Goal: Task Accomplishment & Management: Manage account settings

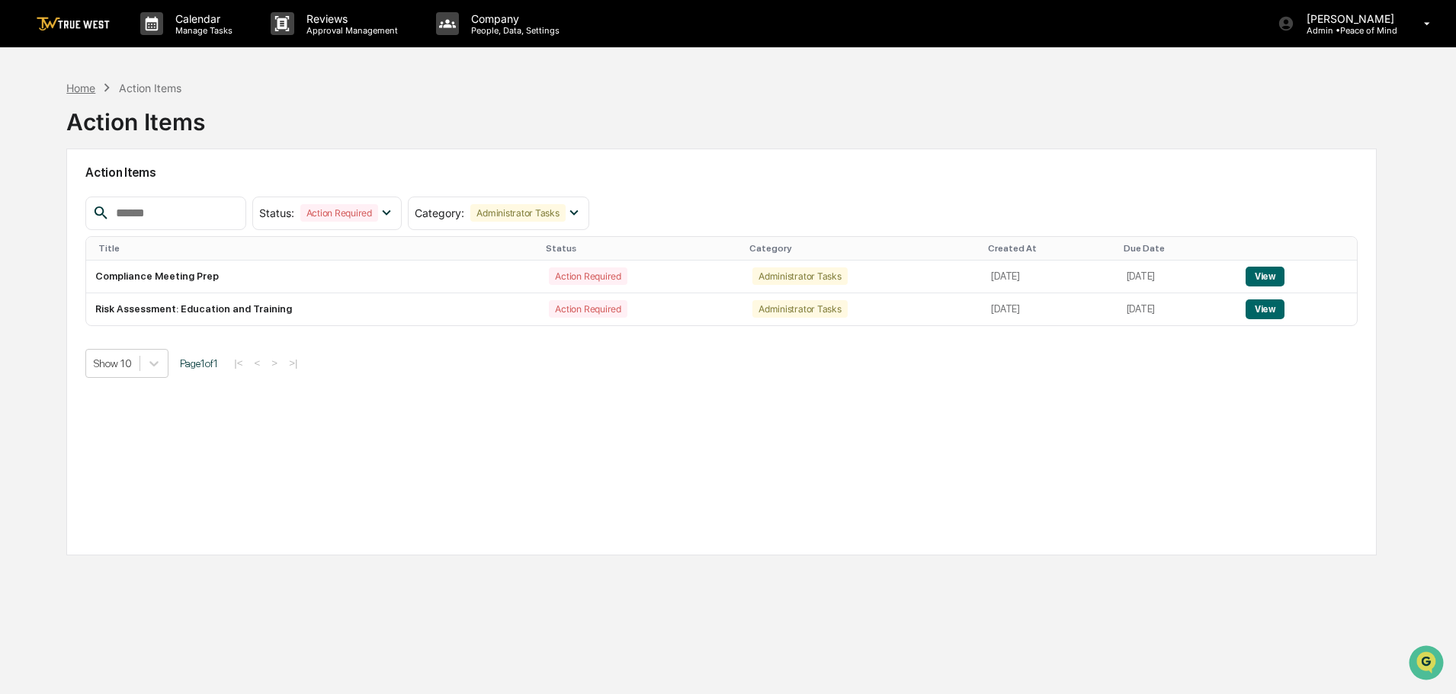
click at [78, 91] on div "Home" at bounding box center [80, 88] width 29 height 13
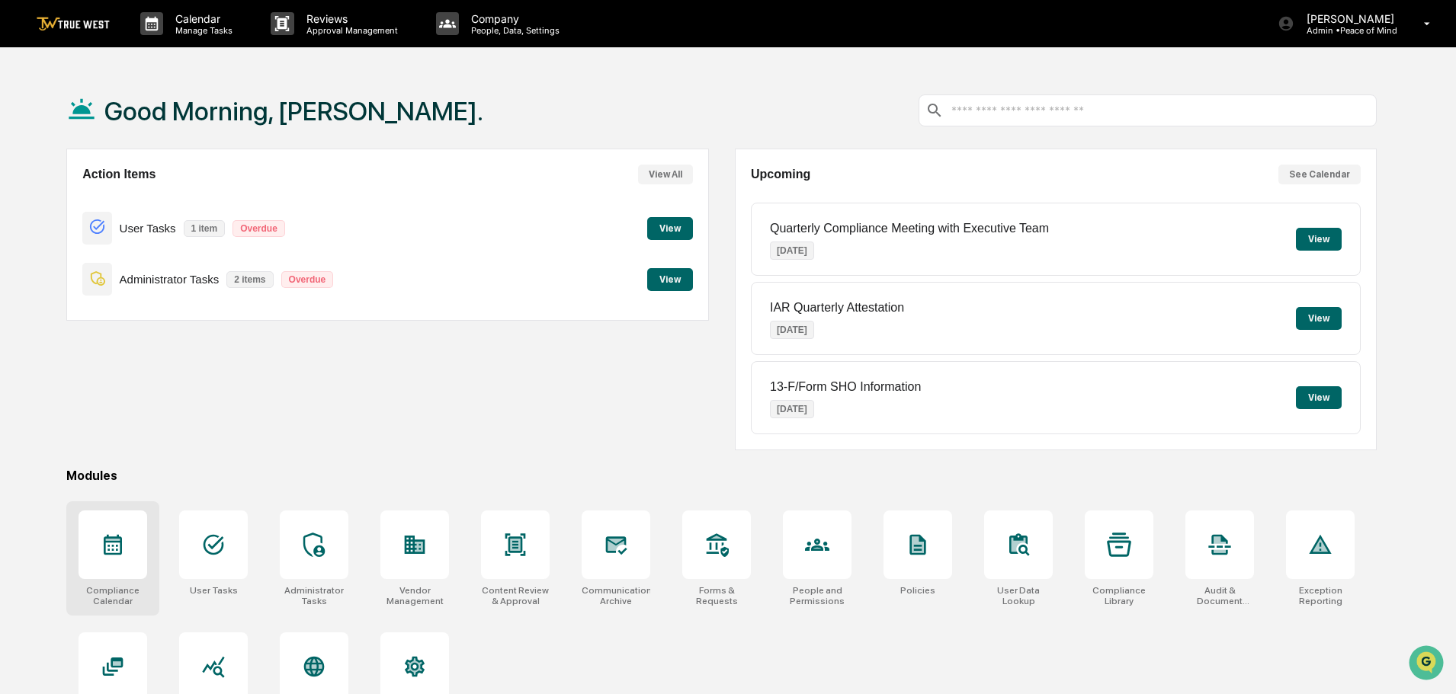
click at [111, 532] on div at bounding box center [113, 545] width 69 height 69
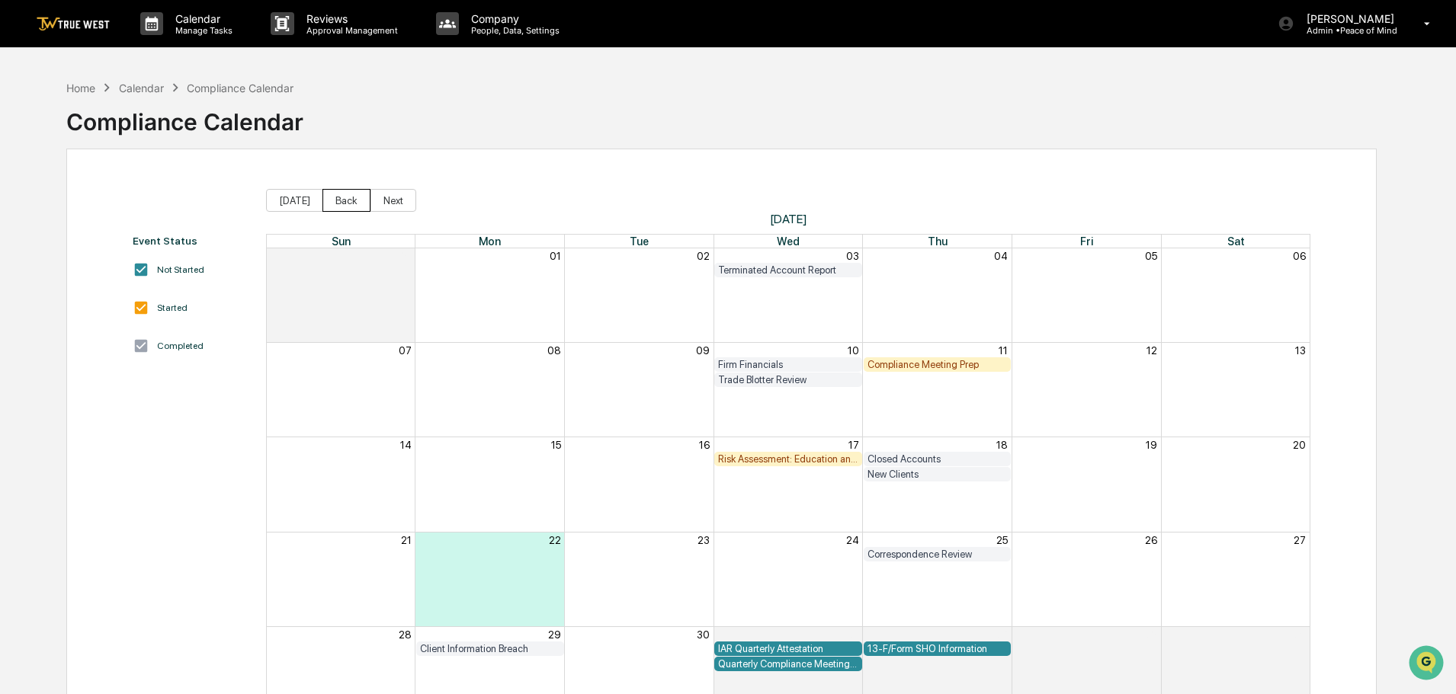
click at [341, 198] on button "Back" at bounding box center [346, 200] width 48 height 23
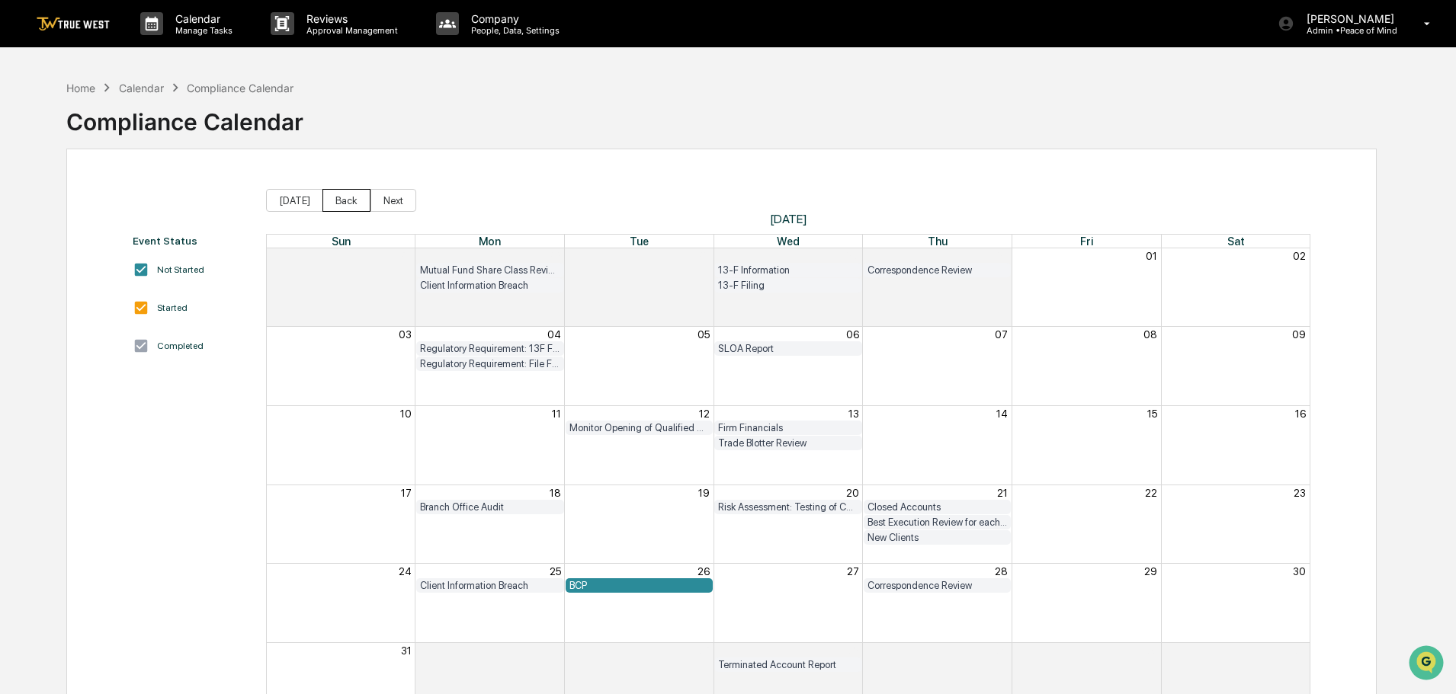
click at [342, 203] on button "Back" at bounding box center [346, 200] width 48 height 23
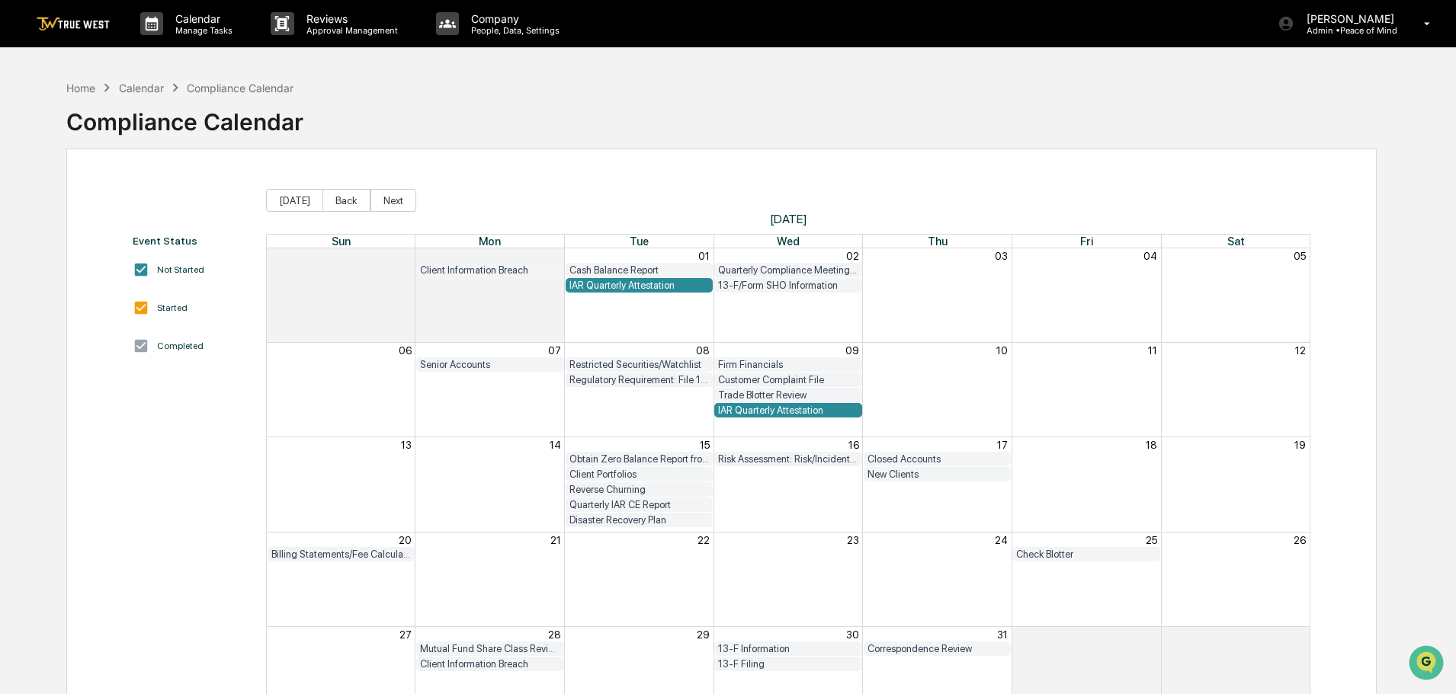
click at [587, 521] on div "Disaster Recovery Plan" at bounding box center [639, 520] width 140 height 11
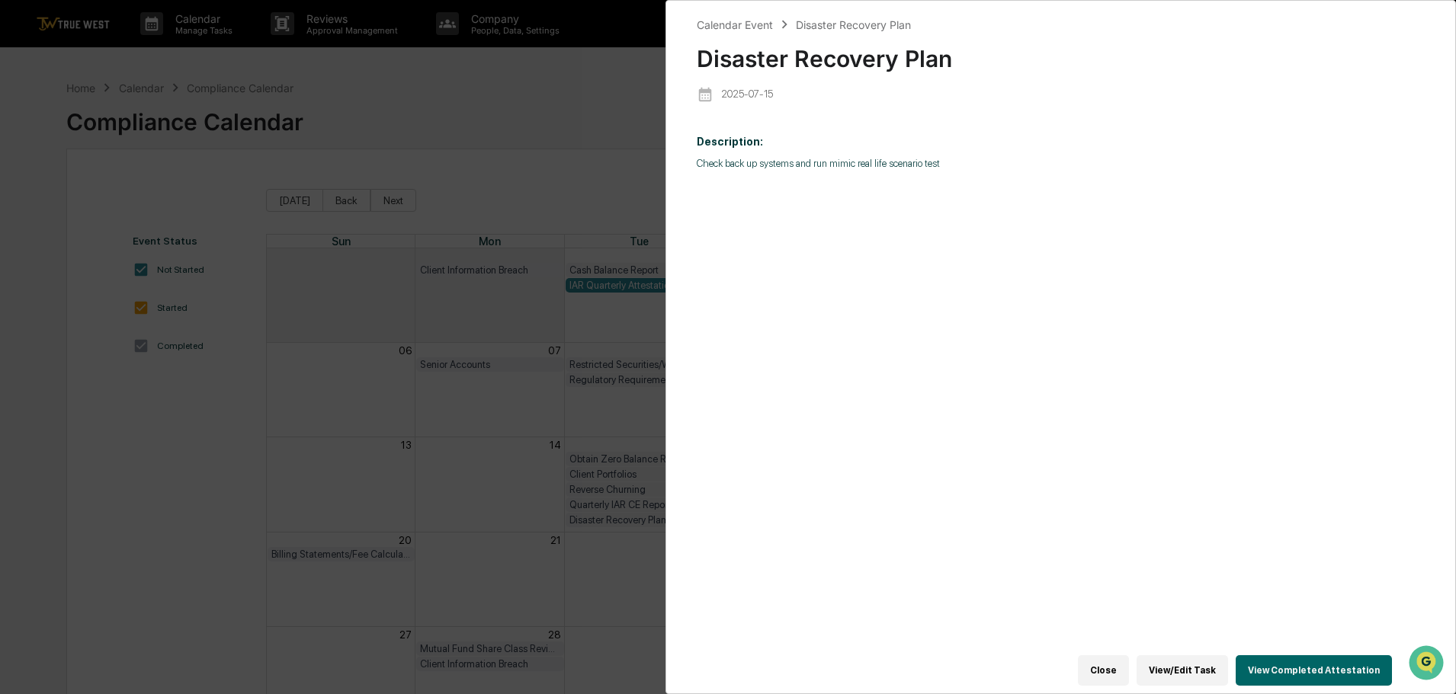
click at [1308, 656] on button "View Completed Attestation" at bounding box center [1314, 671] width 156 height 30
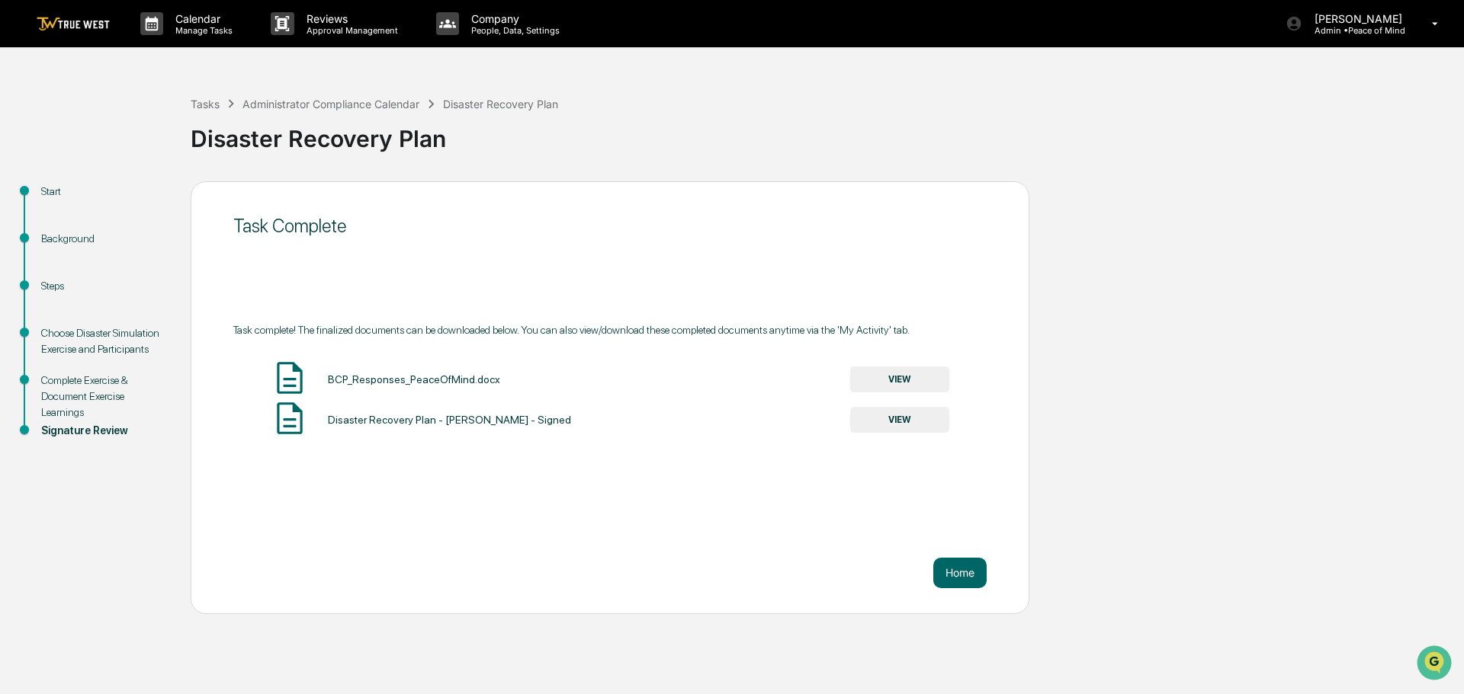
click at [904, 378] on button "VIEW" at bounding box center [899, 380] width 99 height 26
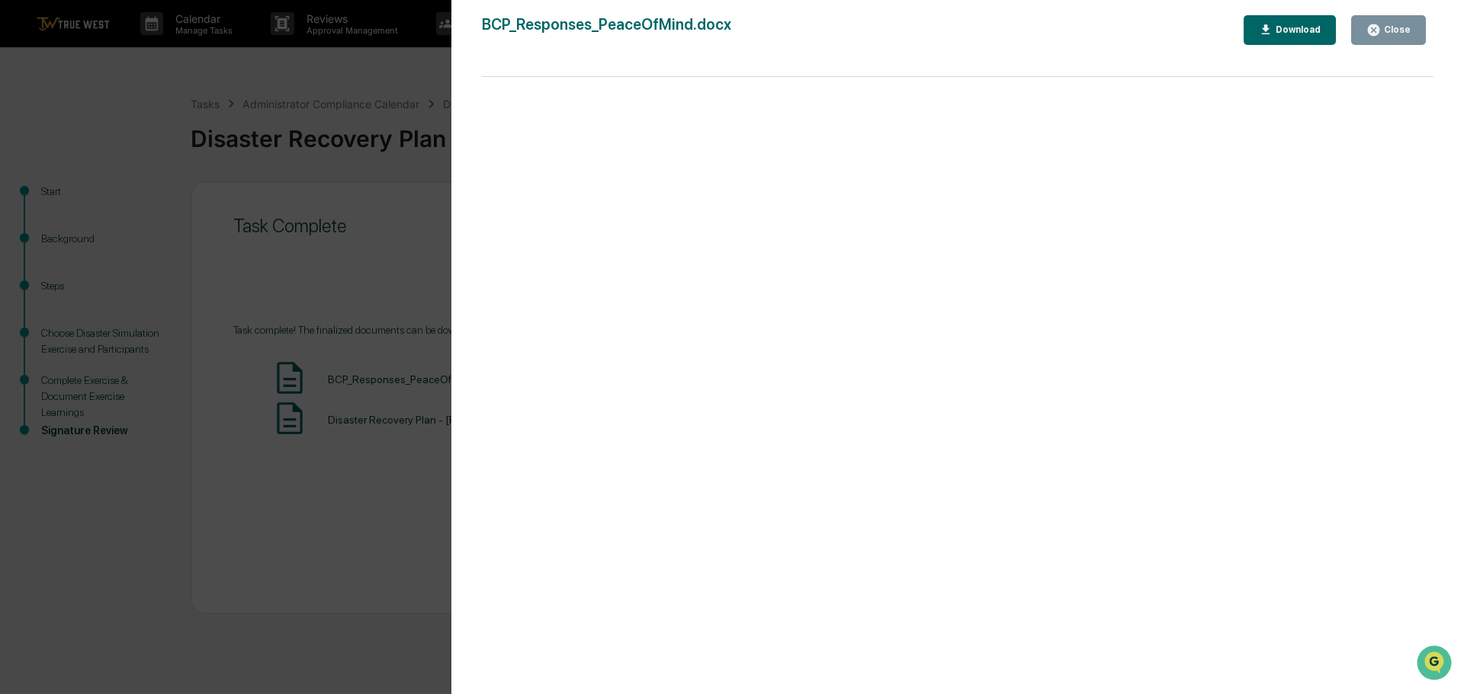
click at [1395, 26] on div "Close" at bounding box center [1395, 29] width 30 height 11
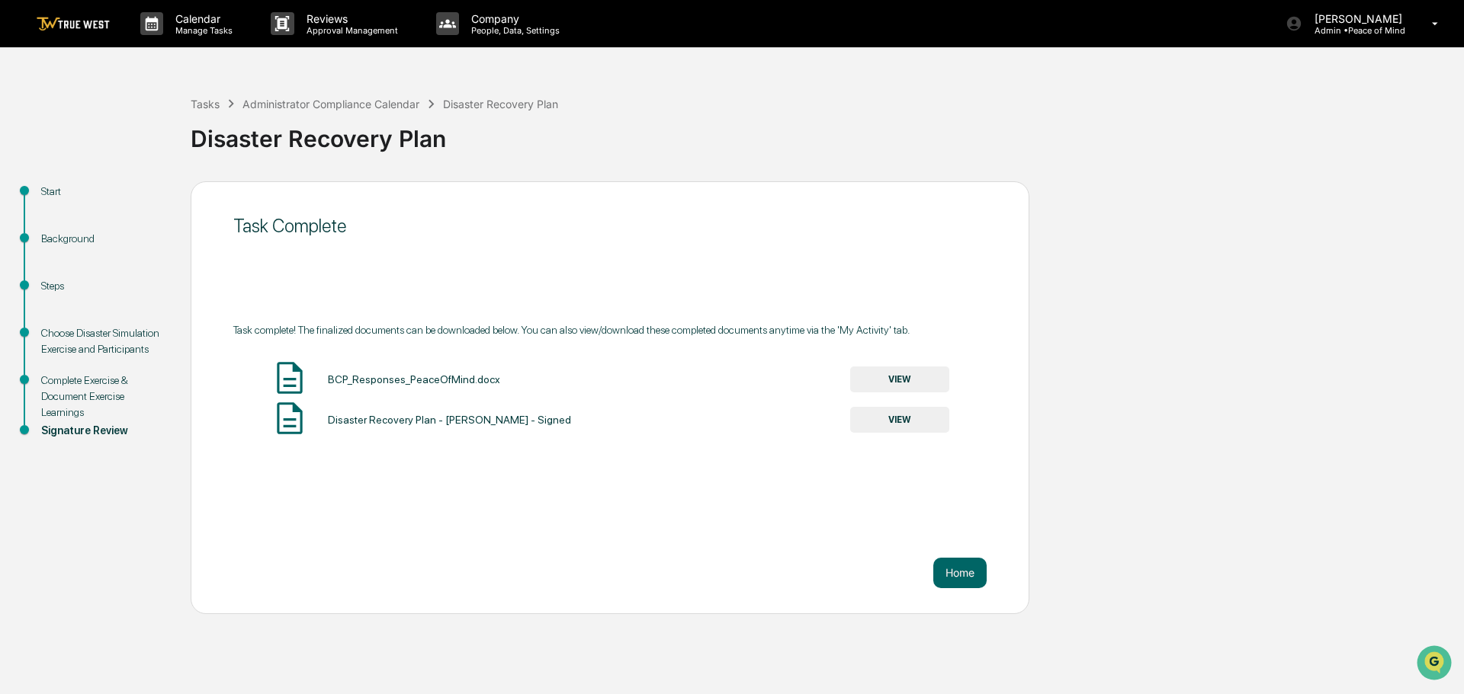
click at [95, 91] on div "Tasks Administrator Compliance Calendar Disaster Recovery Plan Disaster Recover…" at bounding box center [732, 343] width 1464 height 542
click at [983, 572] on button "Home" at bounding box center [959, 573] width 53 height 30
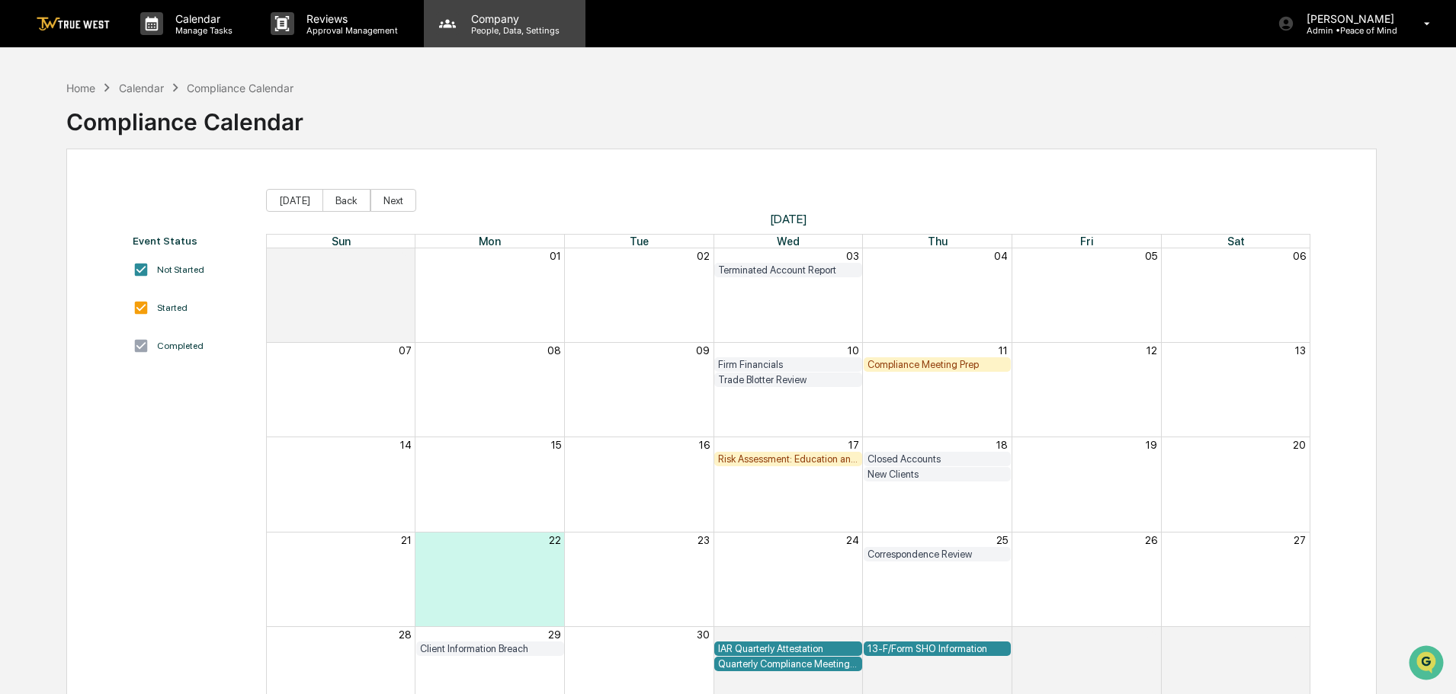
click at [476, 28] on p "People, Data, Settings" at bounding box center [513, 30] width 108 height 11
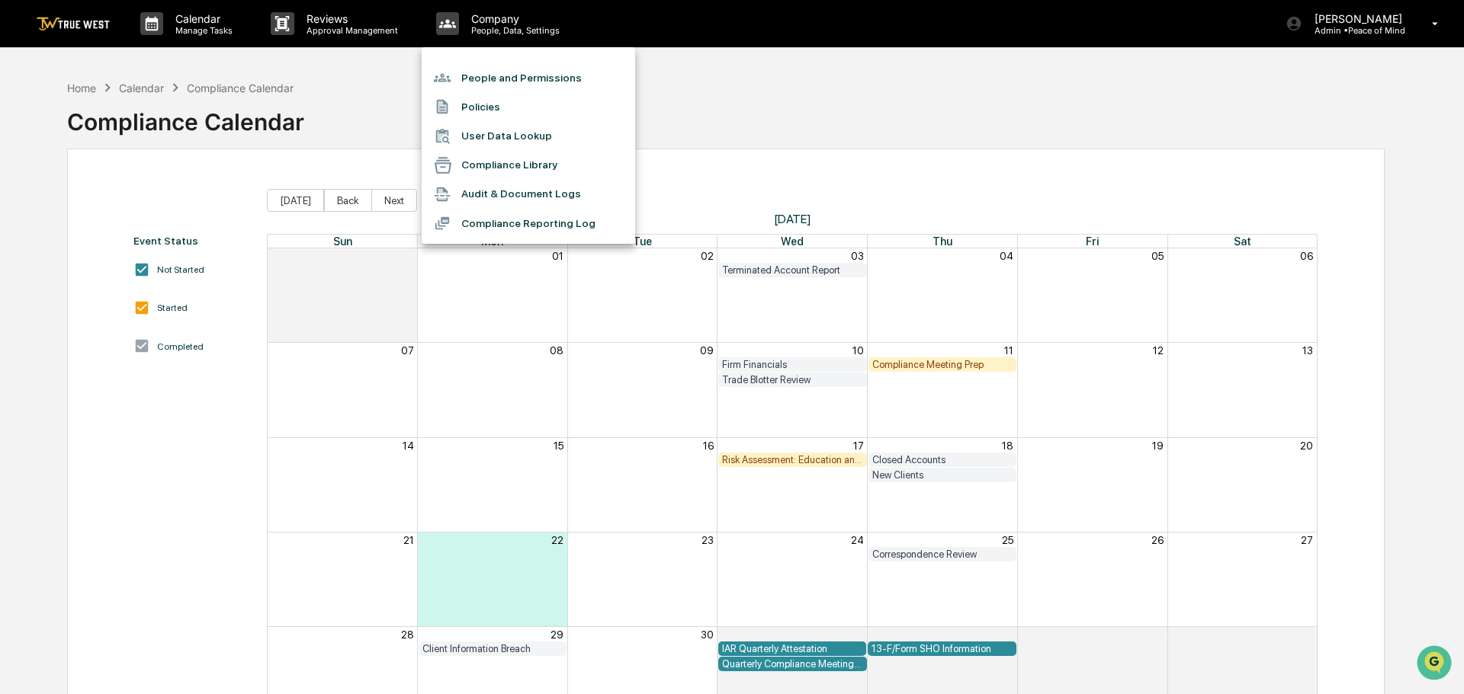
click at [494, 75] on li "People and Permissions" at bounding box center [528, 77] width 213 height 29
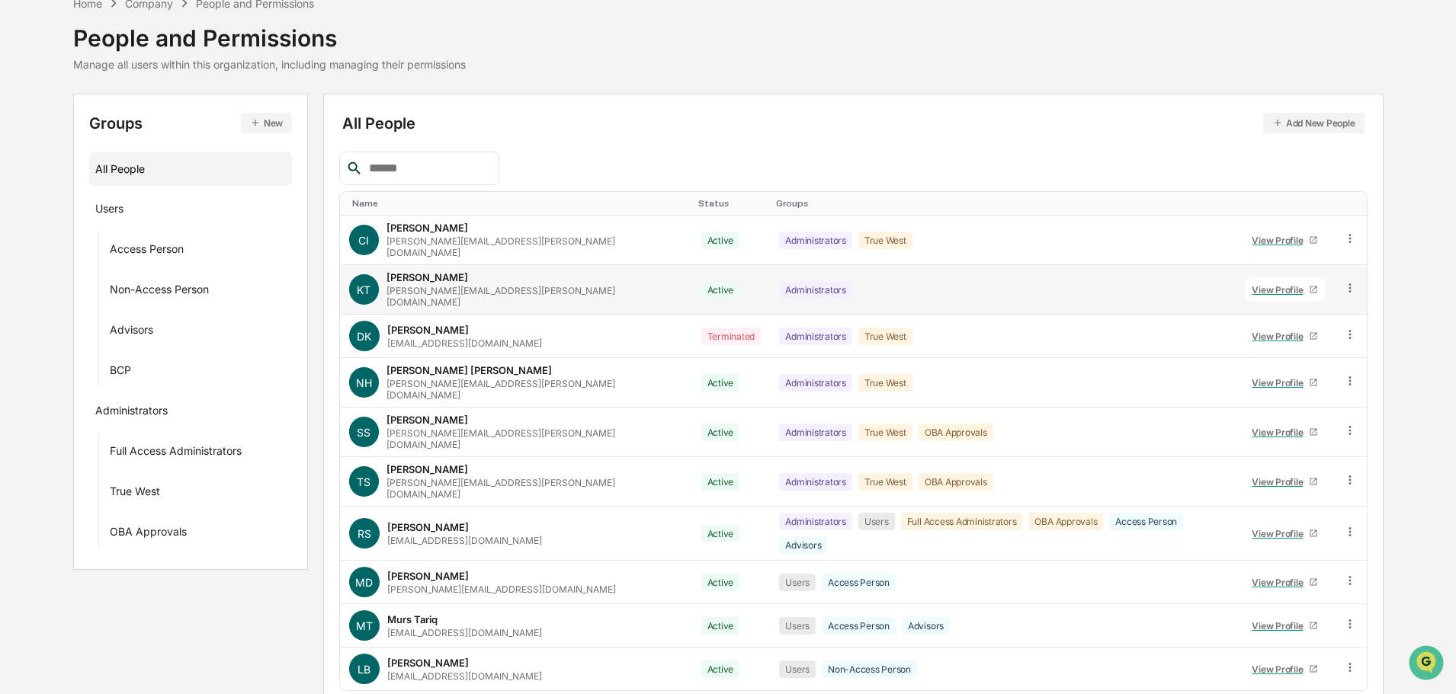
scroll to position [101, 0]
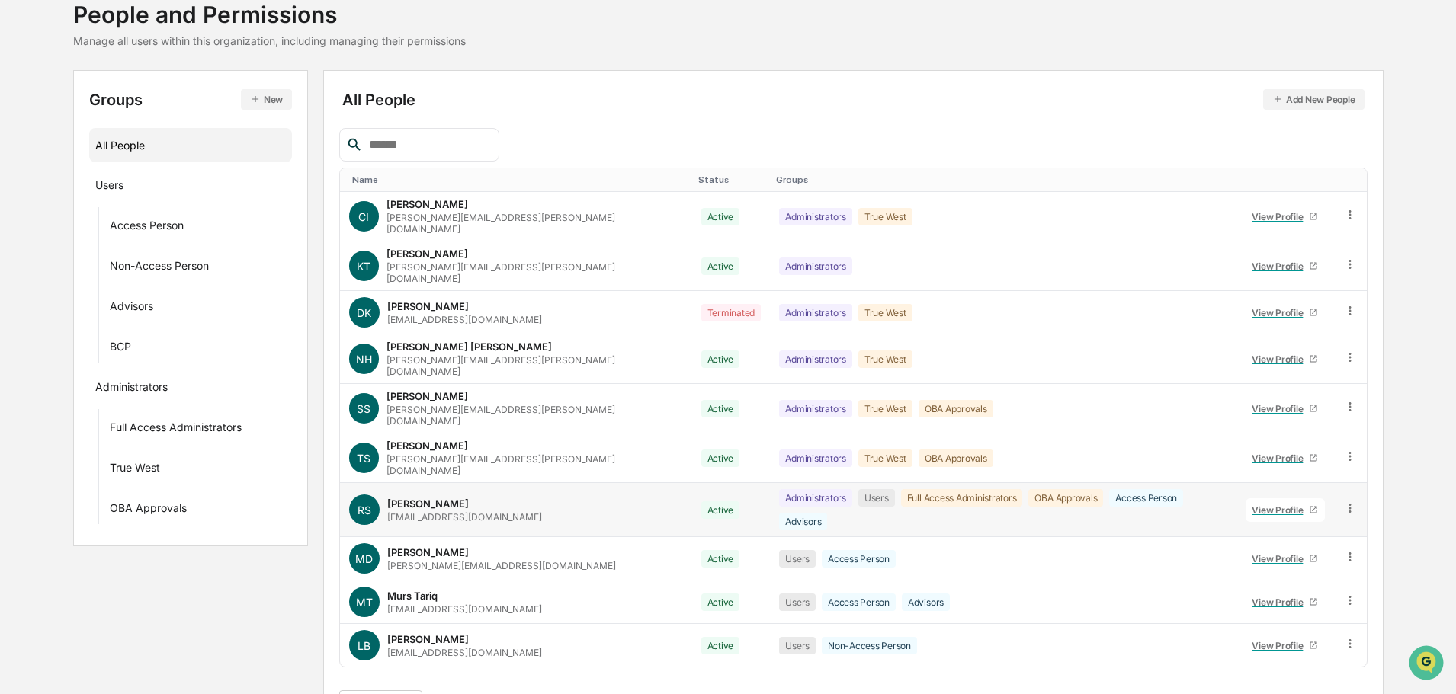
click at [1256, 505] on div "View Profile" at bounding box center [1280, 510] width 57 height 11
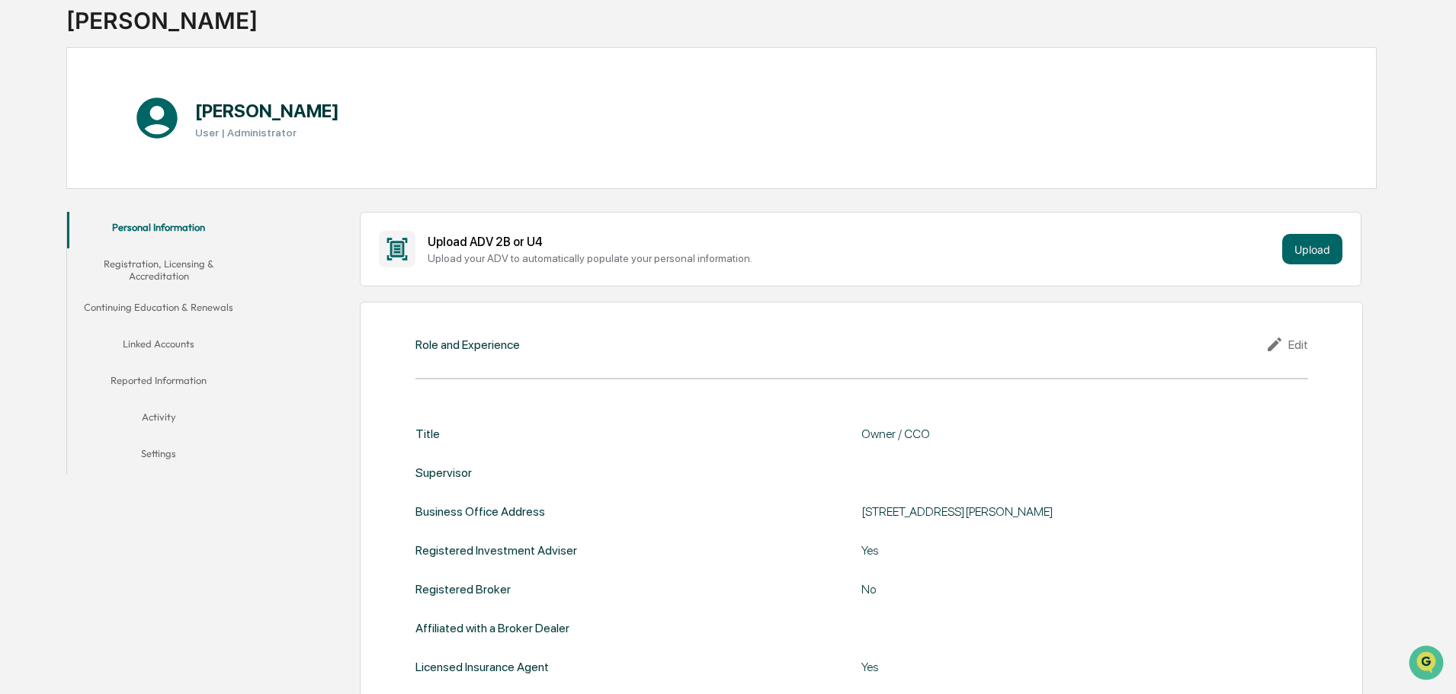
click at [144, 339] on button "Linked Accounts" at bounding box center [158, 347] width 183 height 37
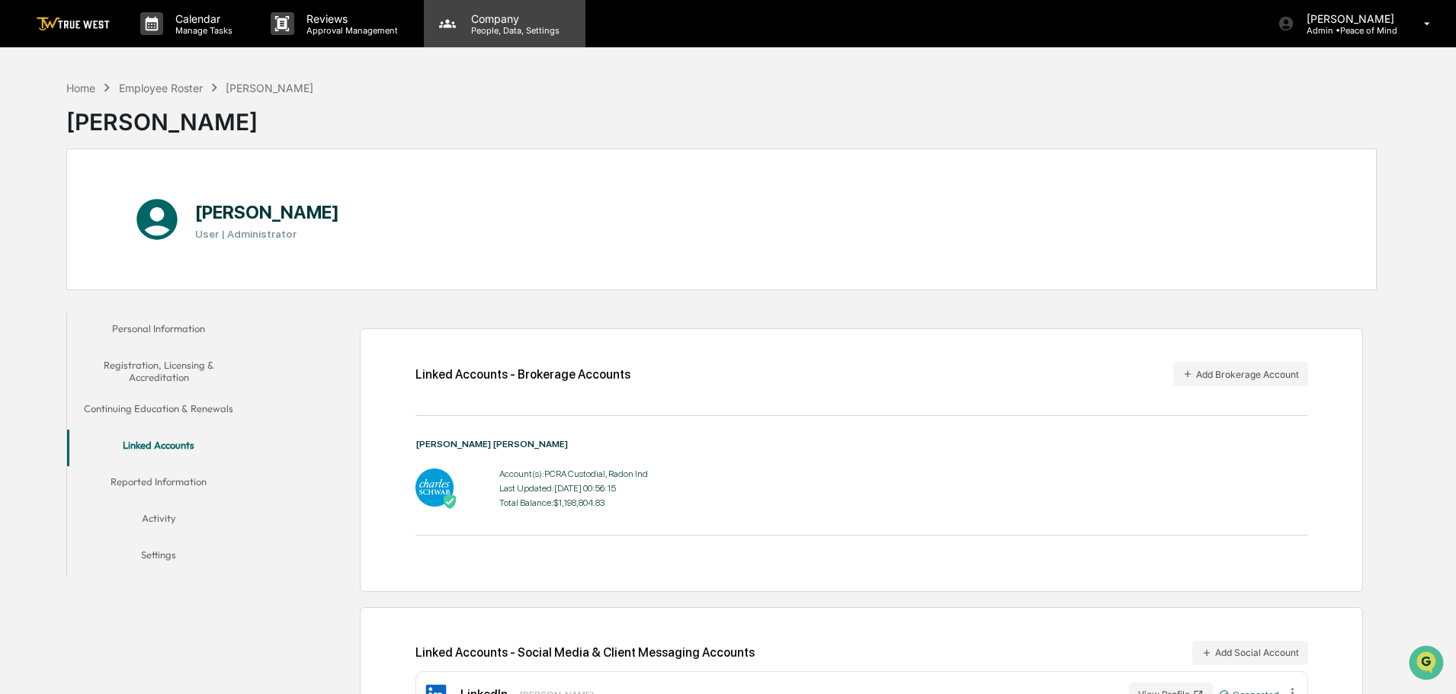
click at [499, 30] on p "People, Data, Settings" at bounding box center [513, 30] width 108 height 11
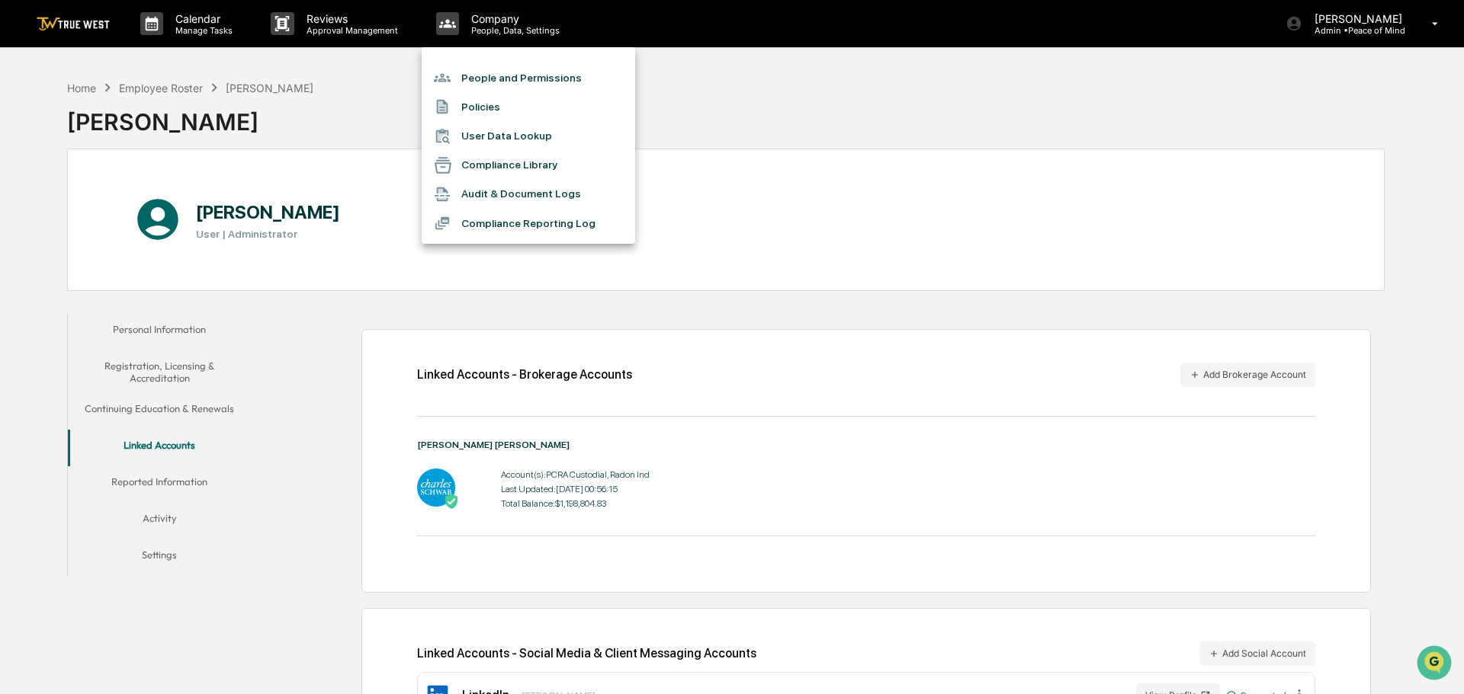
click at [507, 79] on li "People and Permissions" at bounding box center [528, 77] width 213 height 29
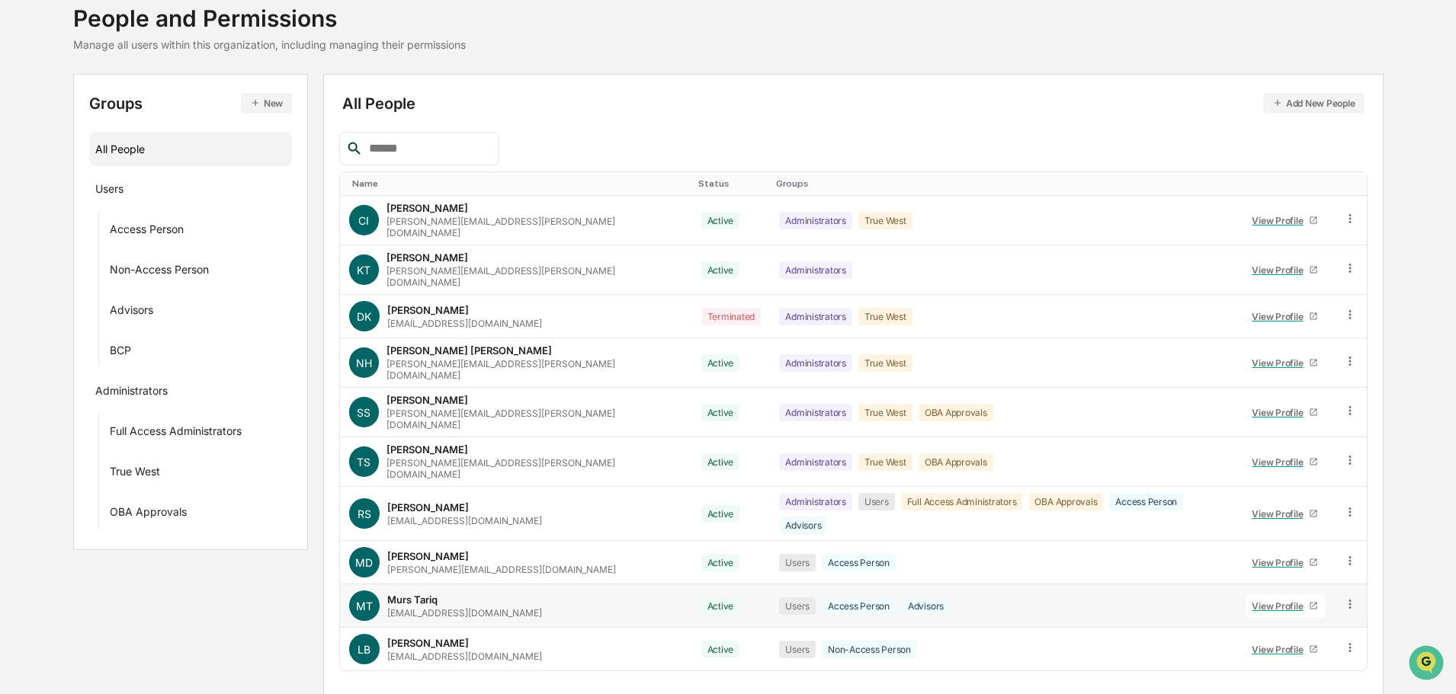
scroll to position [101, 0]
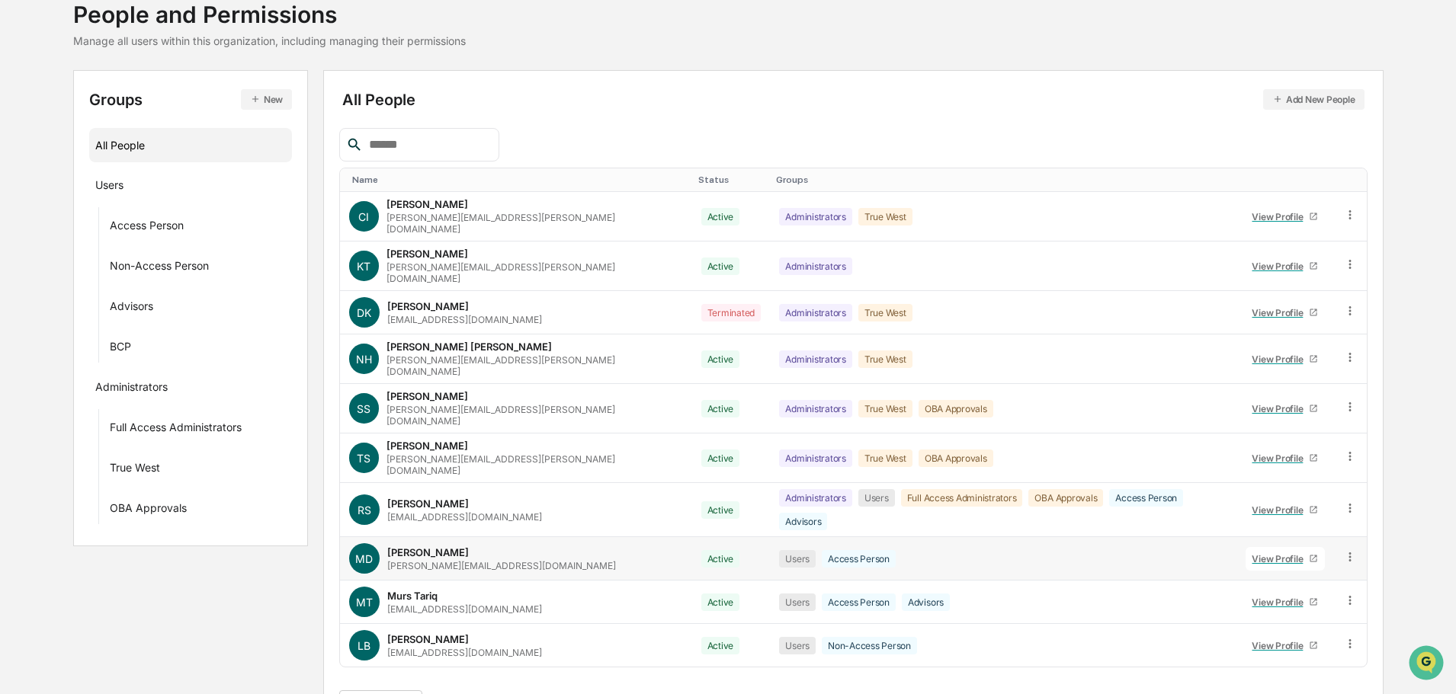
click at [1255, 553] on div "View Profile" at bounding box center [1280, 558] width 57 height 11
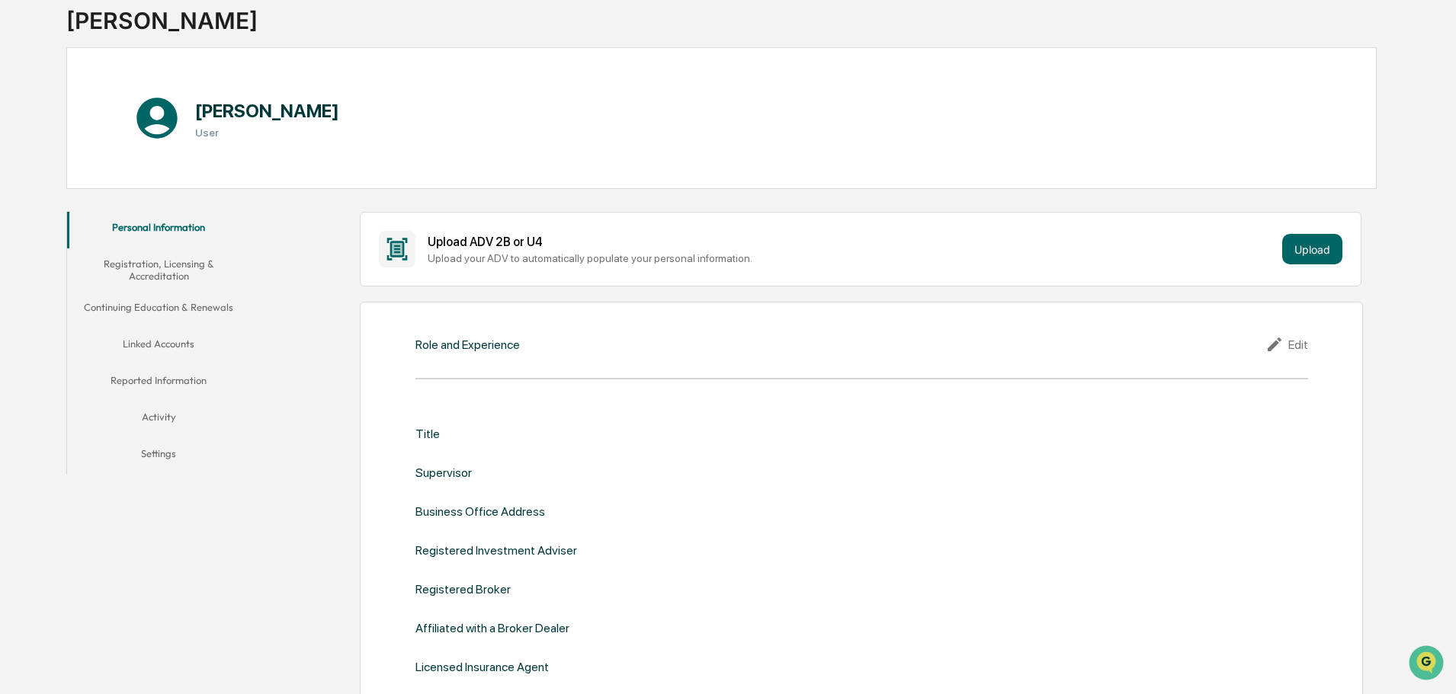
click at [156, 343] on button "Linked Accounts" at bounding box center [158, 347] width 183 height 37
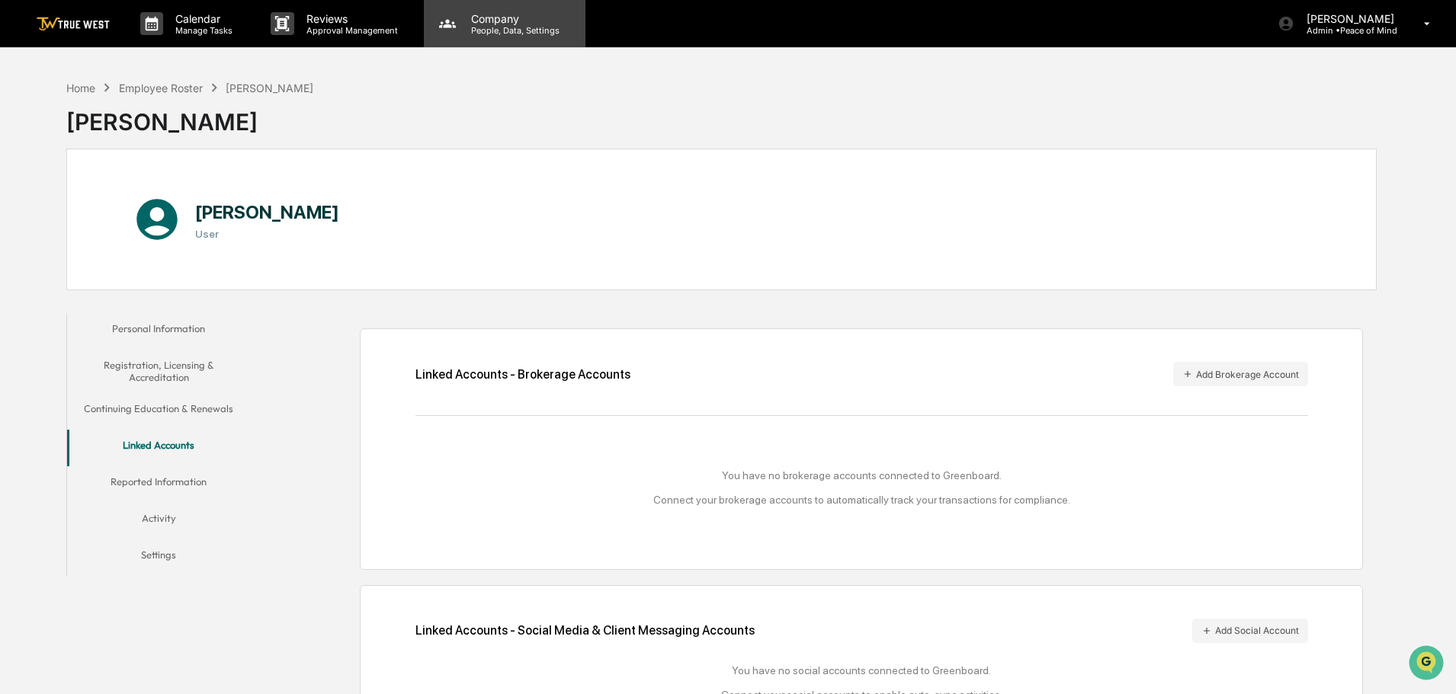
click at [502, 29] on p "People, Data, Settings" at bounding box center [513, 30] width 108 height 11
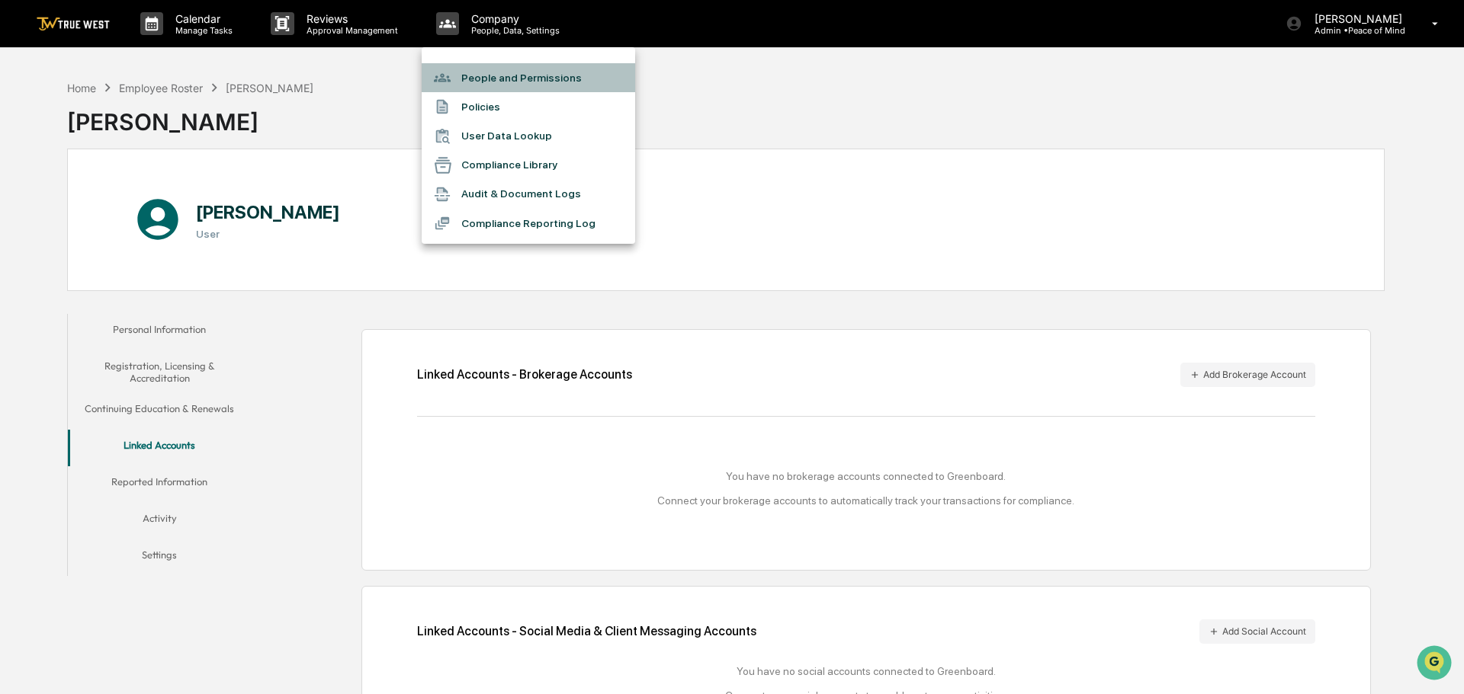
click at [492, 79] on li "People and Permissions" at bounding box center [528, 77] width 213 height 29
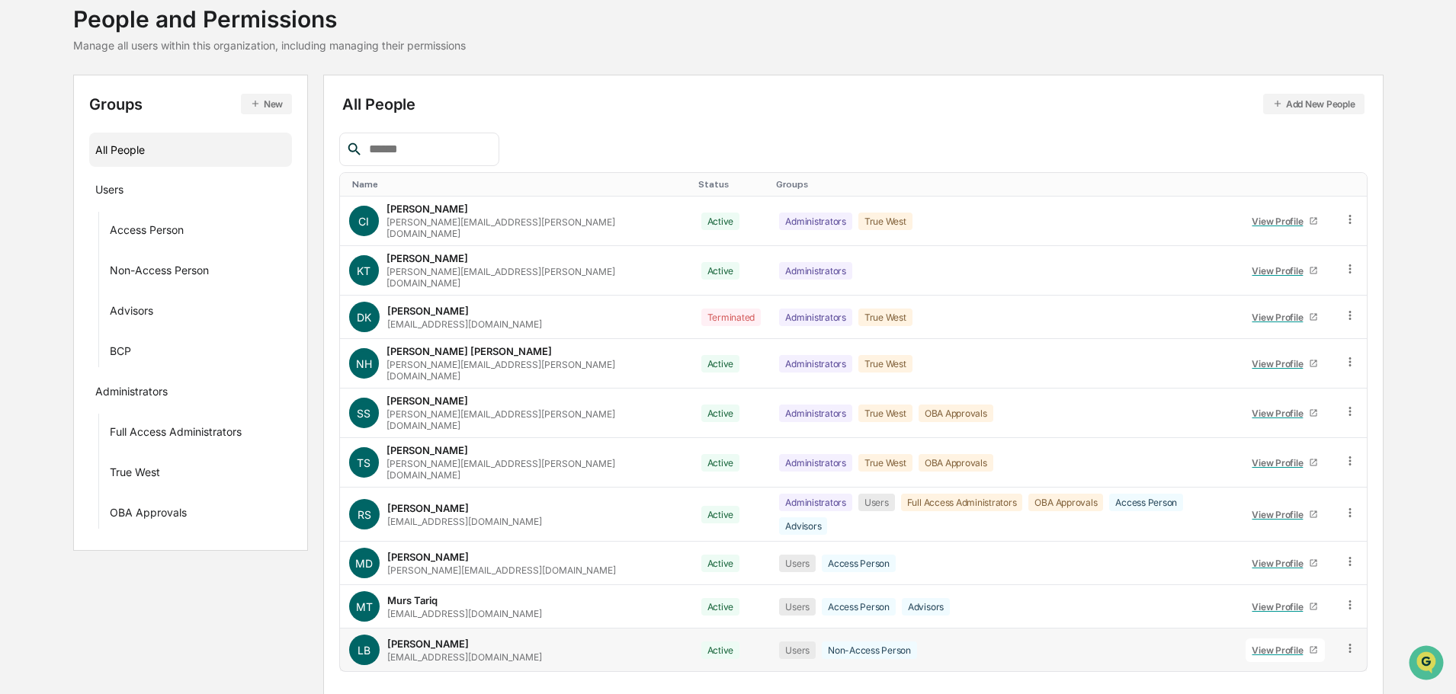
scroll to position [101, 0]
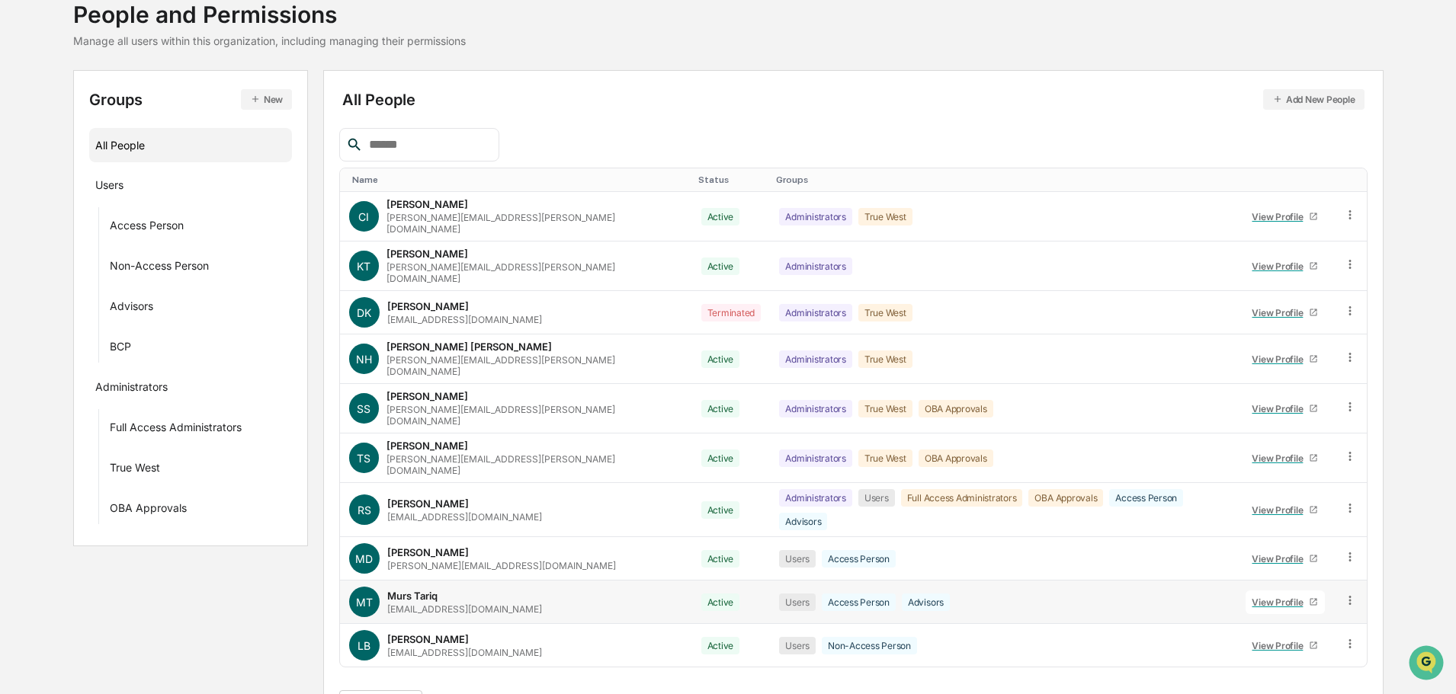
click at [1255, 597] on div "View Profile" at bounding box center [1280, 602] width 57 height 11
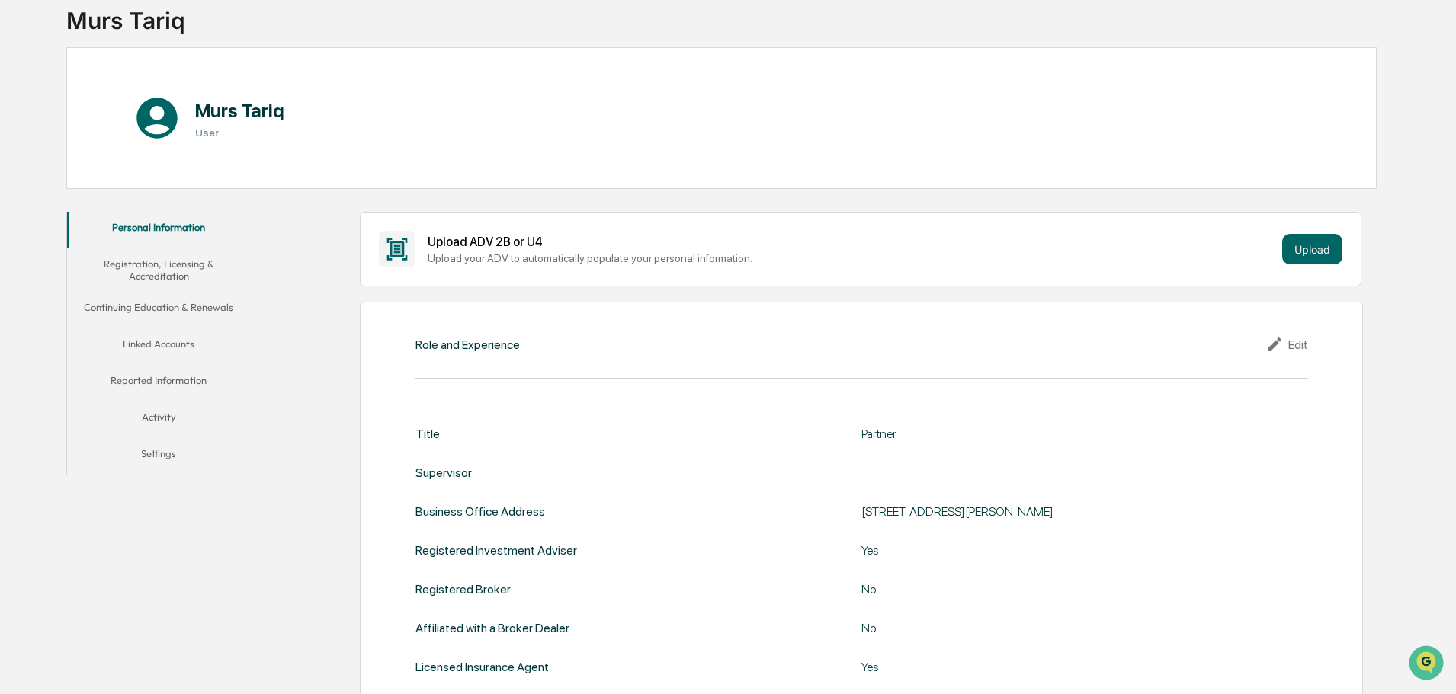
click at [154, 341] on button "Linked Accounts" at bounding box center [158, 347] width 183 height 37
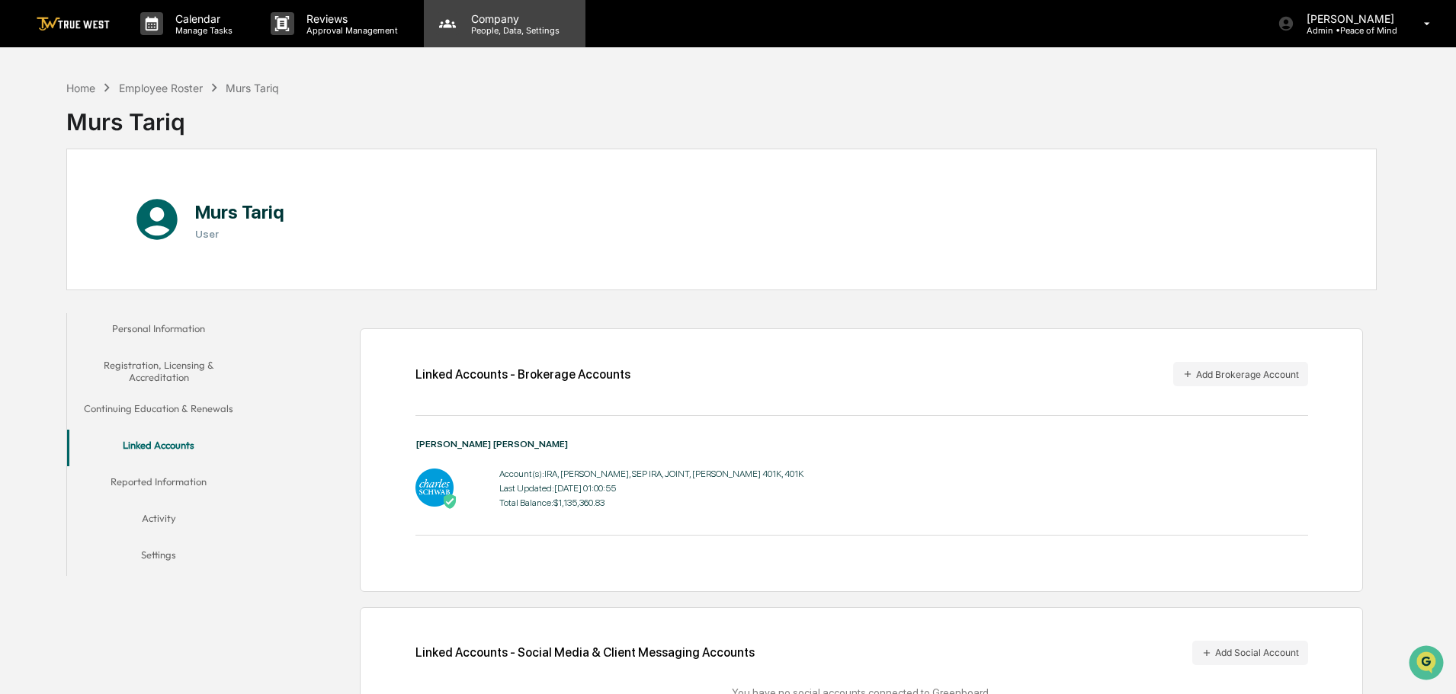
click at [508, 30] on p "People, Data, Settings" at bounding box center [513, 30] width 108 height 11
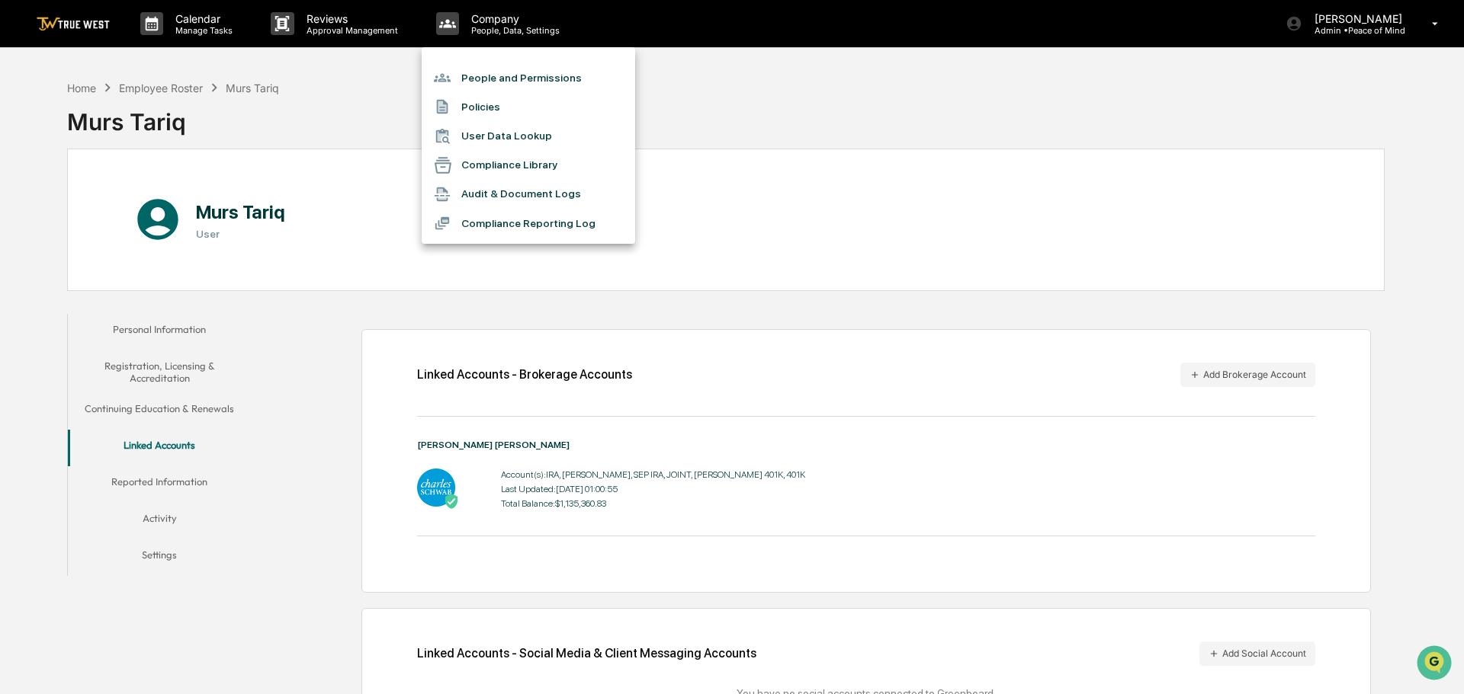
click at [509, 78] on li "People and Permissions" at bounding box center [528, 77] width 213 height 29
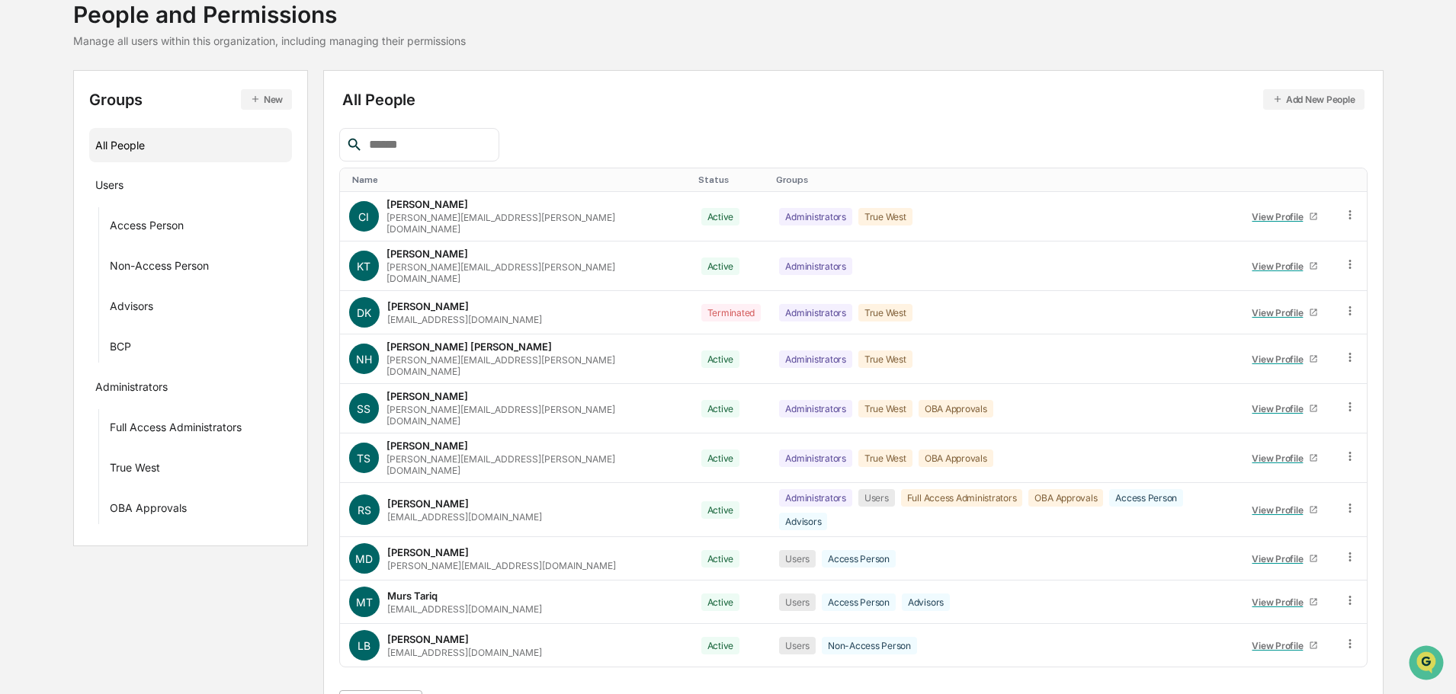
scroll to position [220, 0]
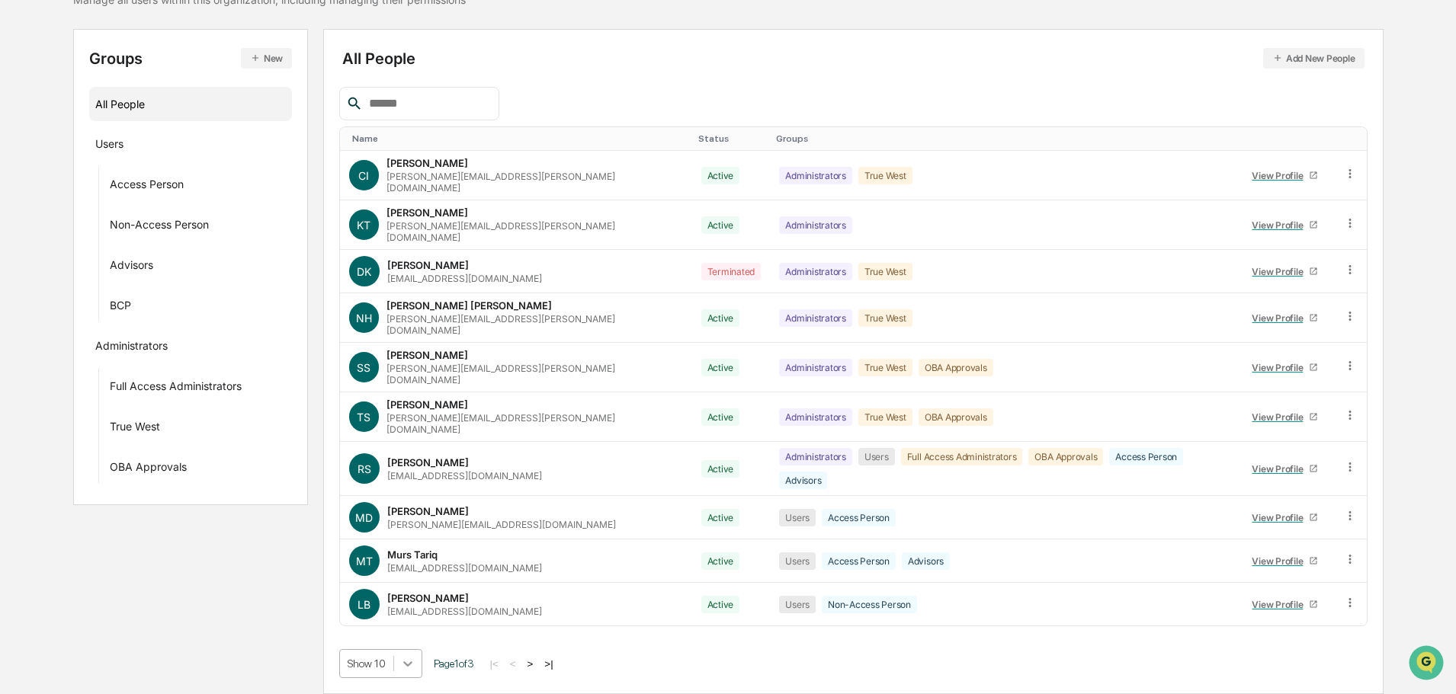
click at [409, 665] on body "Calendar Manage Tasks Reviews Approval Management Company People, Data, Setting…" at bounding box center [728, 275] width 1456 height 837
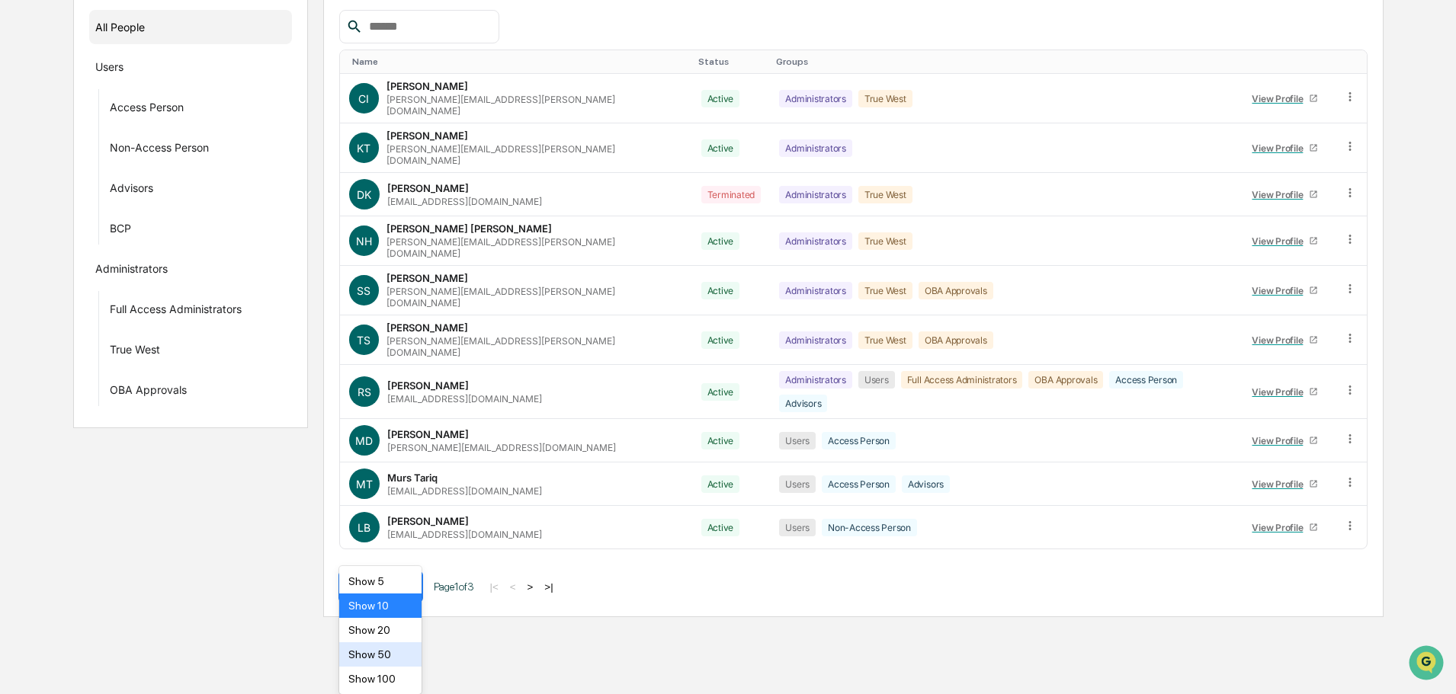
click at [357, 652] on div "Show 50" at bounding box center [380, 655] width 83 height 24
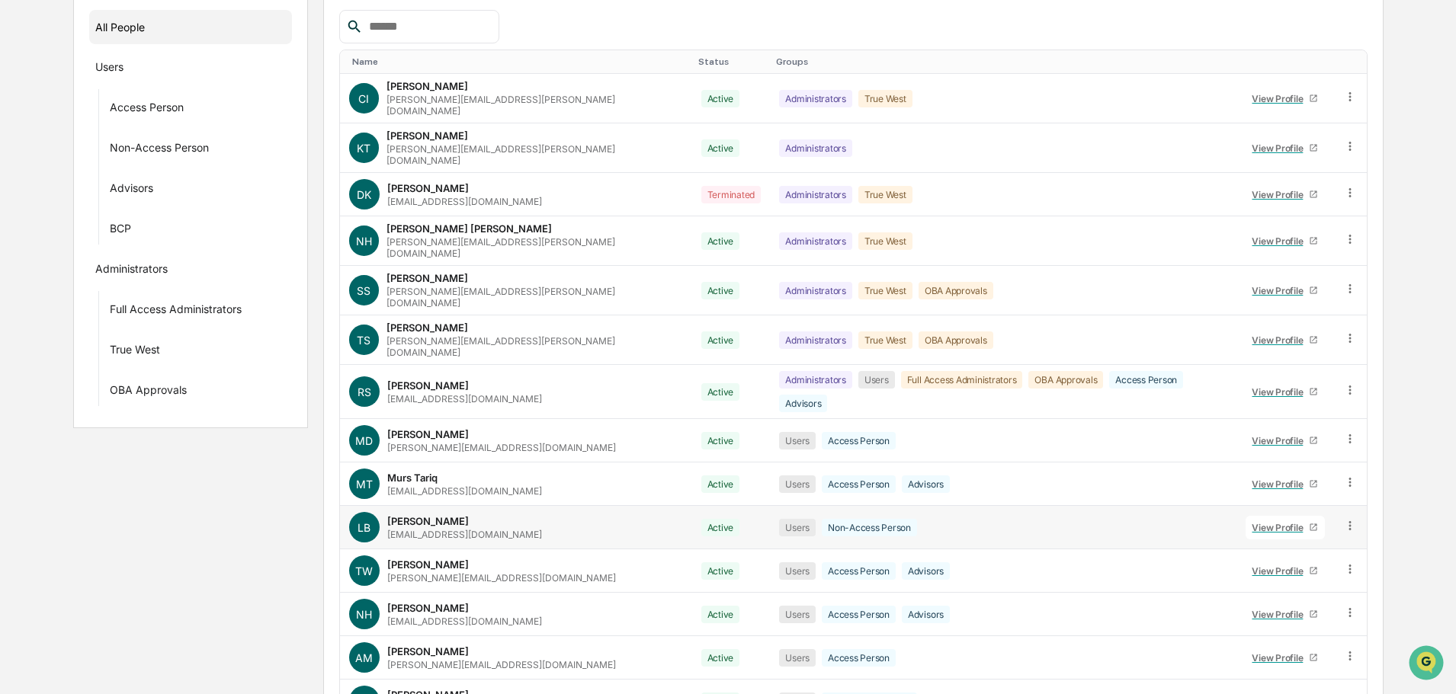
click at [1275, 522] on div "View Profile" at bounding box center [1280, 527] width 57 height 11
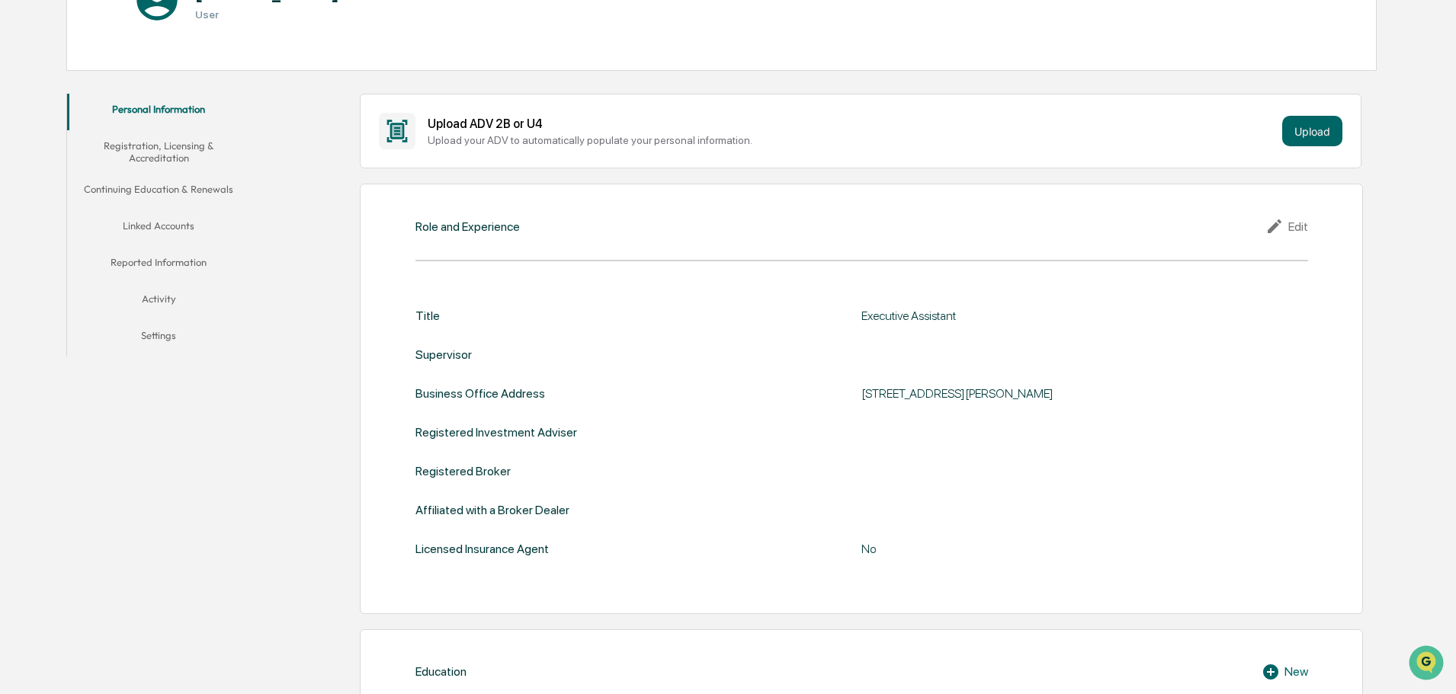
click at [169, 227] on button "Linked Accounts" at bounding box center [158, 228] width 183 height 37
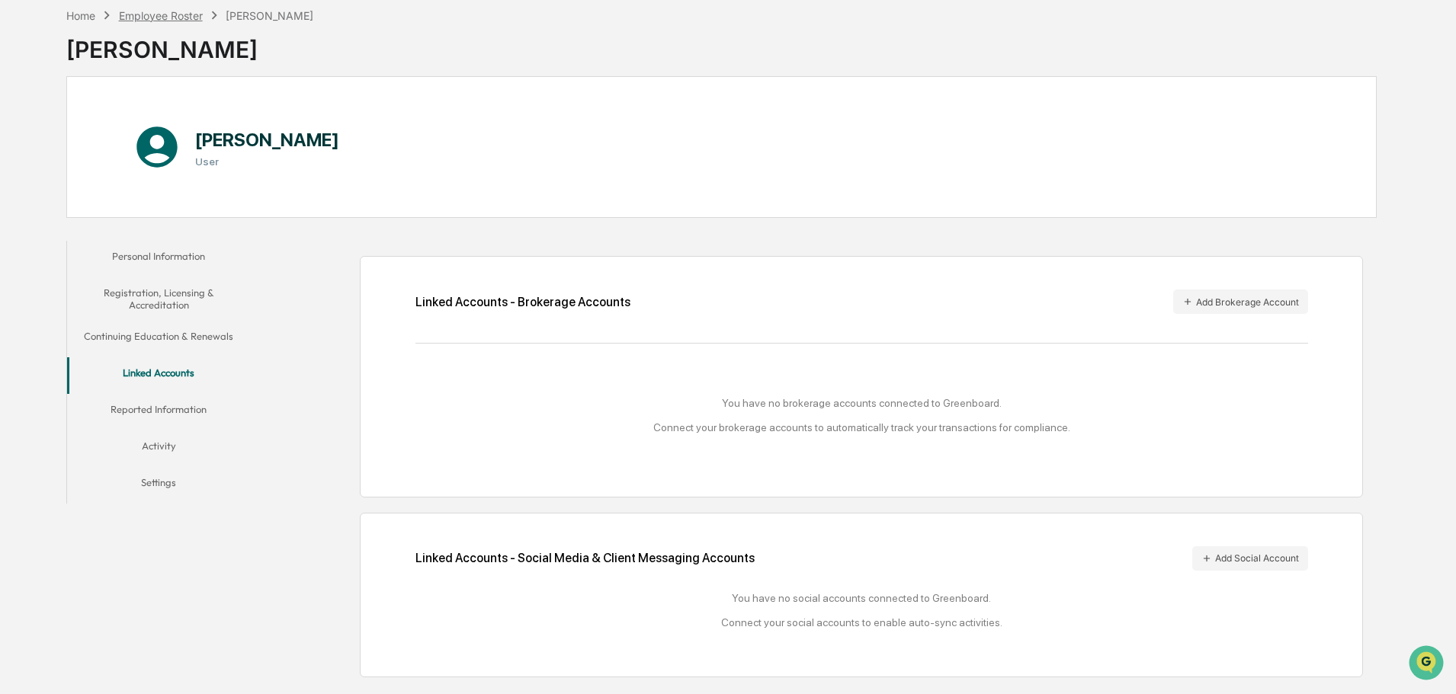
click at [184, 14] on div "Employee Roster" at bounding box center [161, 15] width 84 height 13
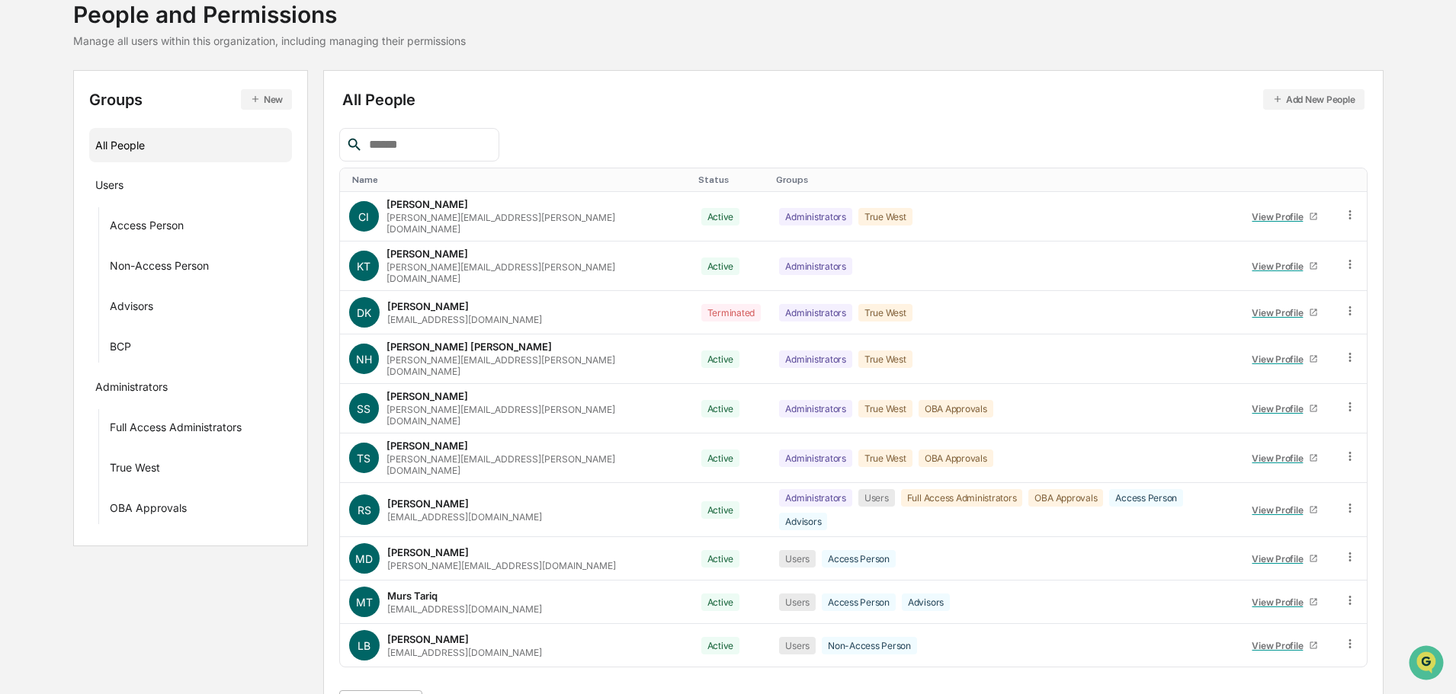
scroll to position [220, 0]
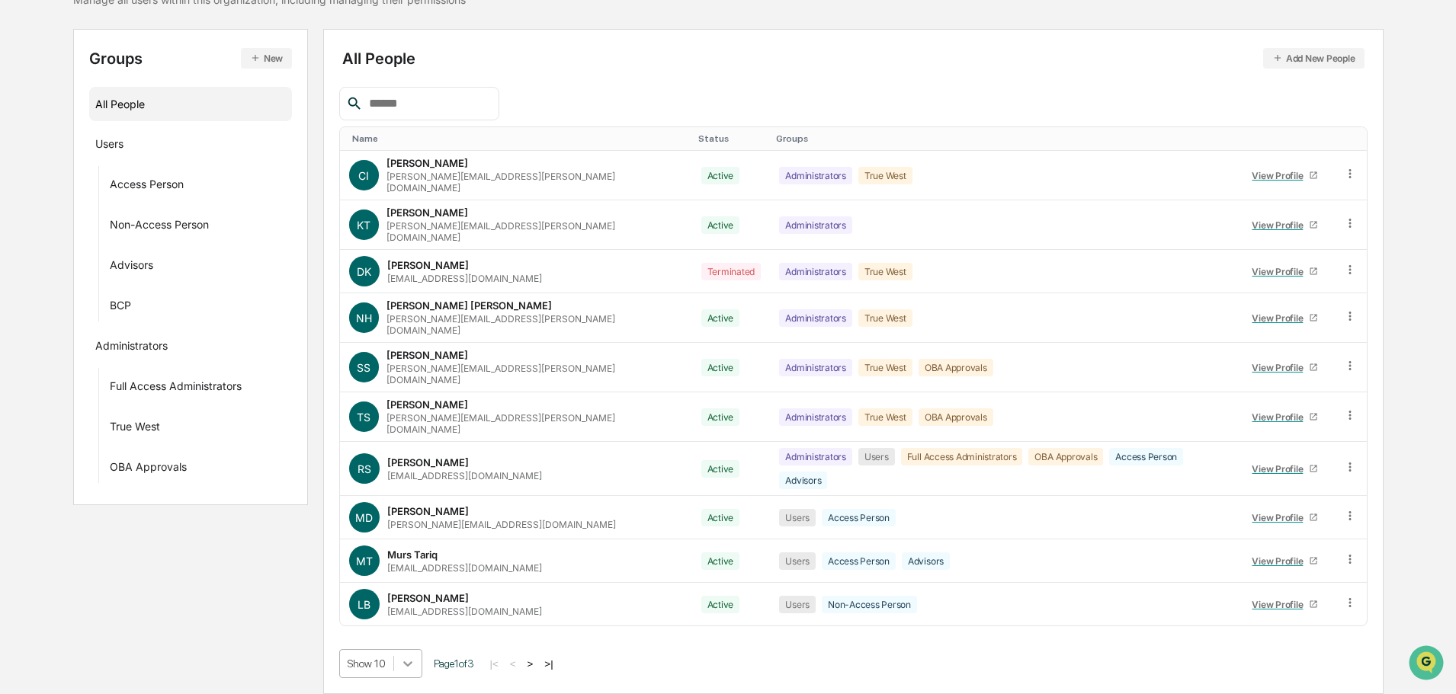
click at [405, 662] on body "Calendar Manage Tasks Reviews Approval Management Company People, Data, Setting…" at bounding box center [728, 275] width 1456 height 837
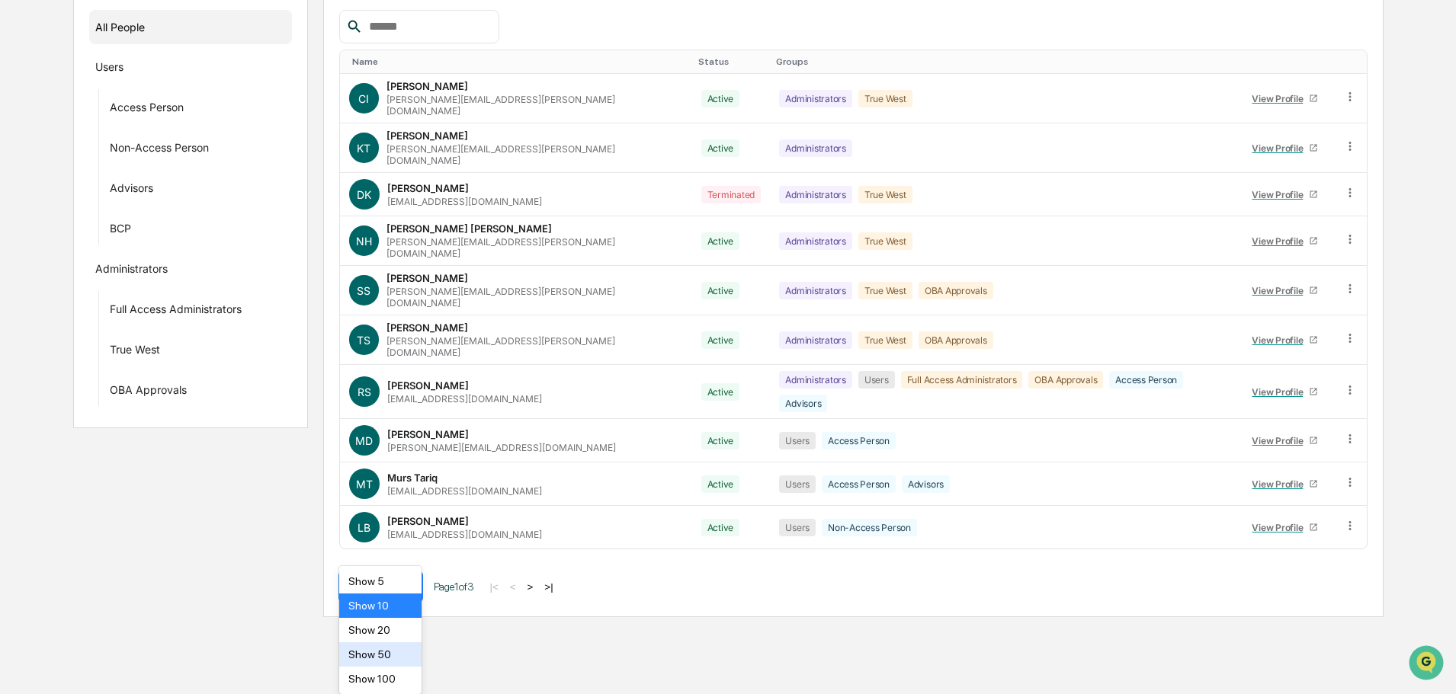
click at [382, 655] on div "Show 50" at bounding box center [380, 655] width 83 height 24
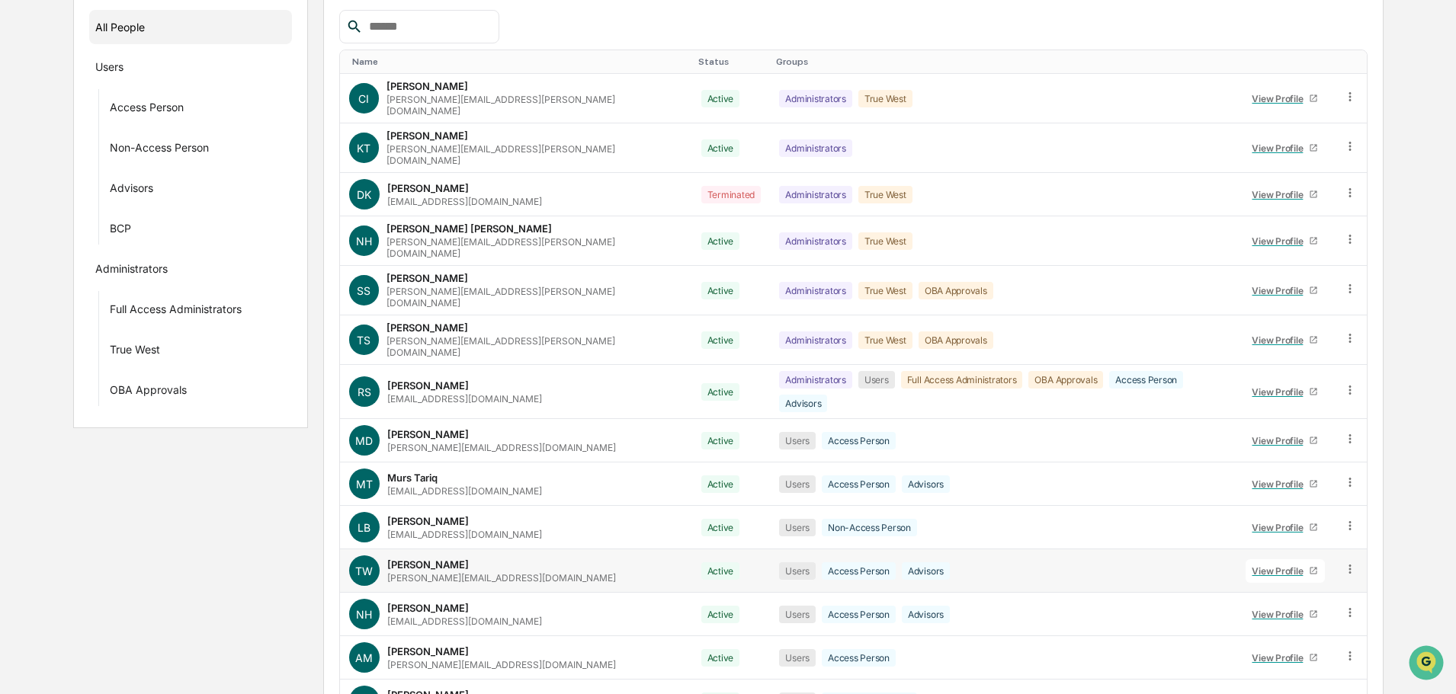
click at [1259, 566] on div "View Profile" at bounding box center [1280, 571] width 57 height 11
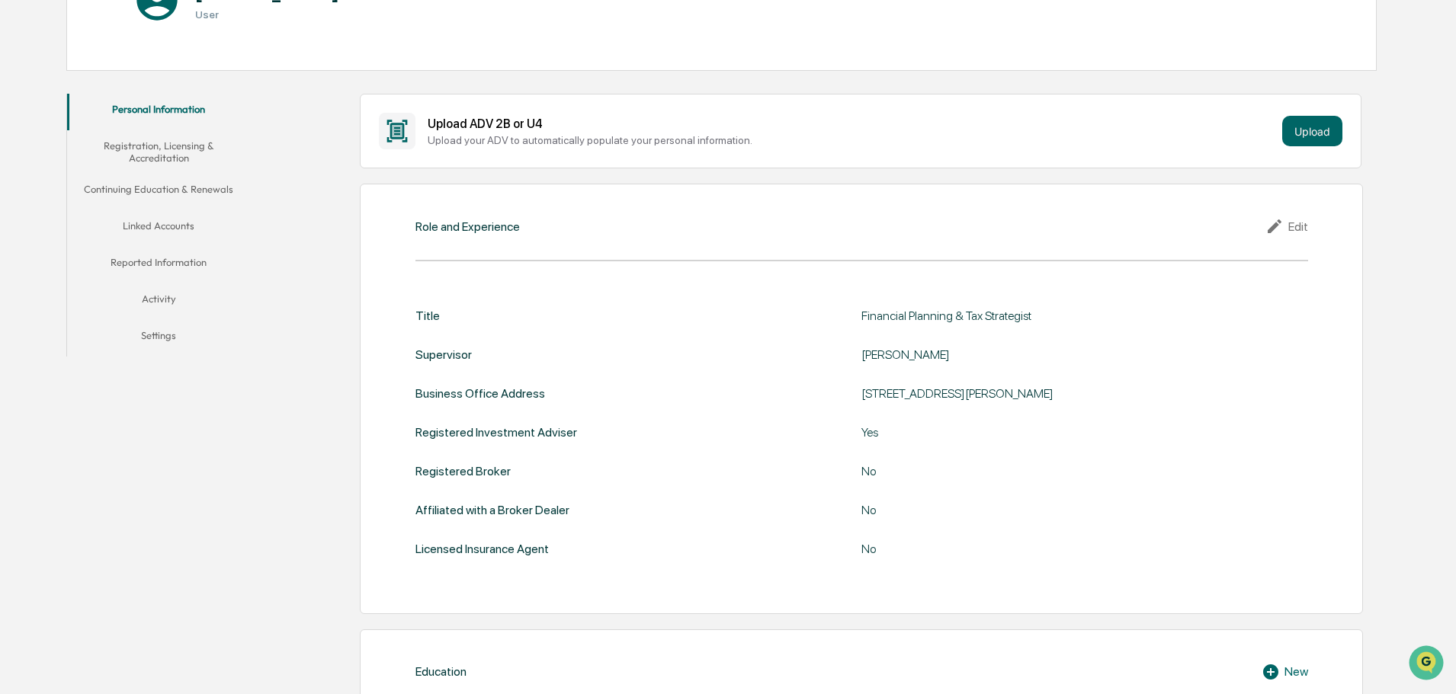
click at [158, 223] on button "Linked Accounts" at bounding box center [158, 228] width 183 height 37
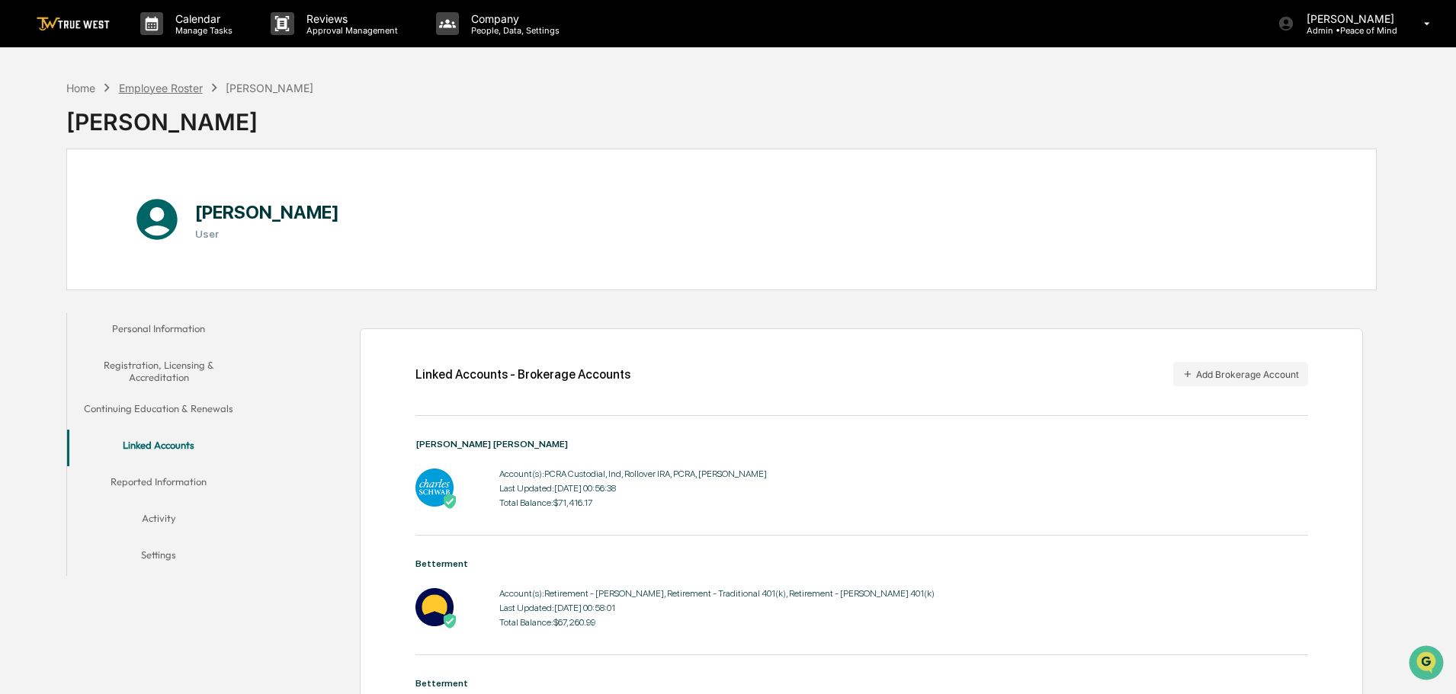
click at [179, 86] on div "Employee Roster" at bounding box center [161, 88] width 84 height 13
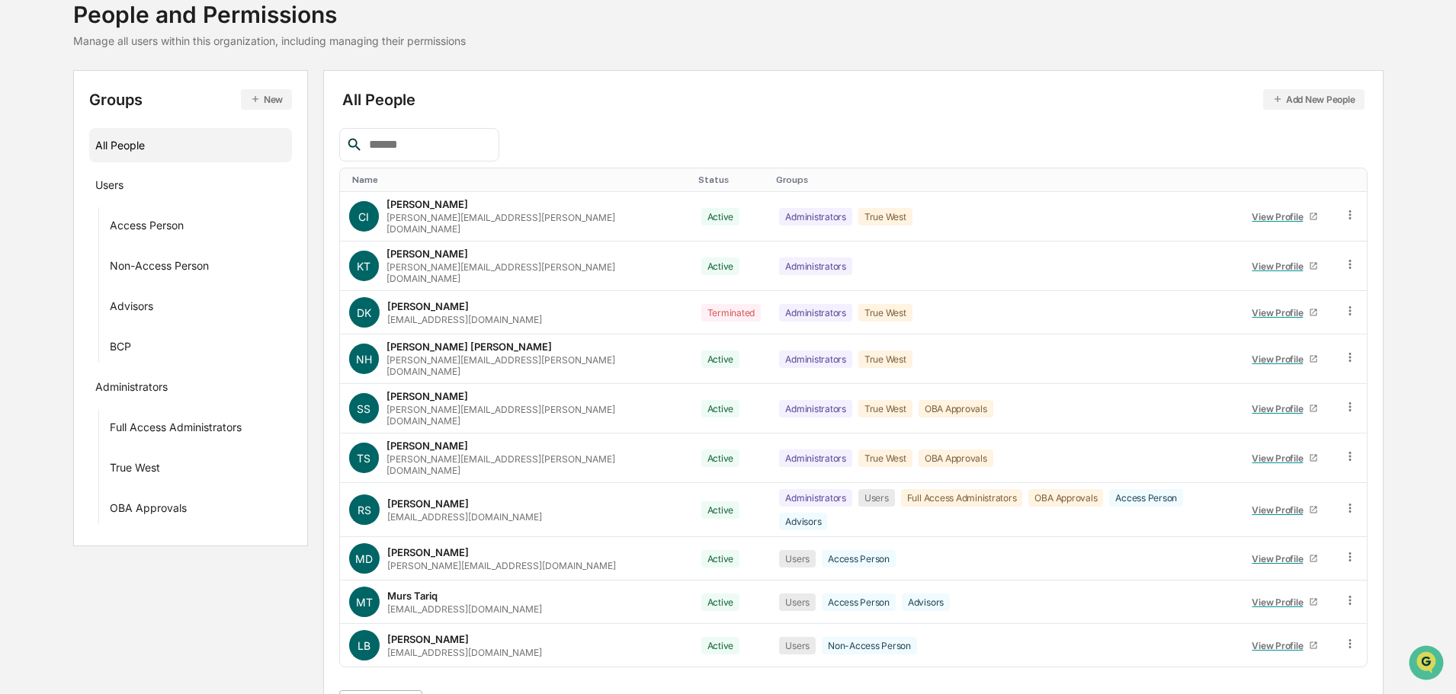
scroll to position [220, 0]
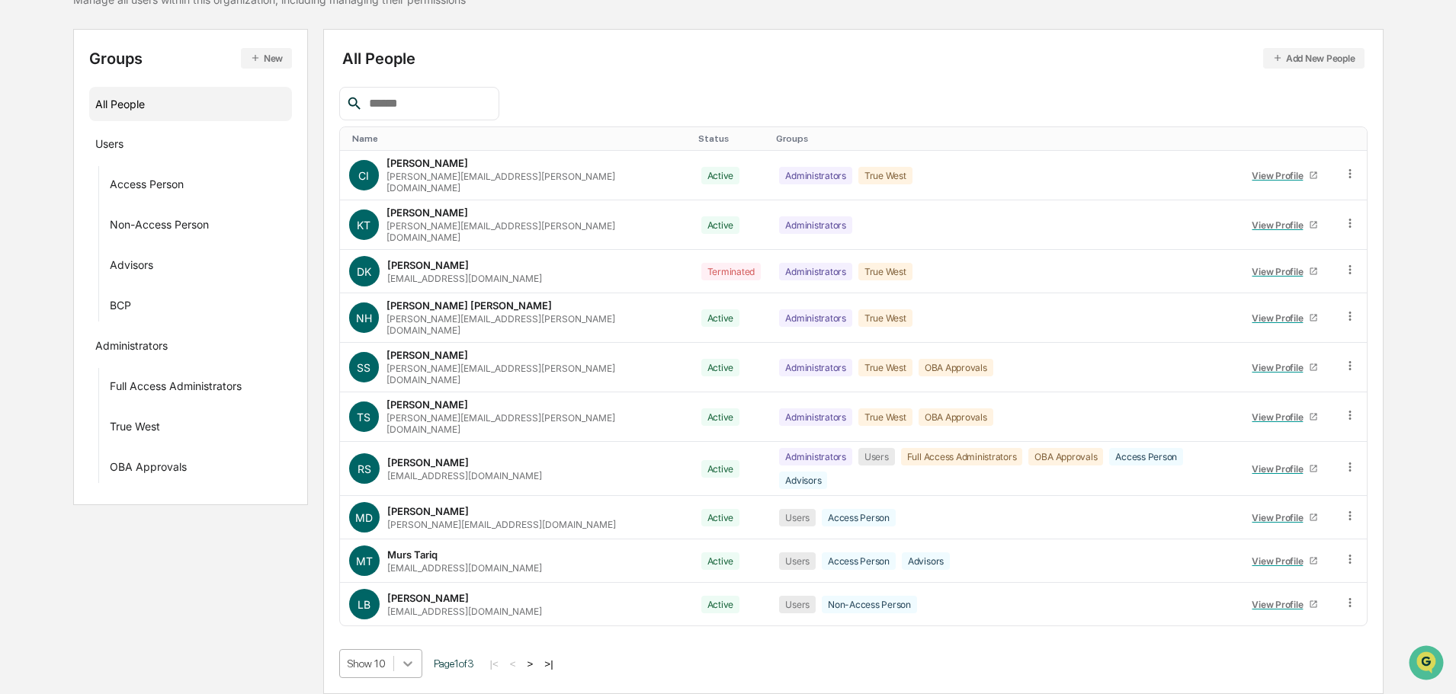
click at [409, 662] on body "Calendar Manage Tasks Reviews Approval Management Company People, Data, Setting…" at bounding box center [728, 275] width 1456 height 837
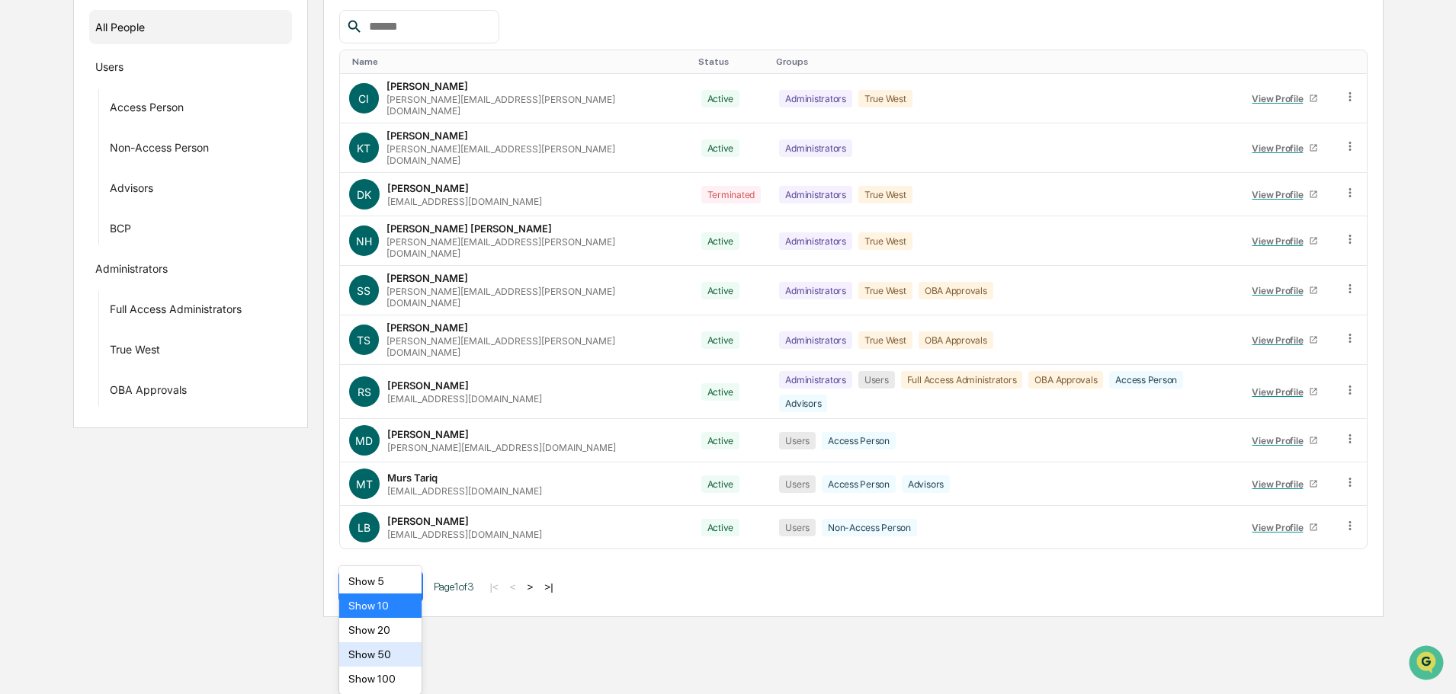
click at [373, 659] on div "Show 50" at bounding box center [380, 655] width 83 height 24
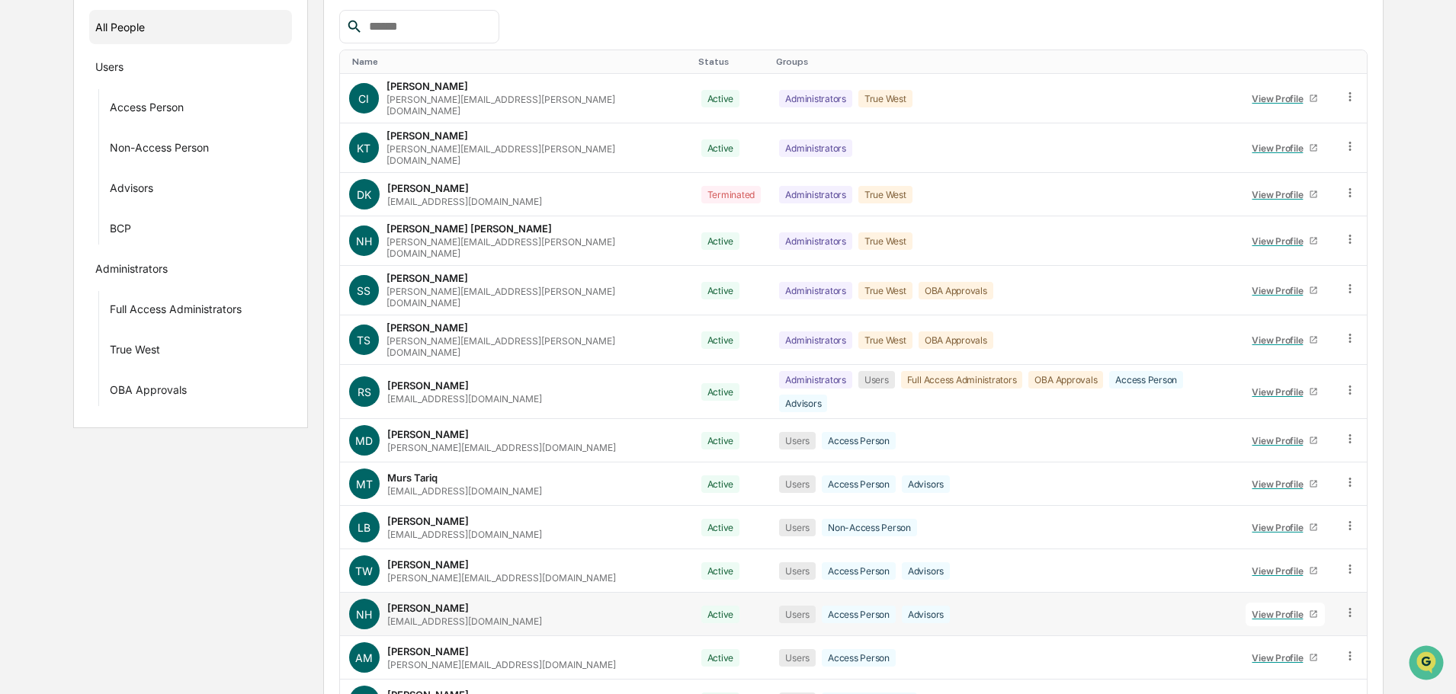
click at [1266, 609] on div "View Profile" at bounding box center [1280, 614] width 57 height 11
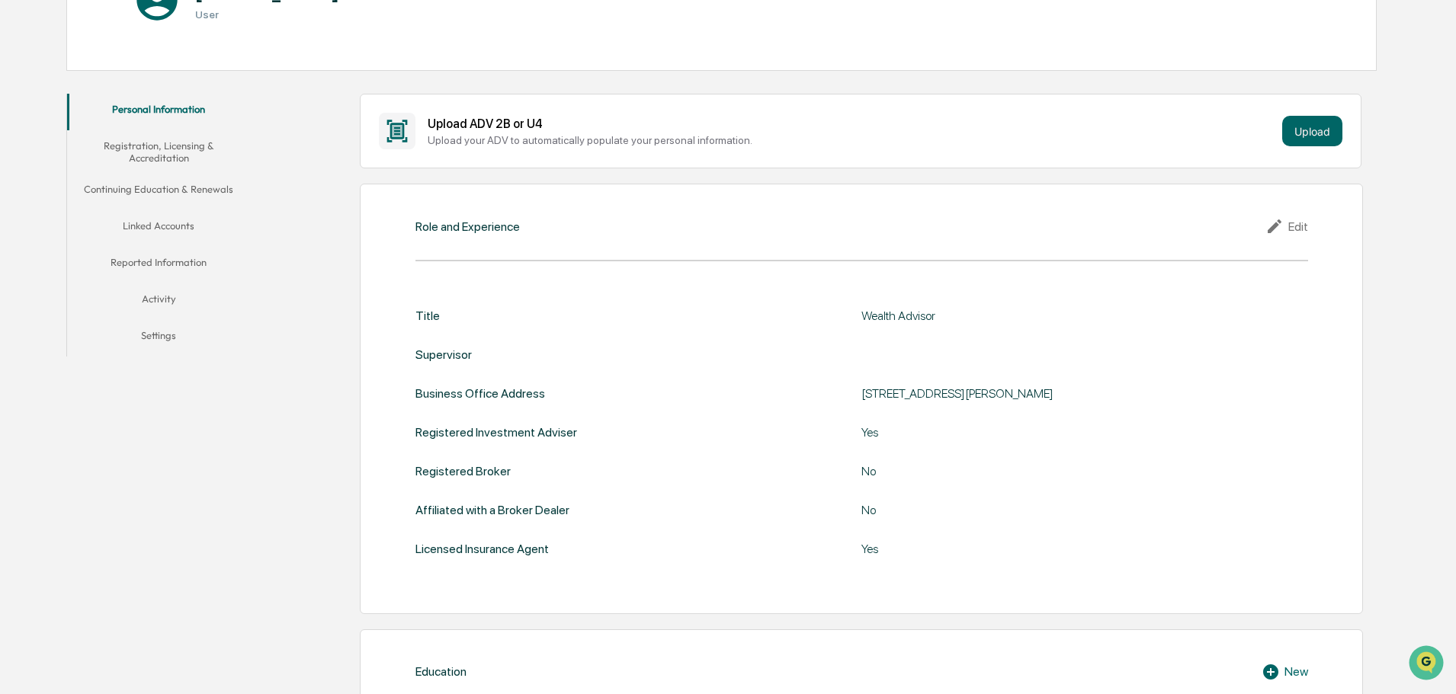
click at [179, 226] on button "Linked Accounts" at bounding box center [158, 228] width 183 height 37
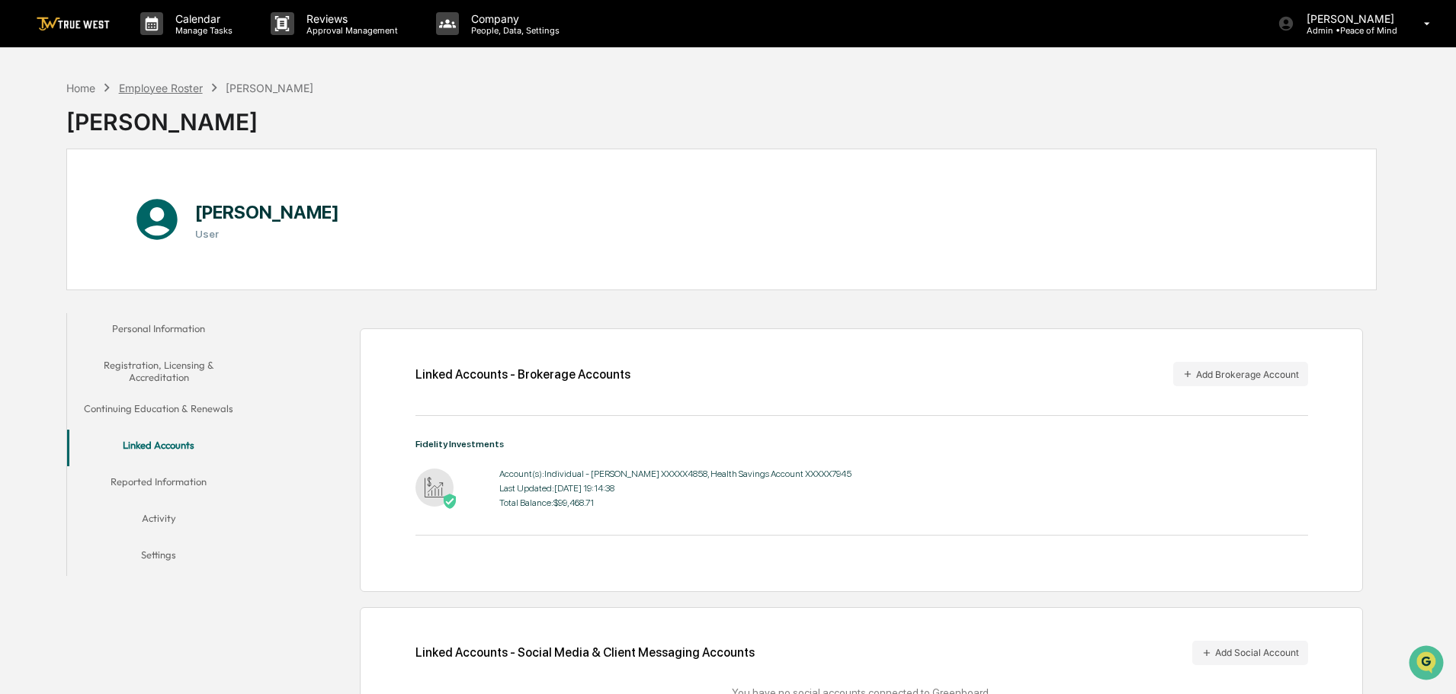
click at [169, 90] on div "Employee Roster" at bounding box center [161, 88] width 84 height 13
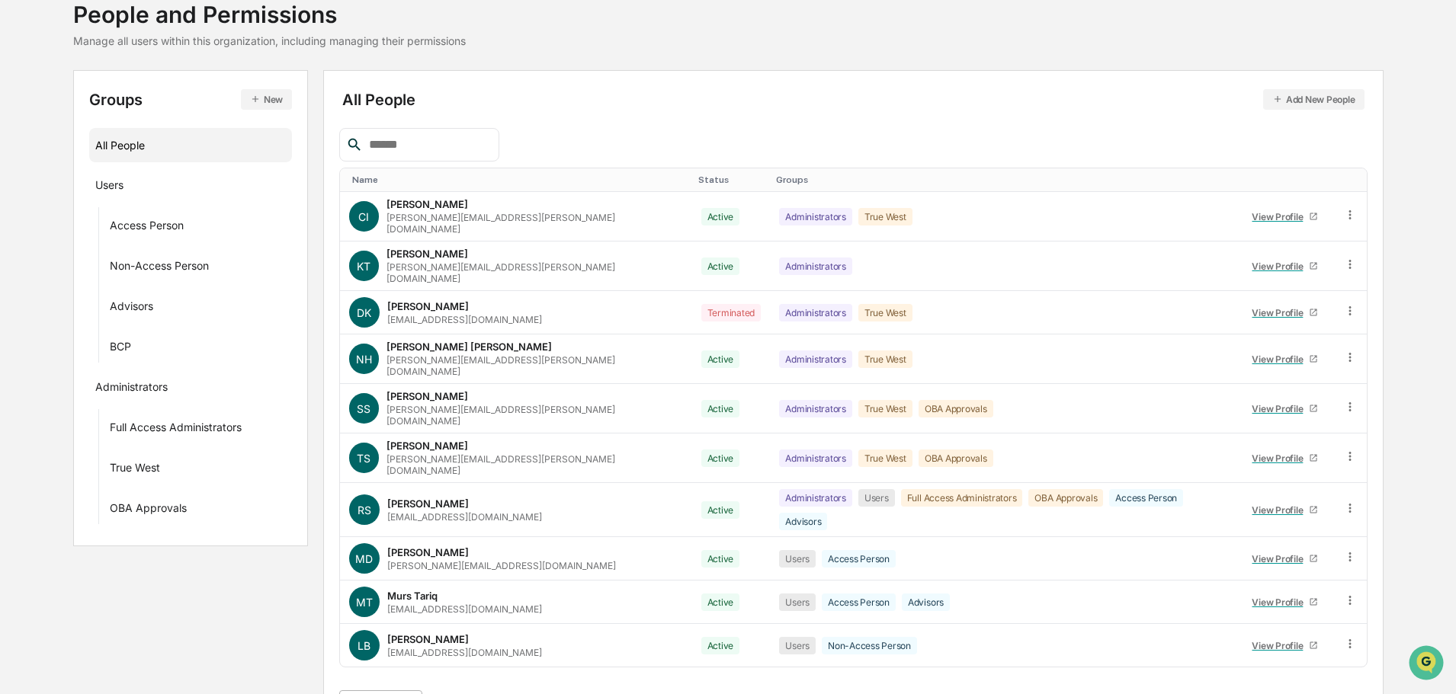
scroll to position [220, 0]
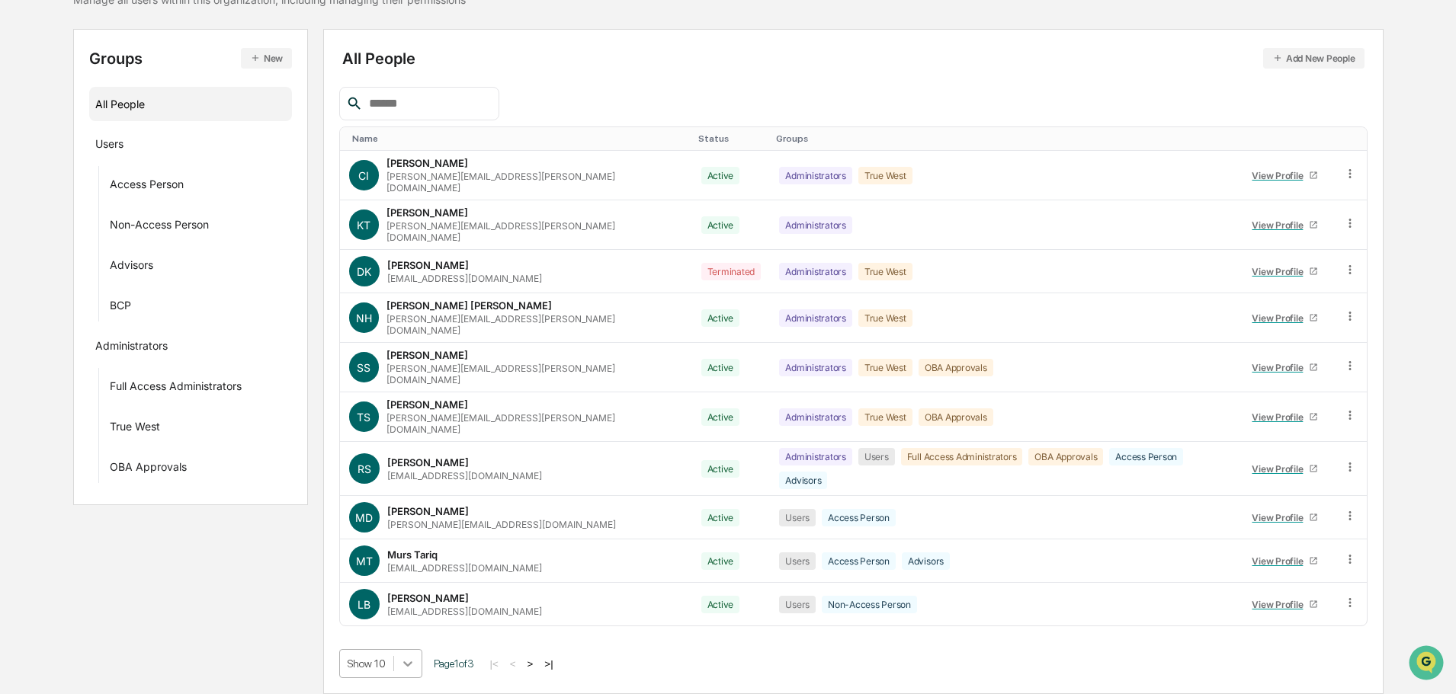
click at [407, 668] on body "Calendar Manage Tasks Reviews Approval Management Company People, Data, Setting…" at bounding box center [728, 275] width 1456 height 837
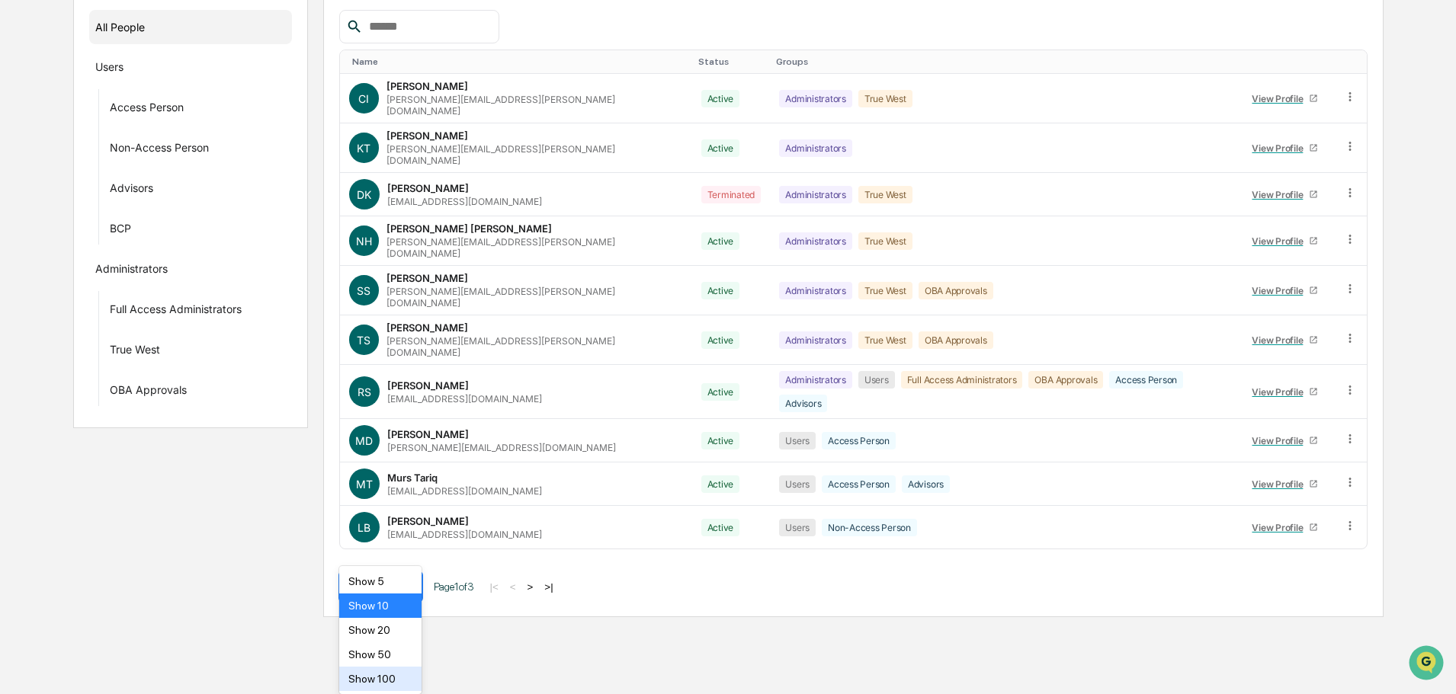
click at [379, 679] on div "Show 100" at bounding box center [380, 679] width 83 height 24
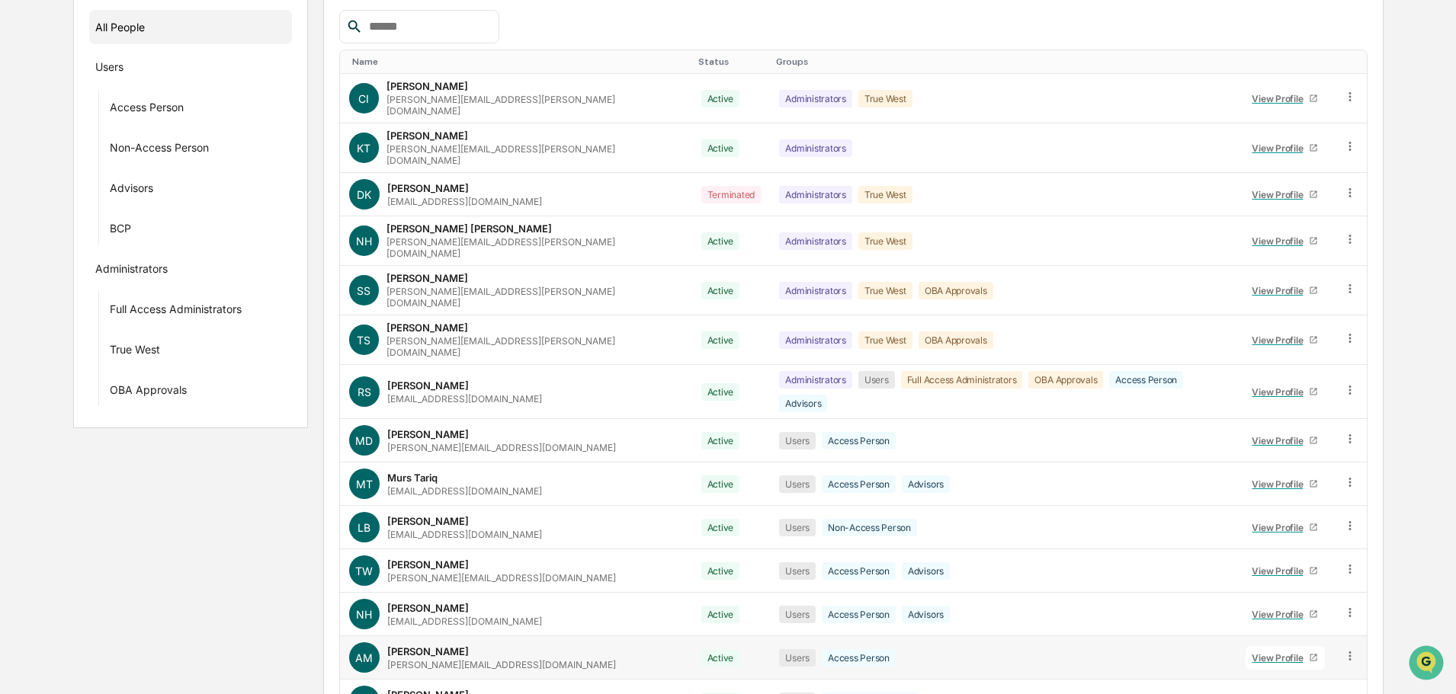
click at [1263, 652] on div "View Profile" at bounding box center [1280, 657] width 57 height 11
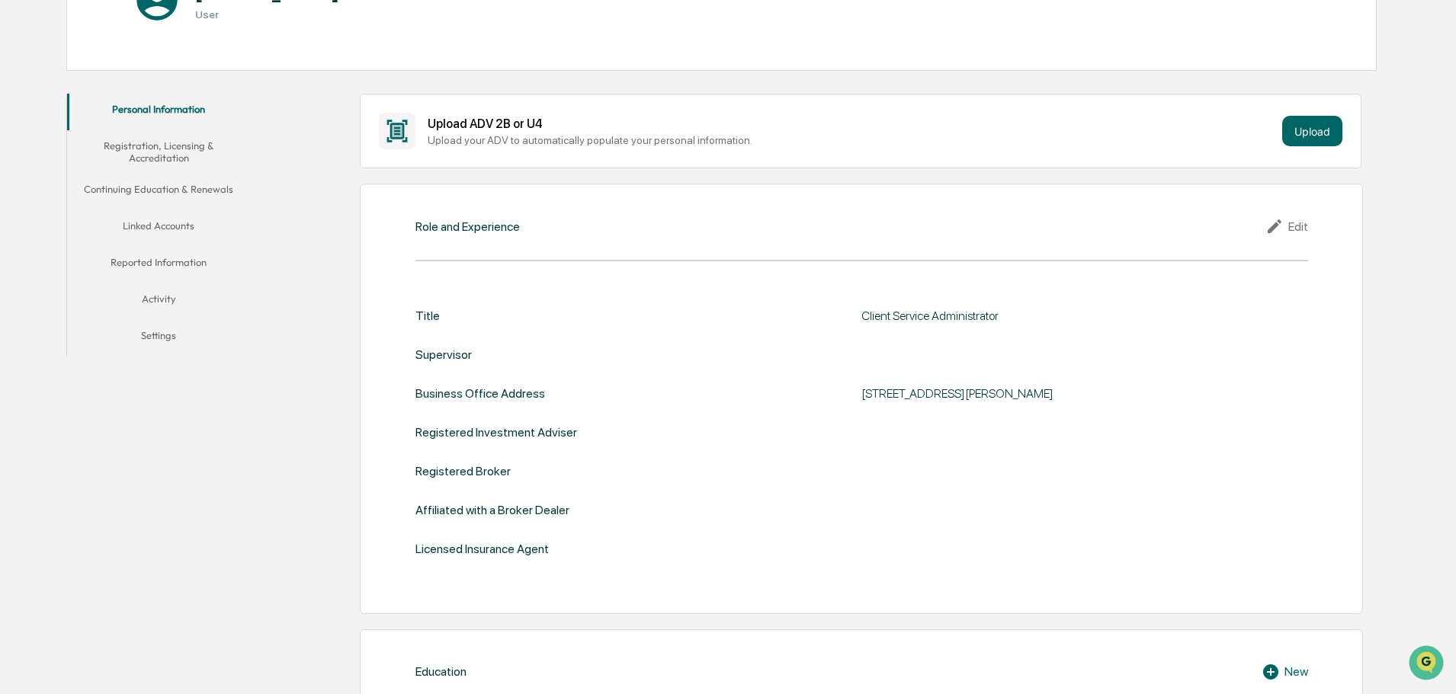
click at [156, 224] on button "Linked Accounts" at bounding box center [158, 228] width 183 height 37
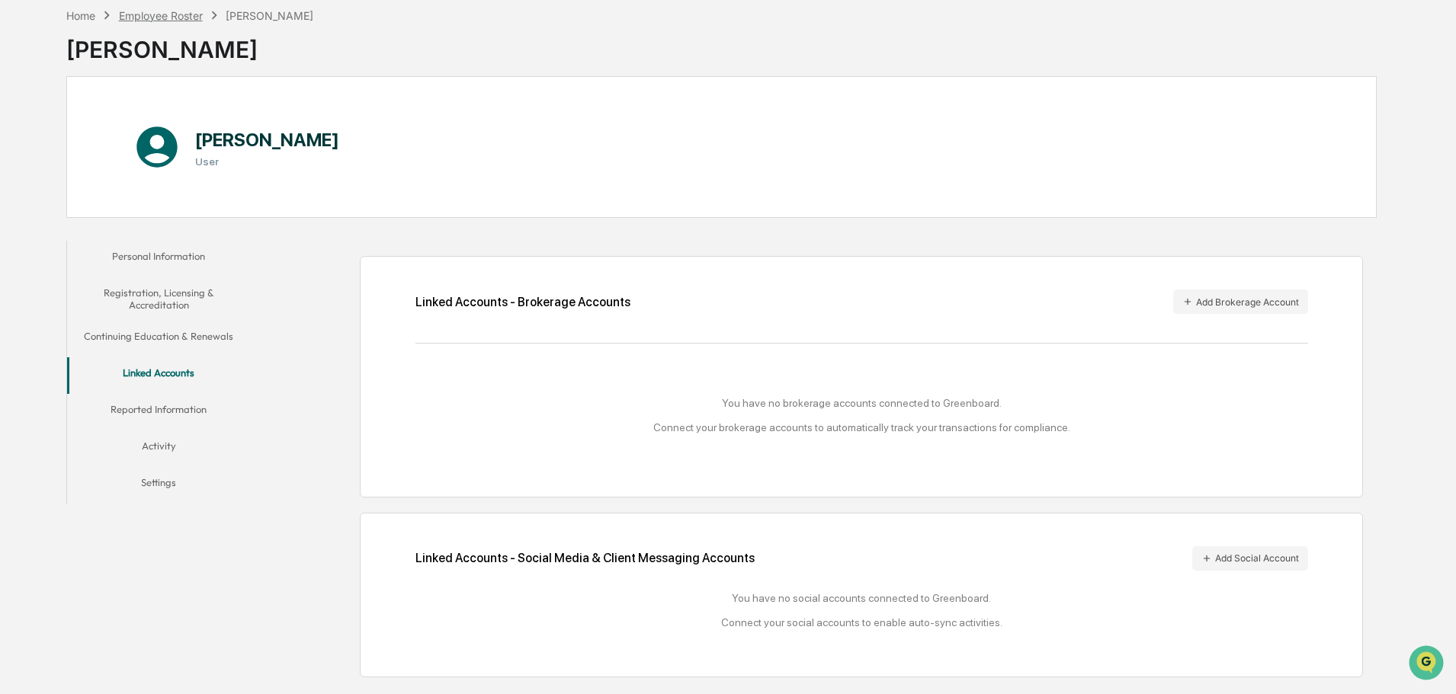
click at [152, 14] on div "Employee Roster" at bounding box center [161, 15] width 84 height 13
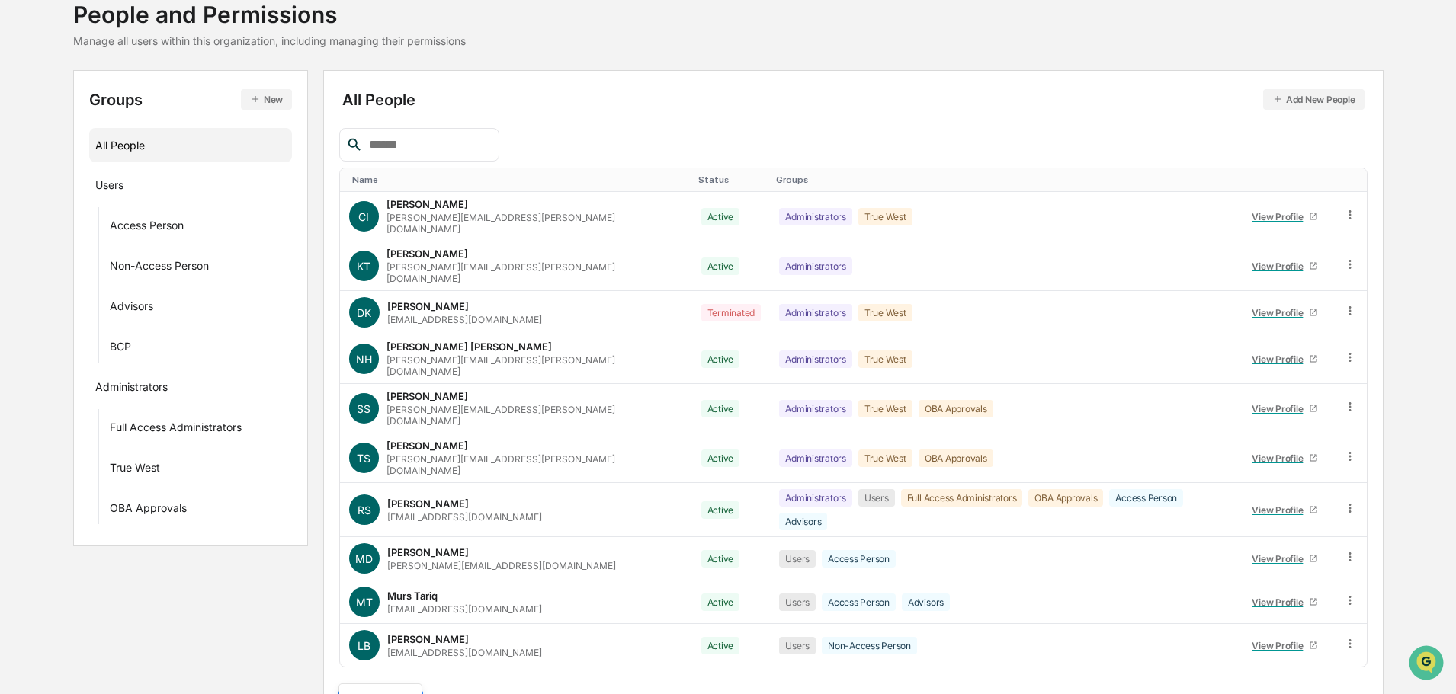
scroll to position [220, 0]
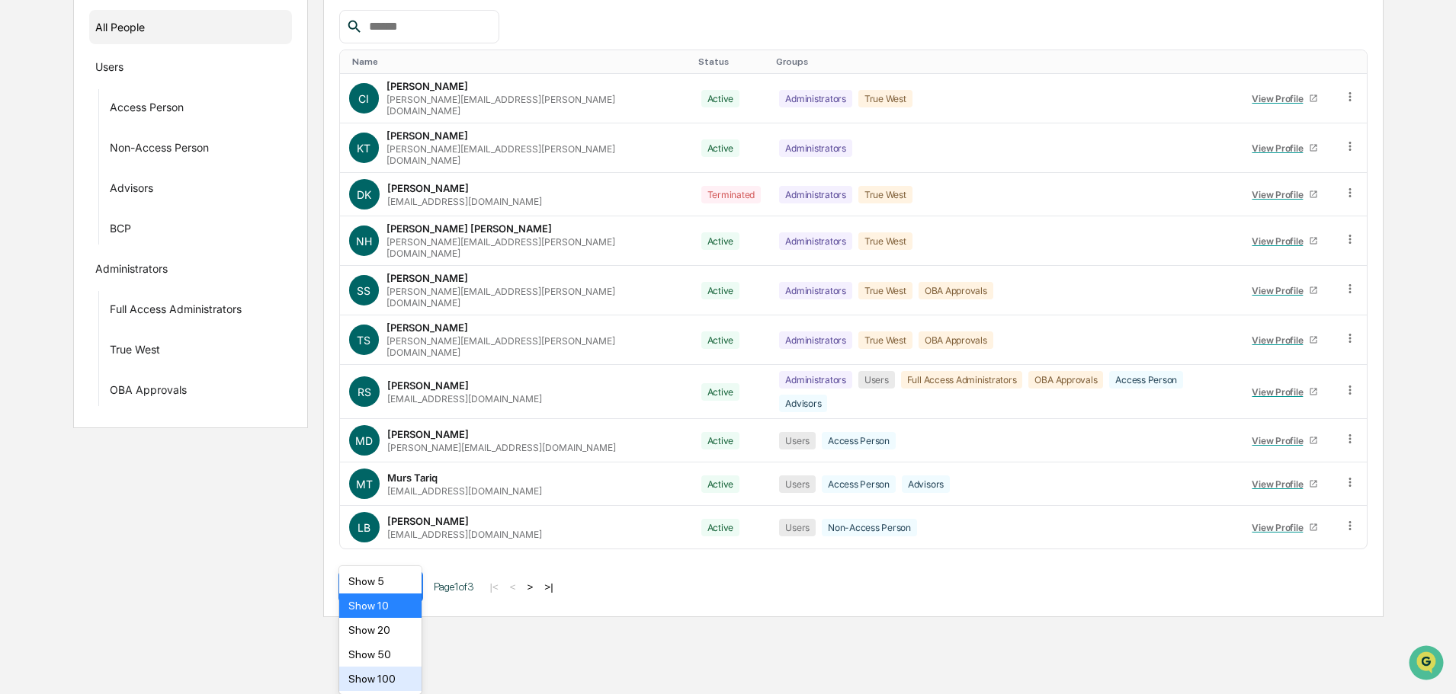
click at [406, 617] on body "Calendar Manage Tasks Reviews Approval Management Company People, Data, Setting…" at bounding box center [728, 198] width 1456 height 837
click at [382, 679] on div "Show 100" at bounding box center [380, 679] width 83 height 24
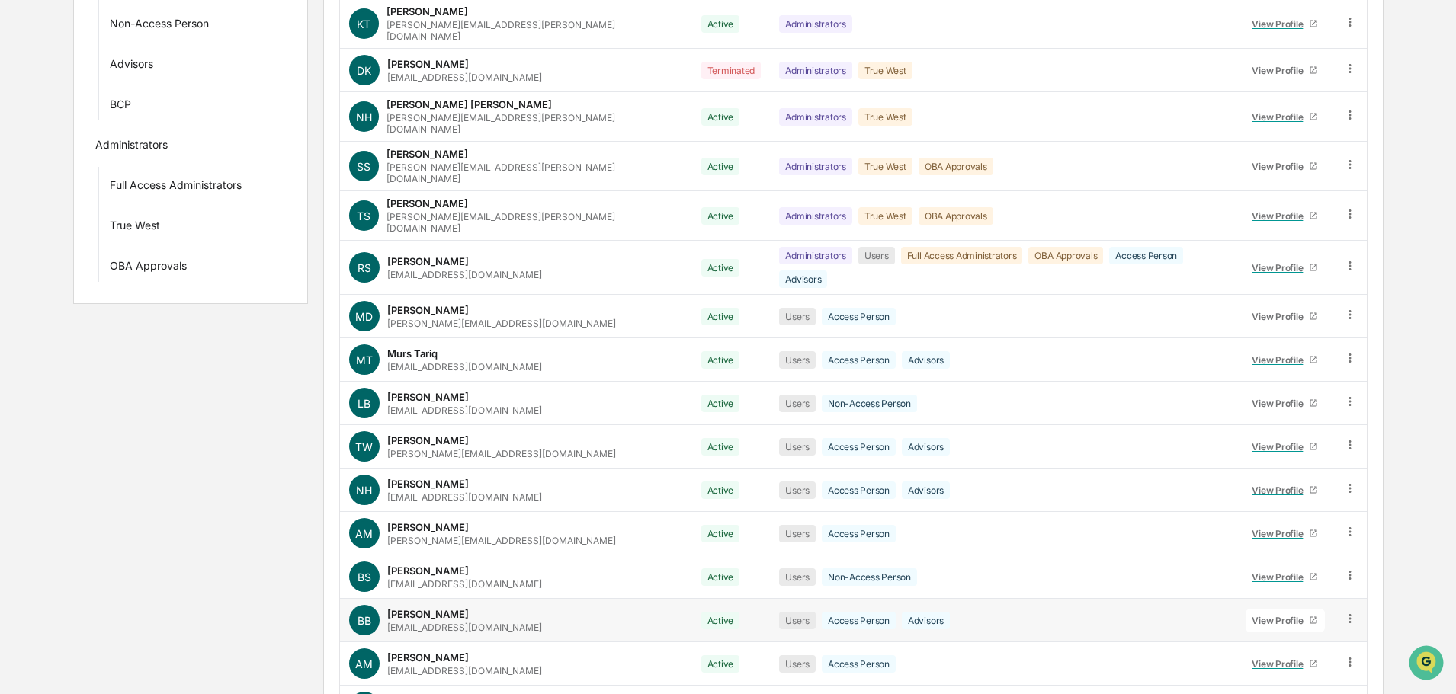
scroll to position [372, 0]
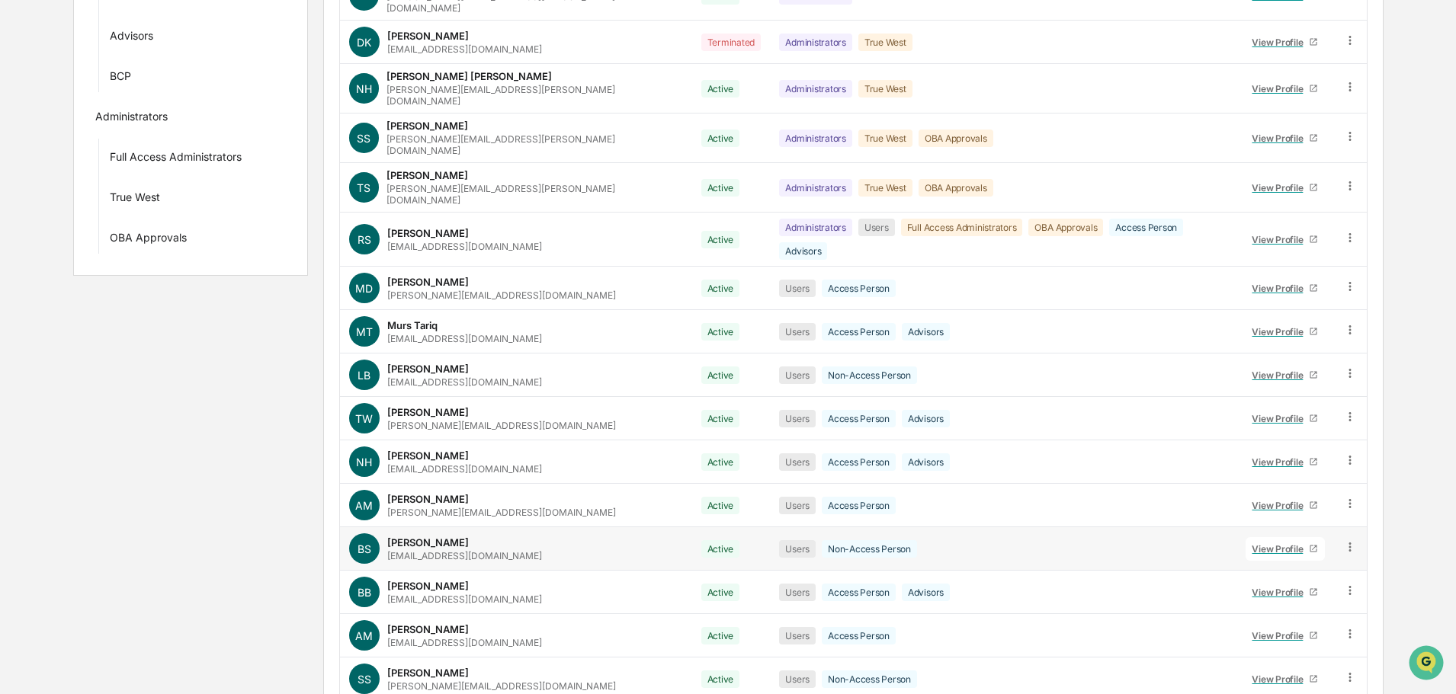
click at [1271, 543] on div "View Profile" at bounding box center [1280, 548] width 57 height 11
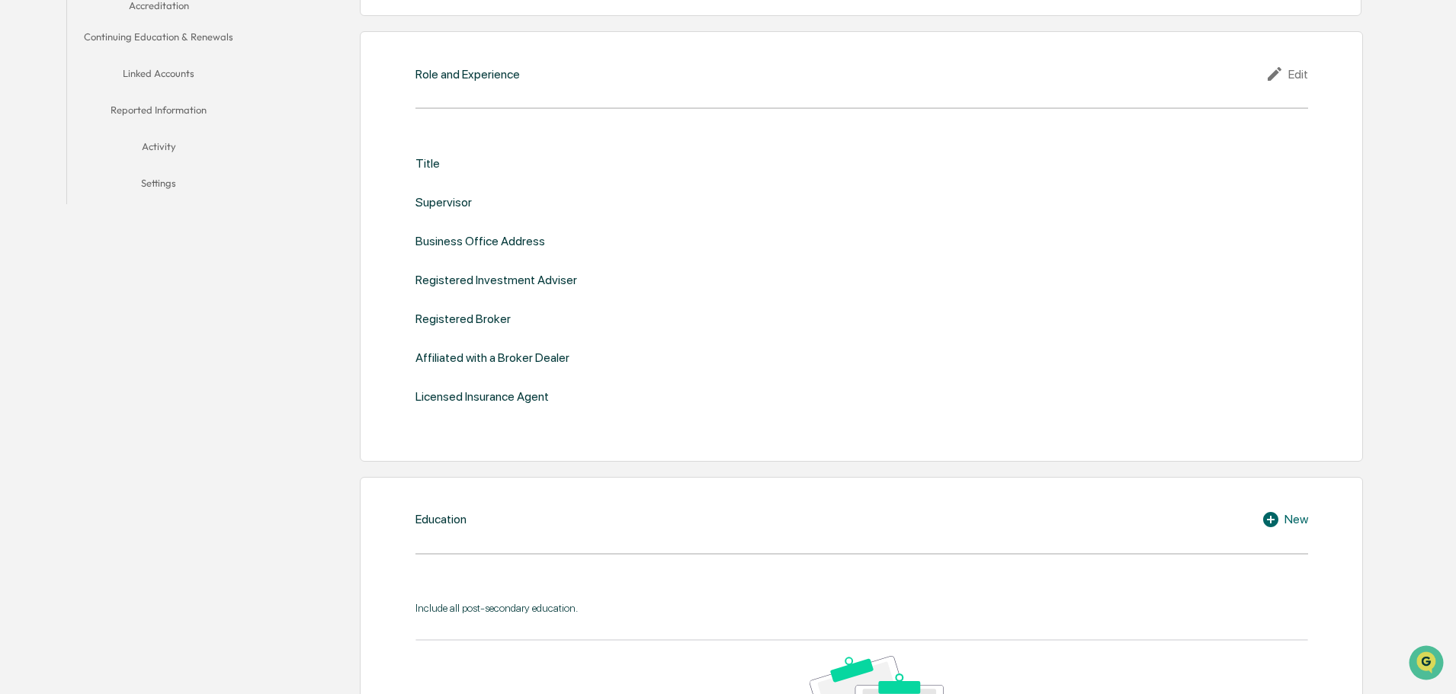
click at [159, 75] on button "Linked Accounts" at bounding box center [158, 76] width 183 height 37
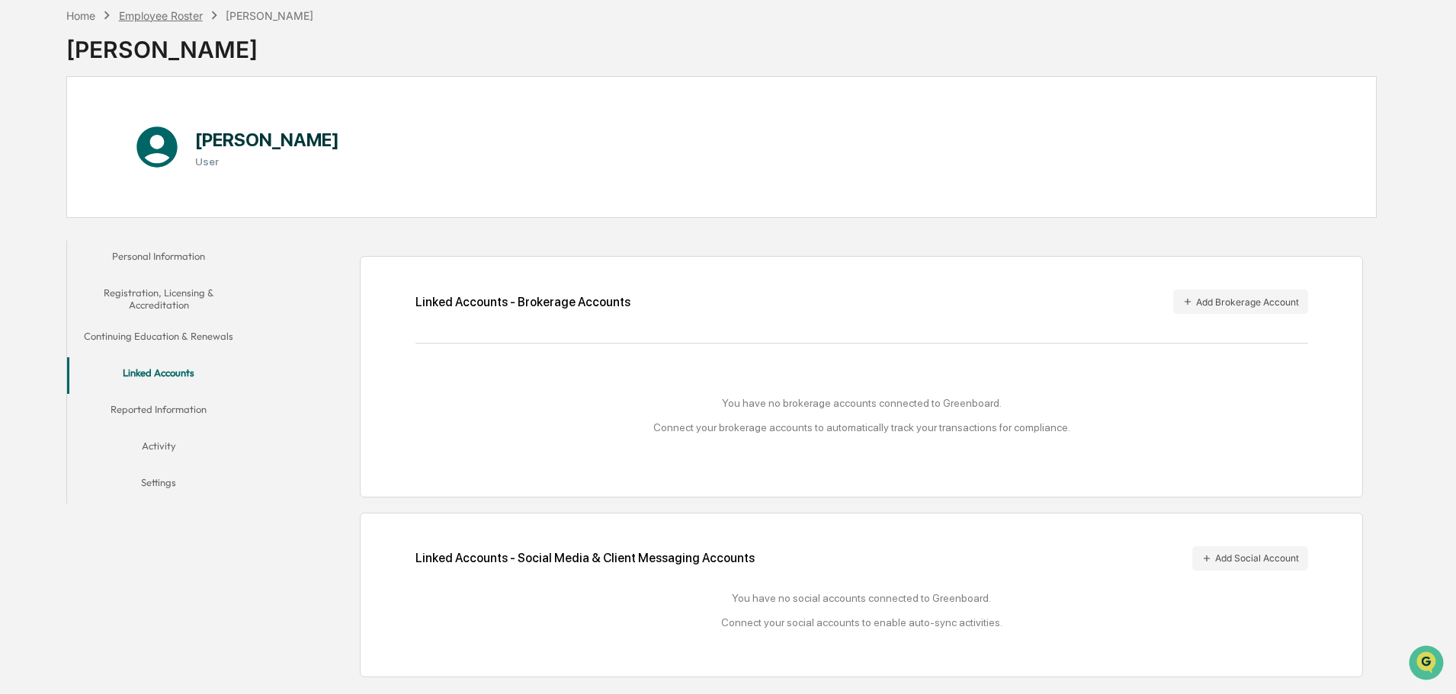
click at [173, 15] on div "Employee Roster" at bounding box center [161, 15] width 84 height 13
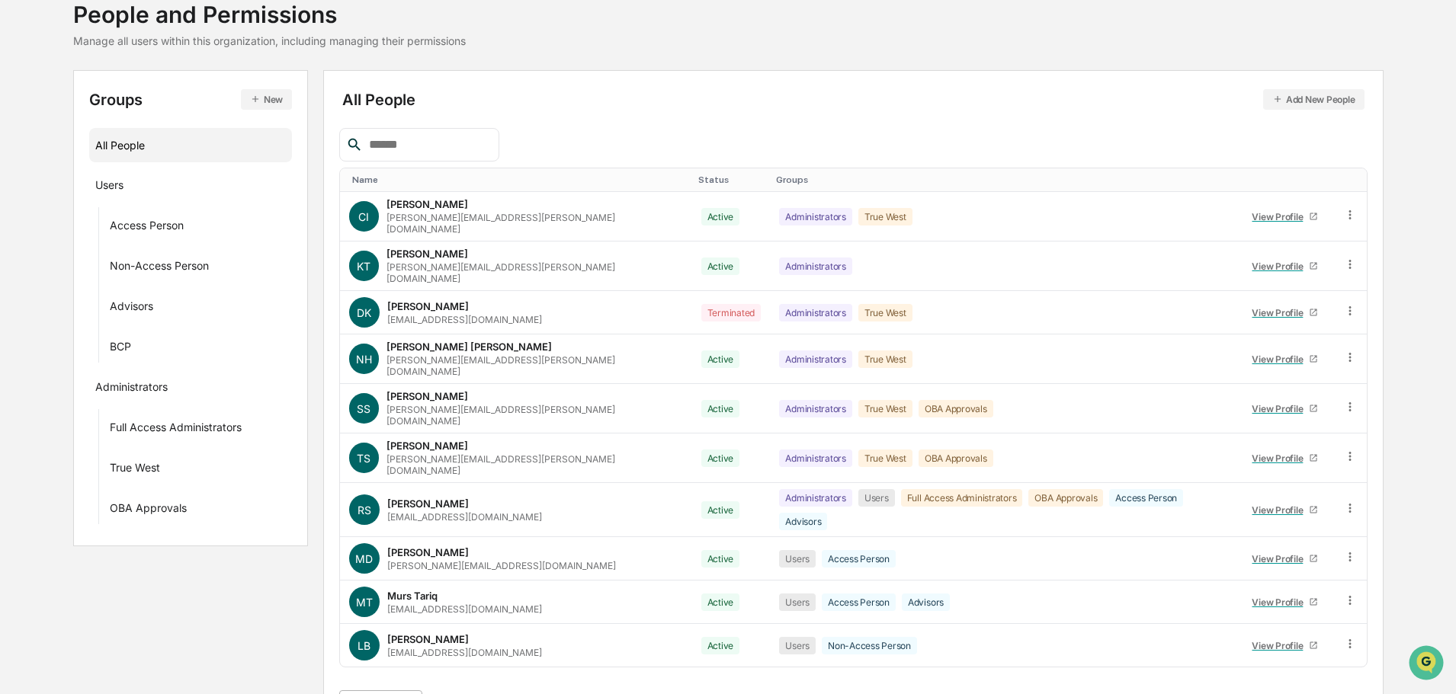
scroll to position [220, 0]
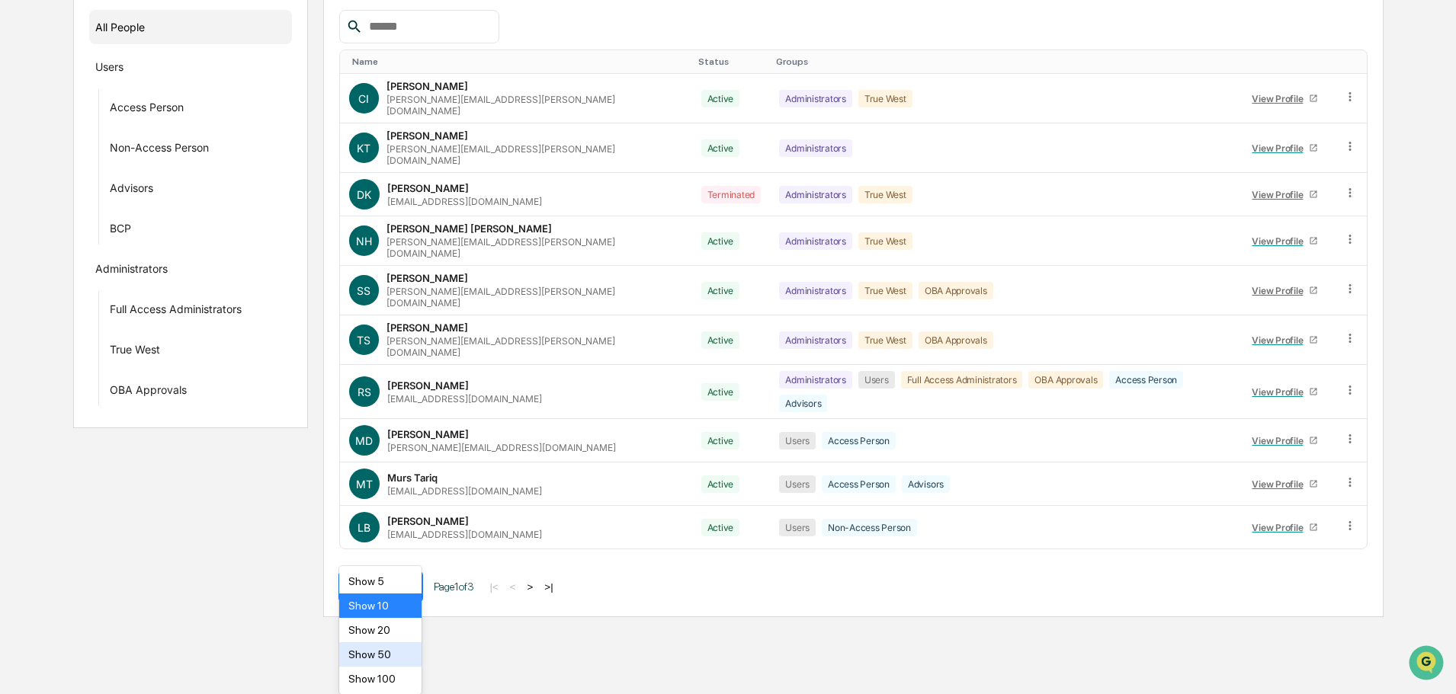
click at [406, 617] on body "Calendar Manage Tasks Reviews Approval Management Company People, Data, Setting…" at bounding box center [728, 198] width 1456 height 837
click at [364, 679] on div "Show 100" at bounding box center [380, 679] width 83 height 24
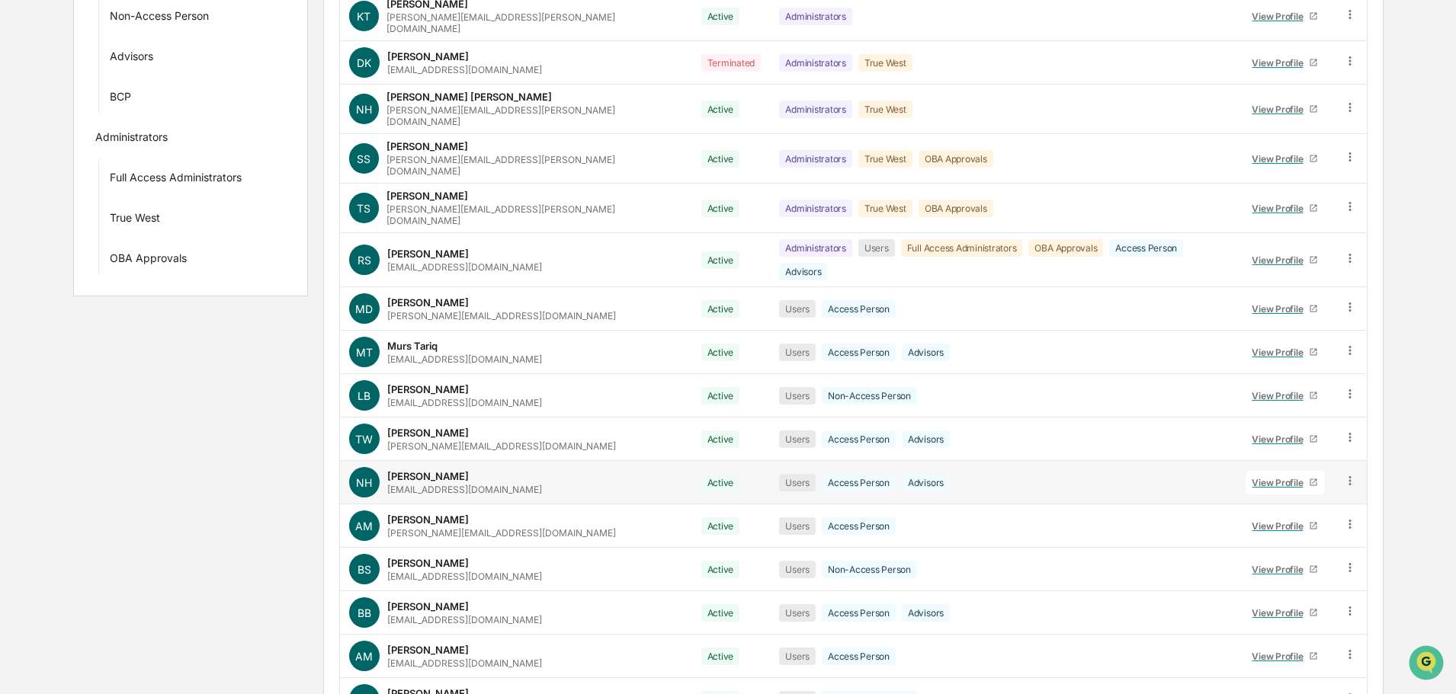
scroll to position [372, 0]
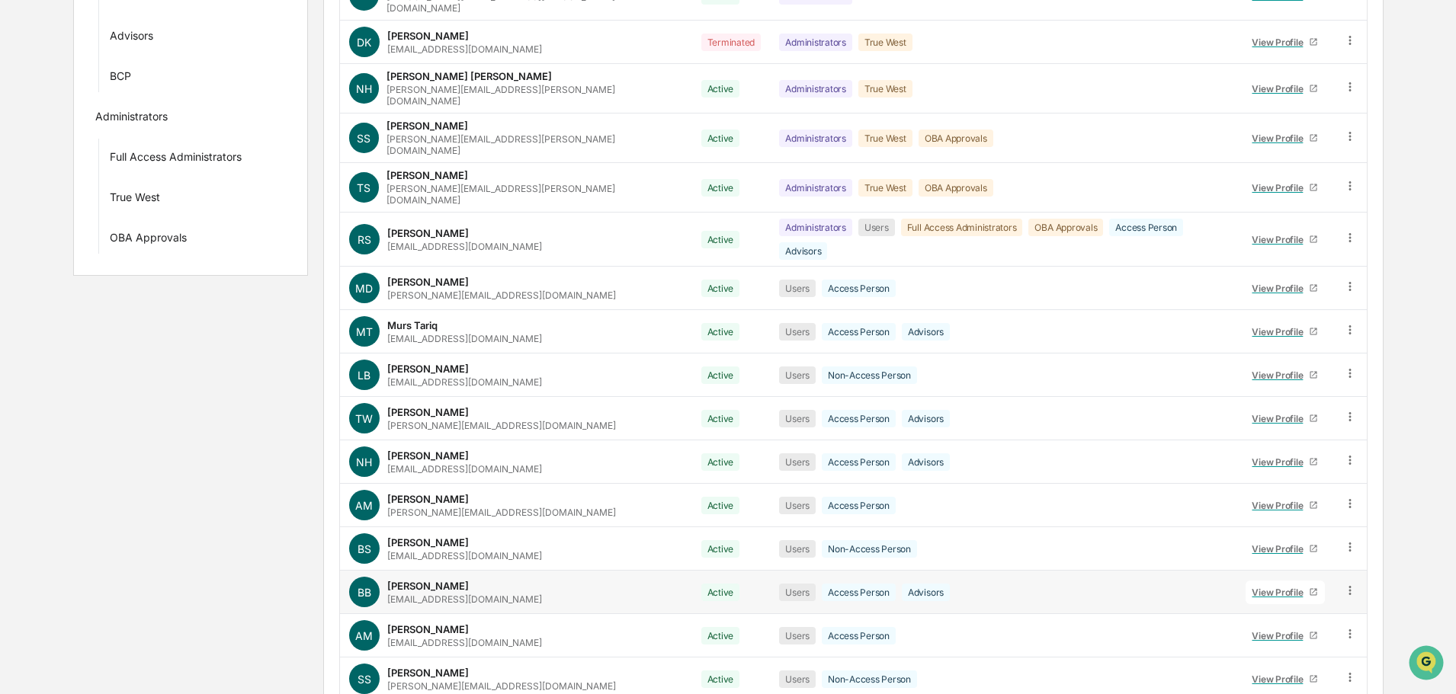
click at [1269, 587] on div "View Profile" at bounding box center [1280, 592] width 57 height 11
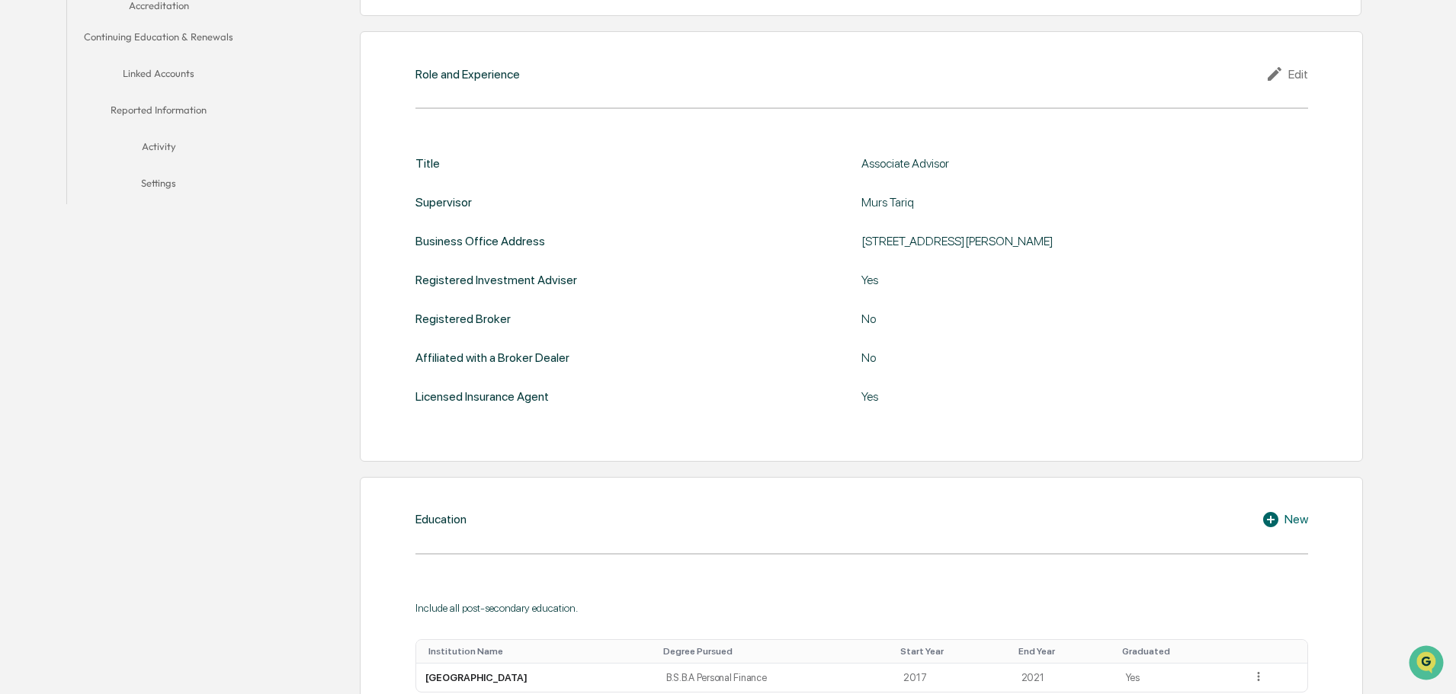
click at [149, 75] on button "Linked Accounts" at bounding box center [158, 76] width 183 height 37
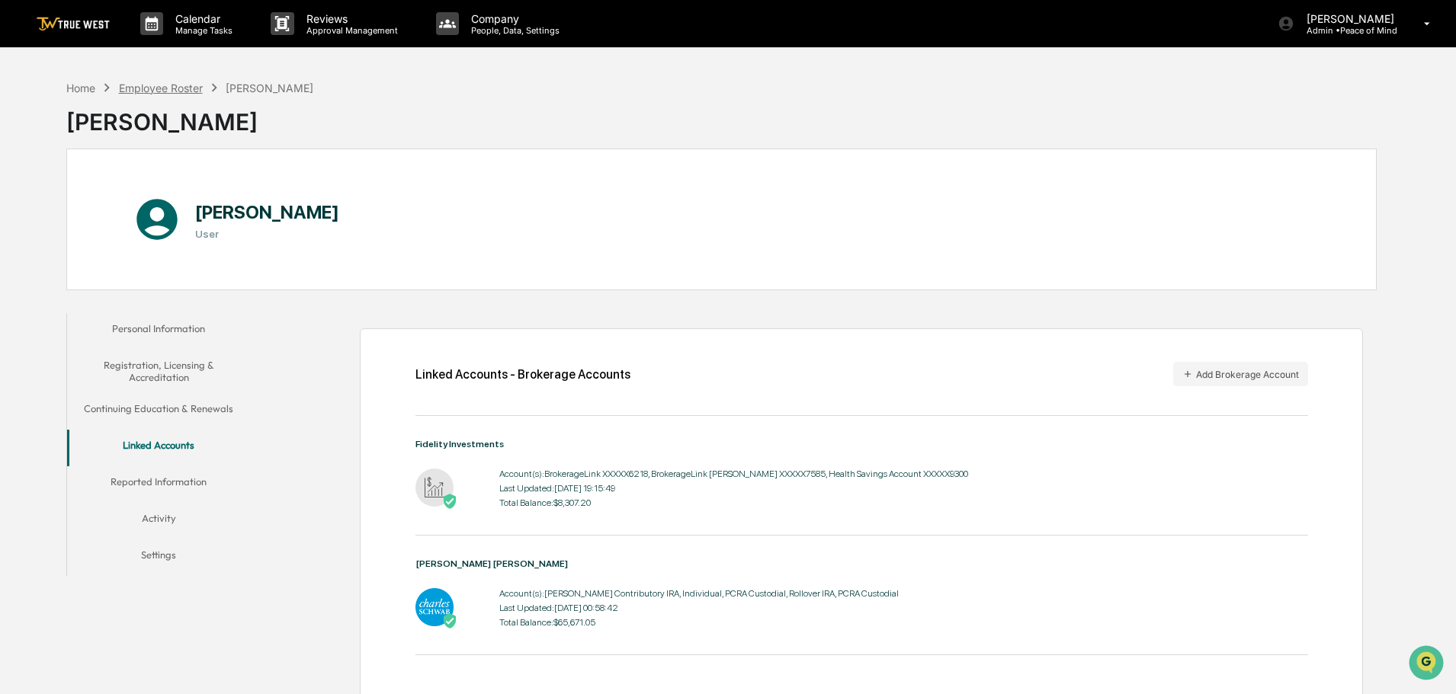
click at [138, 84] on div "Employee Roster" at bounding box center [161, 88] width 84 height 13
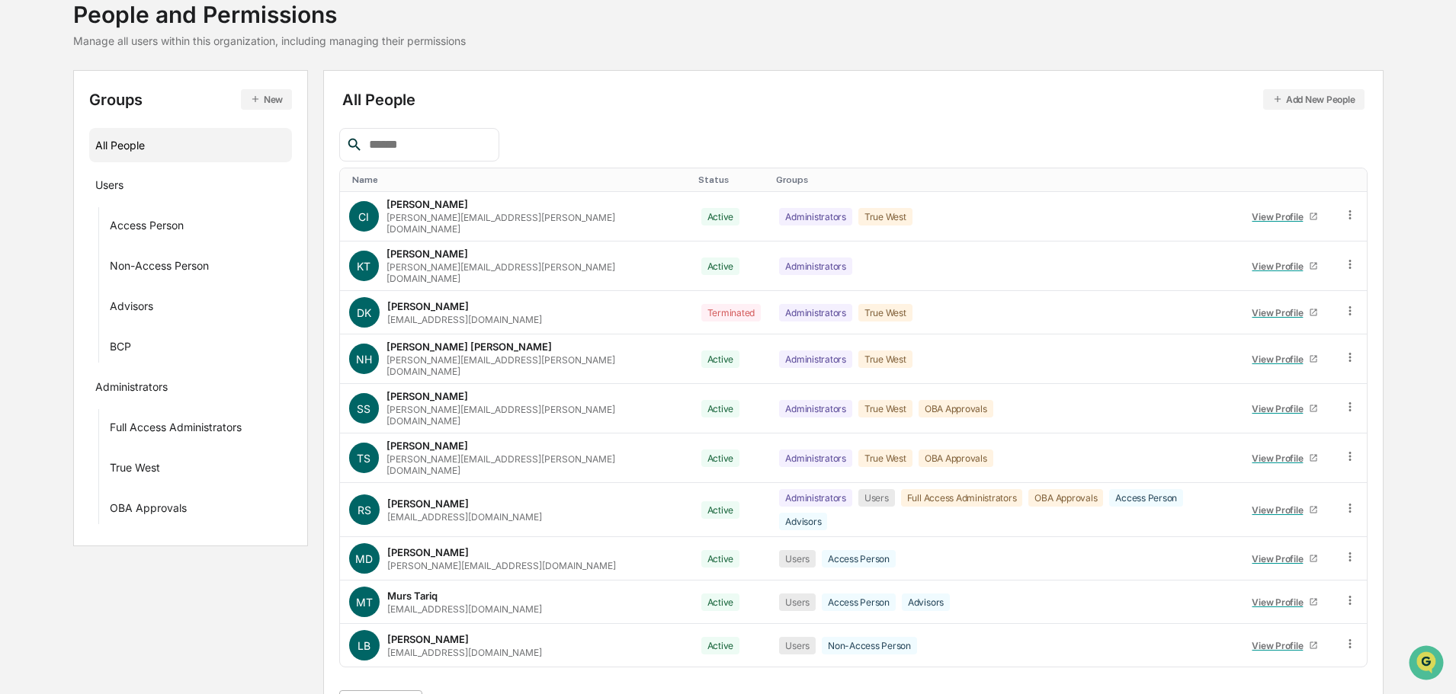
scroll to position [220, 0]
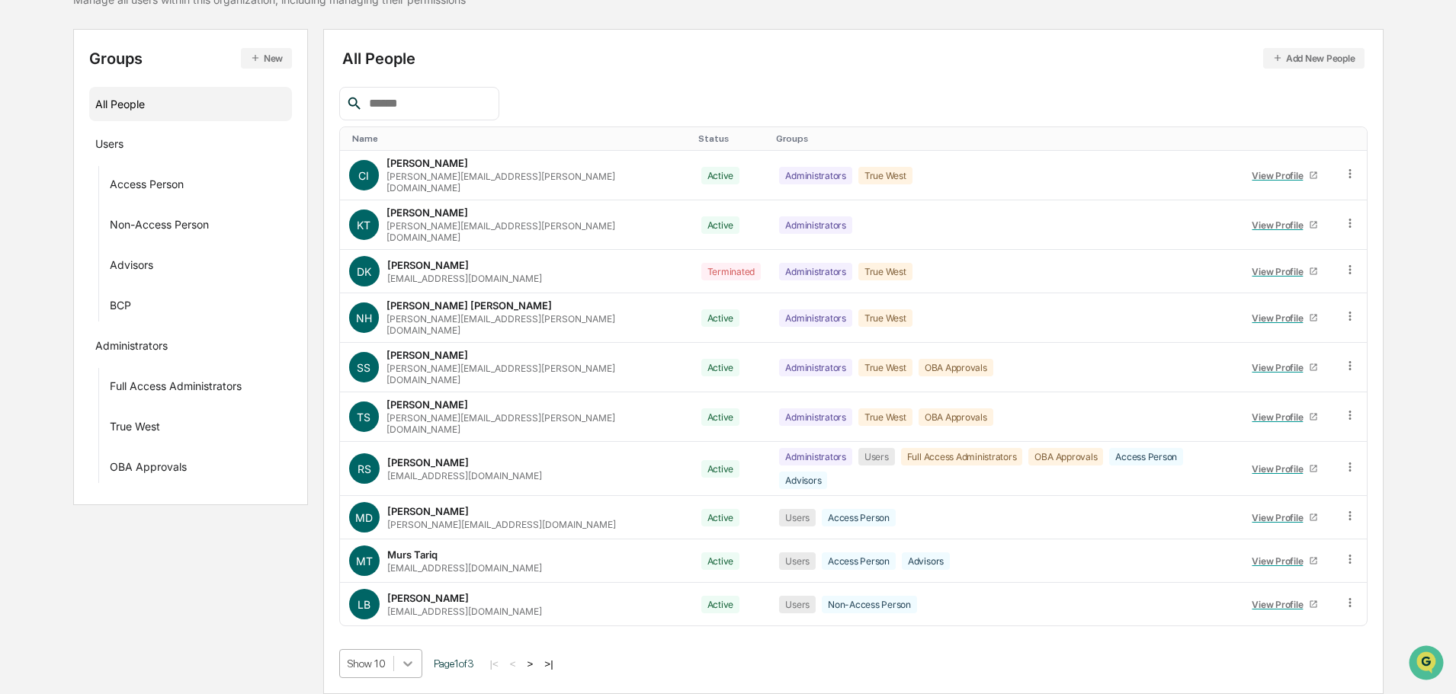
click at [416, 664] on body "Calendar Manage Tasks Reviews Approval Management Company People, Data, Setting…" at bounding box center [728, 275] width 1456 height 837
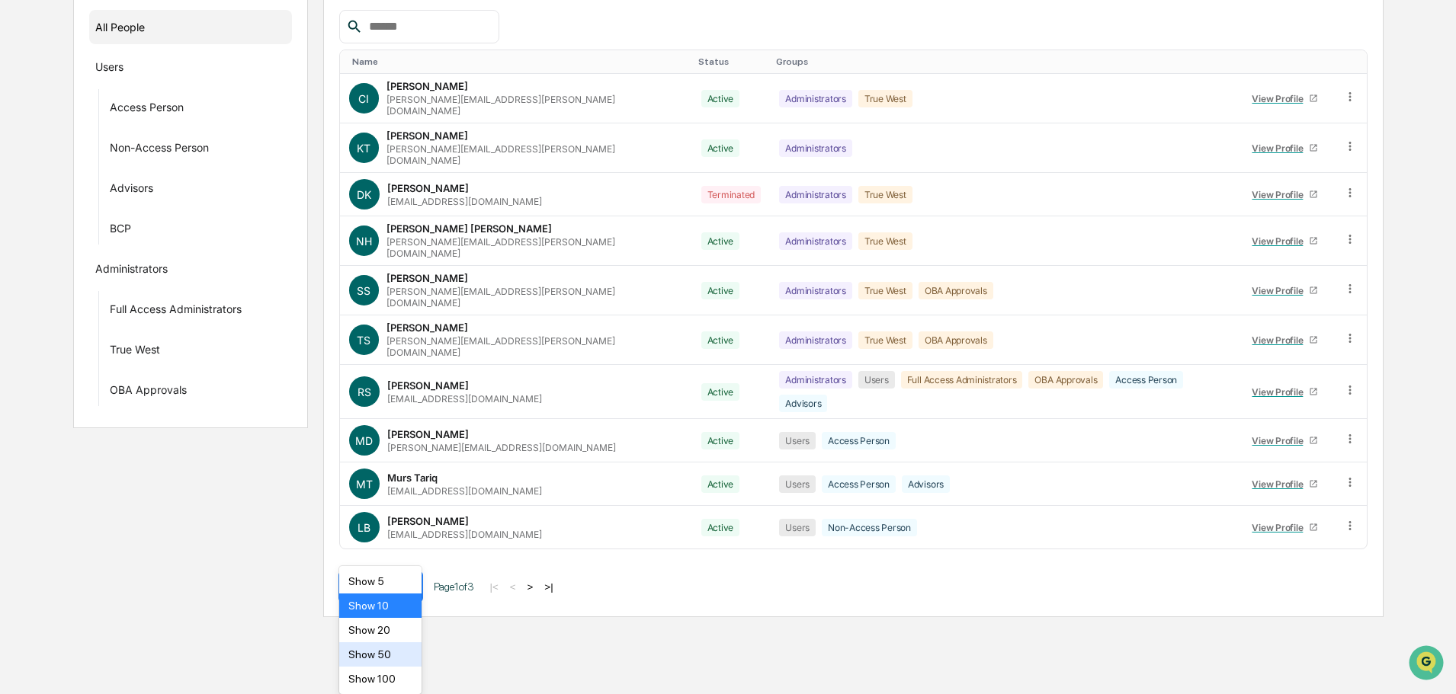
click at [379, 657] on div "Show 50" at bounding box center [380, 655] width 83 height 24
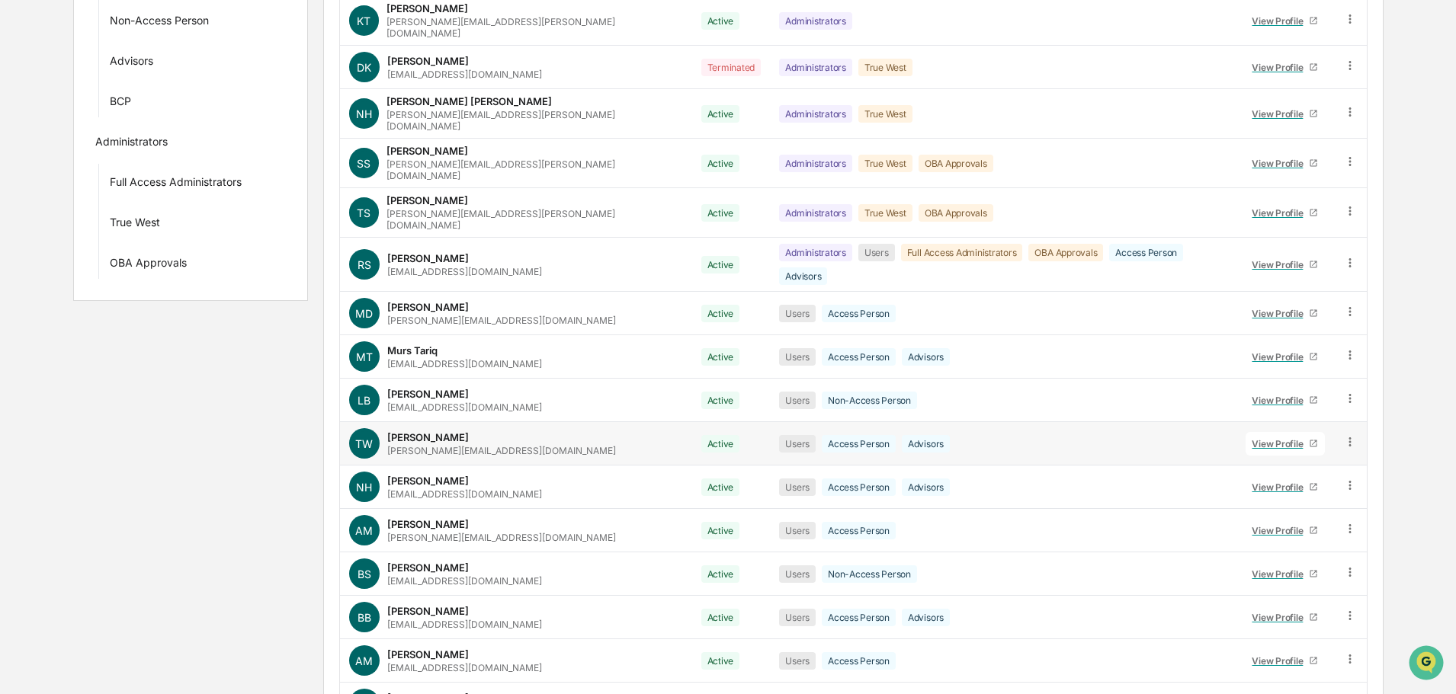
scroll to position [372, 0]
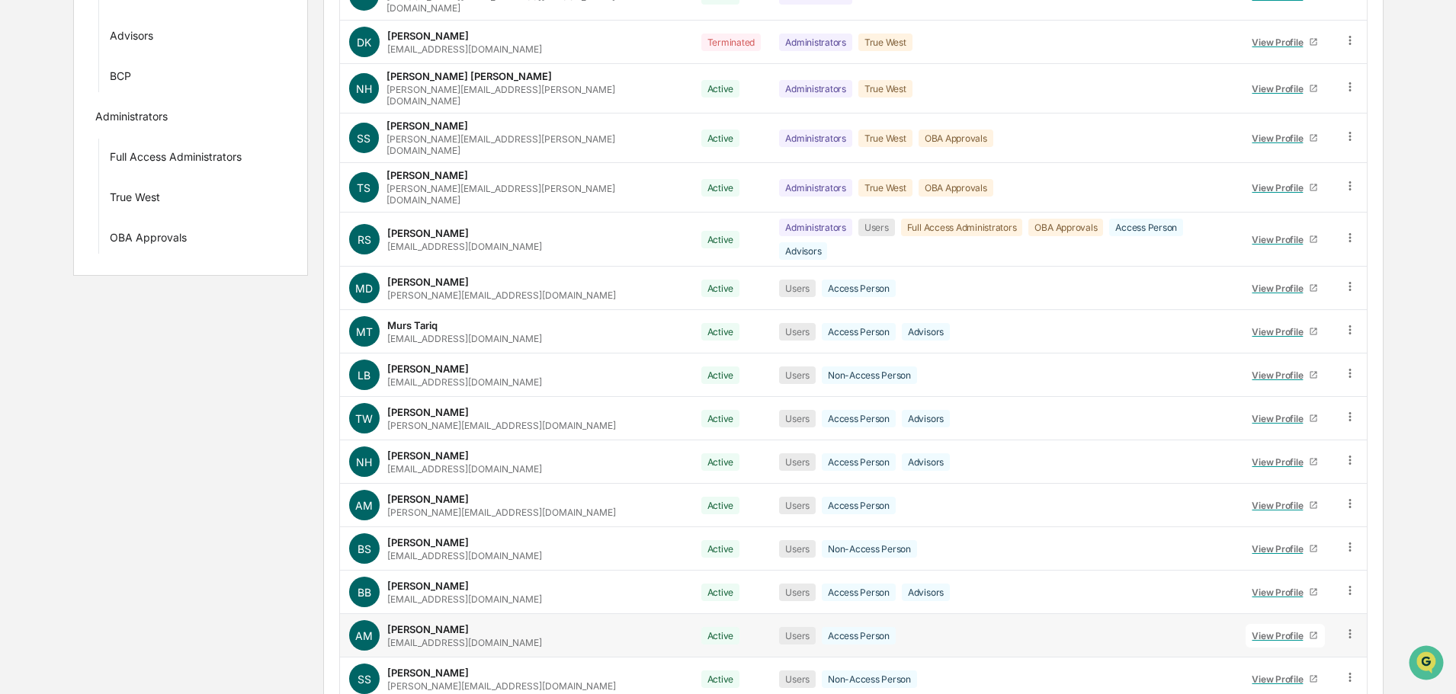
click at [1261, 630] on div "View Profile" at bounding box center [1280, 635] width 57 height 11
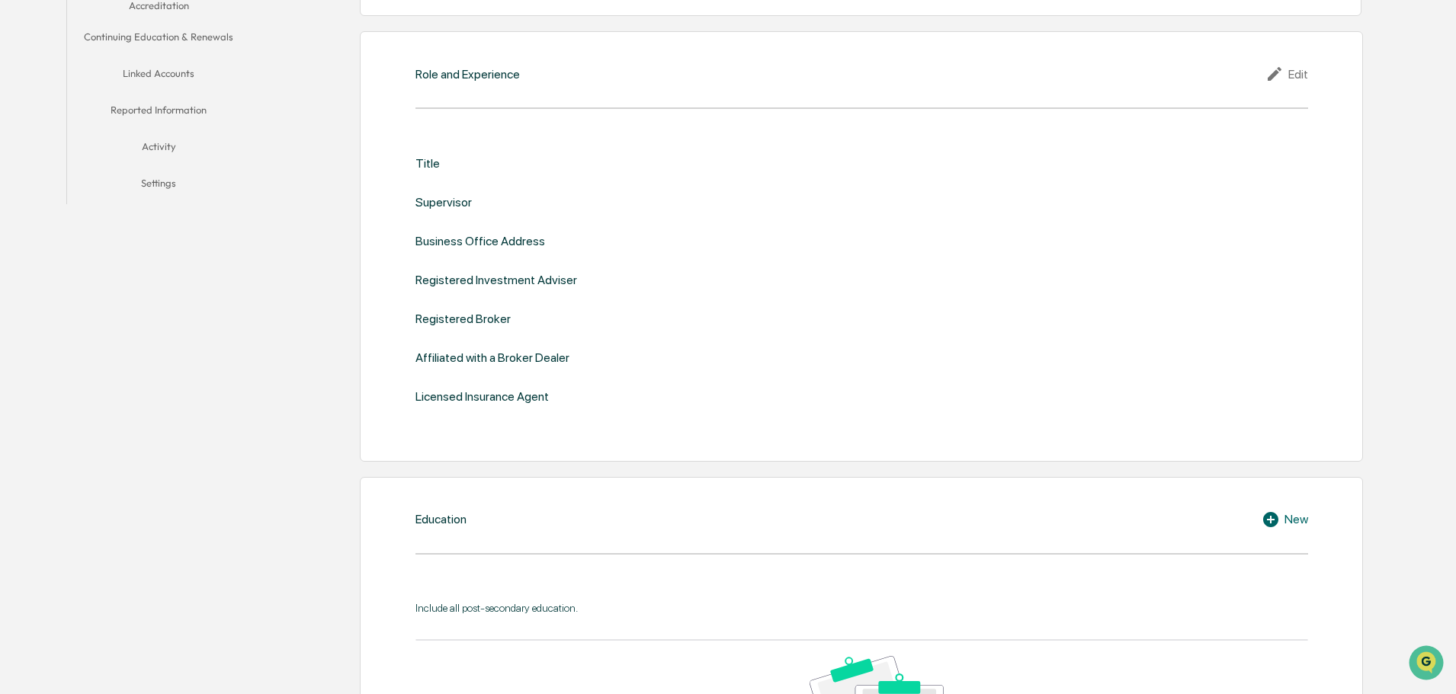
click at [180, 72] on button "Linked Accounts" at bounding box center [158, 76] width 183 height 37
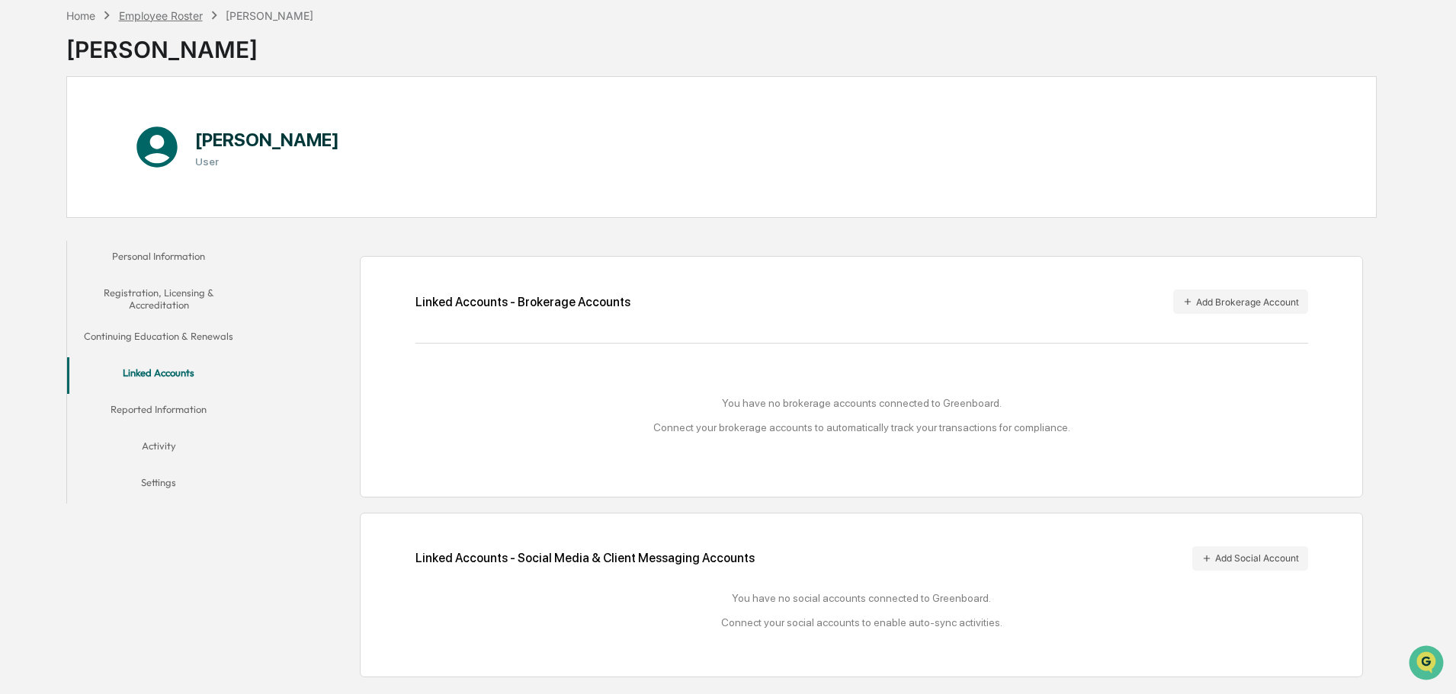
click at [142, 12] on div "Employee Roster" at bounding box center [161, 15] width 84 height 13
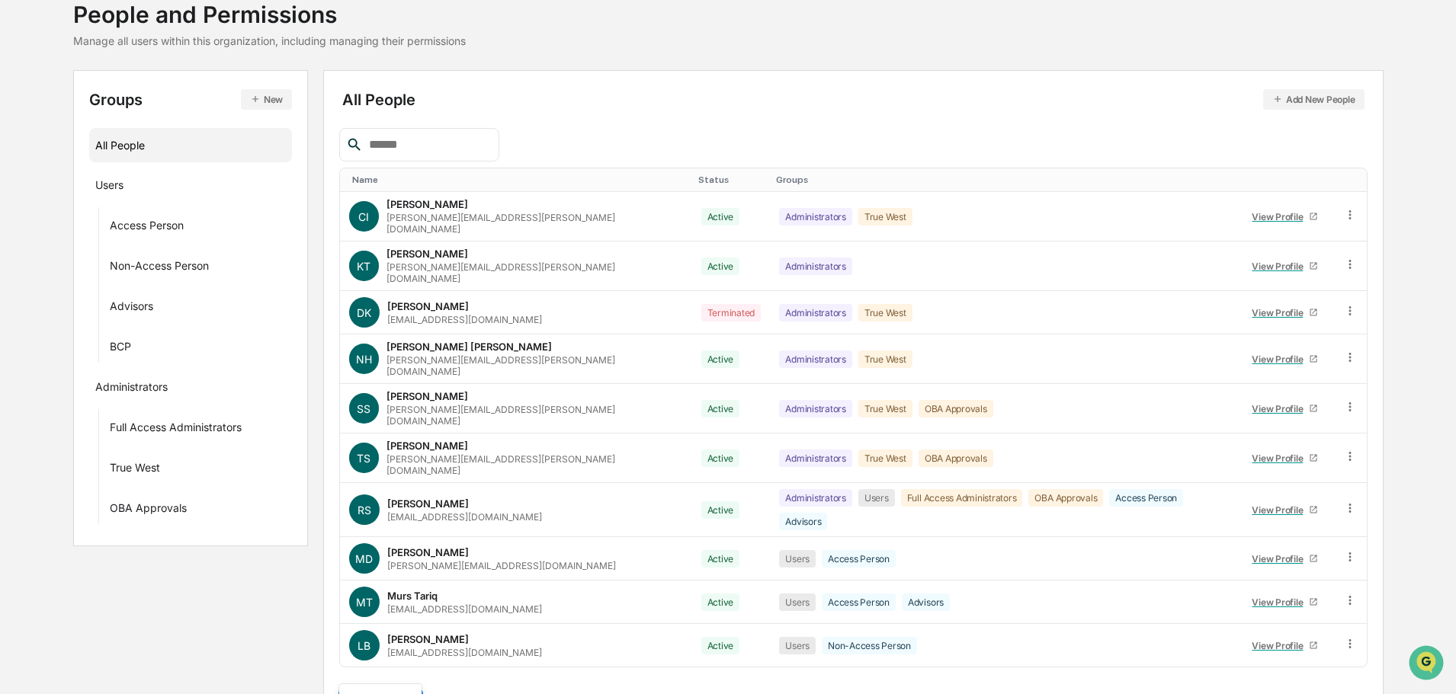
scroll to position [220, 0]
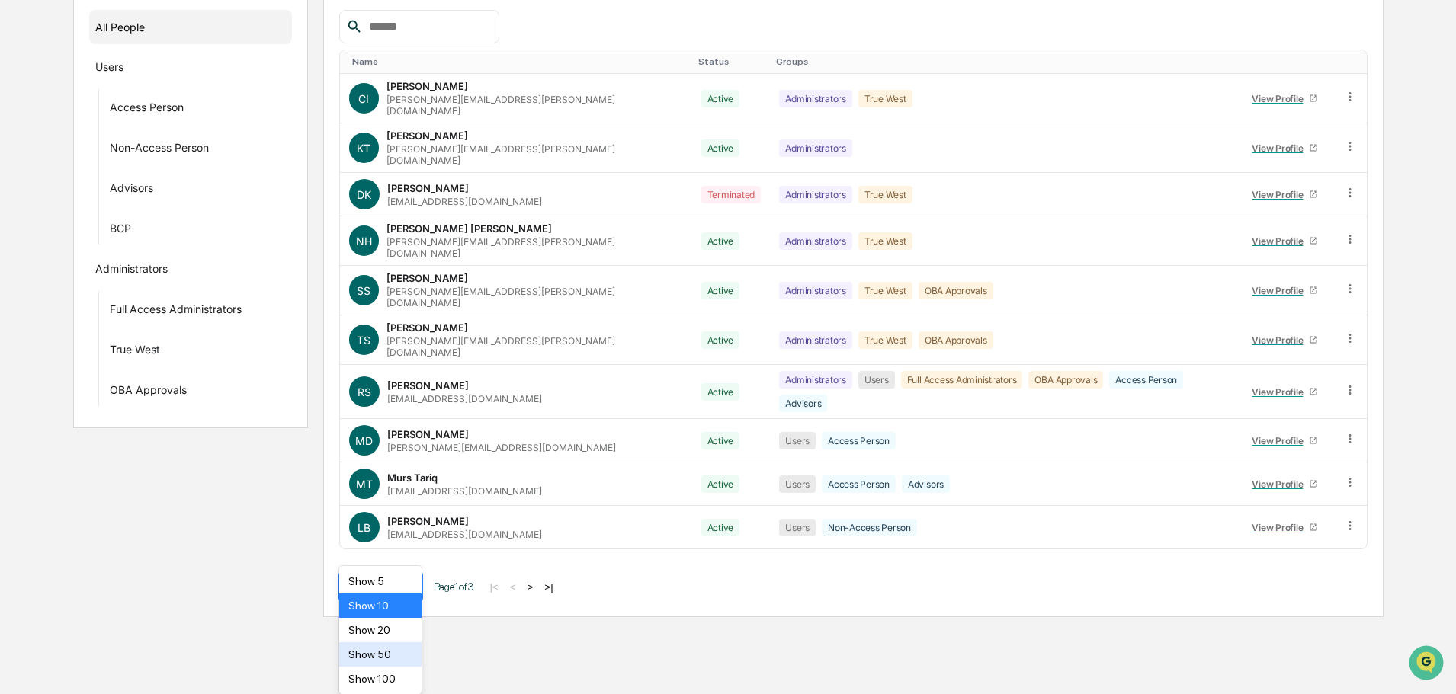
click at [406, 617] on body "Calendar Manage Tasks Reviews Approval Management Company People, Data, Setting…" at bounding box center [728, 198] width 1456 height 837
click at [370, 656] on div "Show 50" at bounding box center [380, 655] width 83 height 24
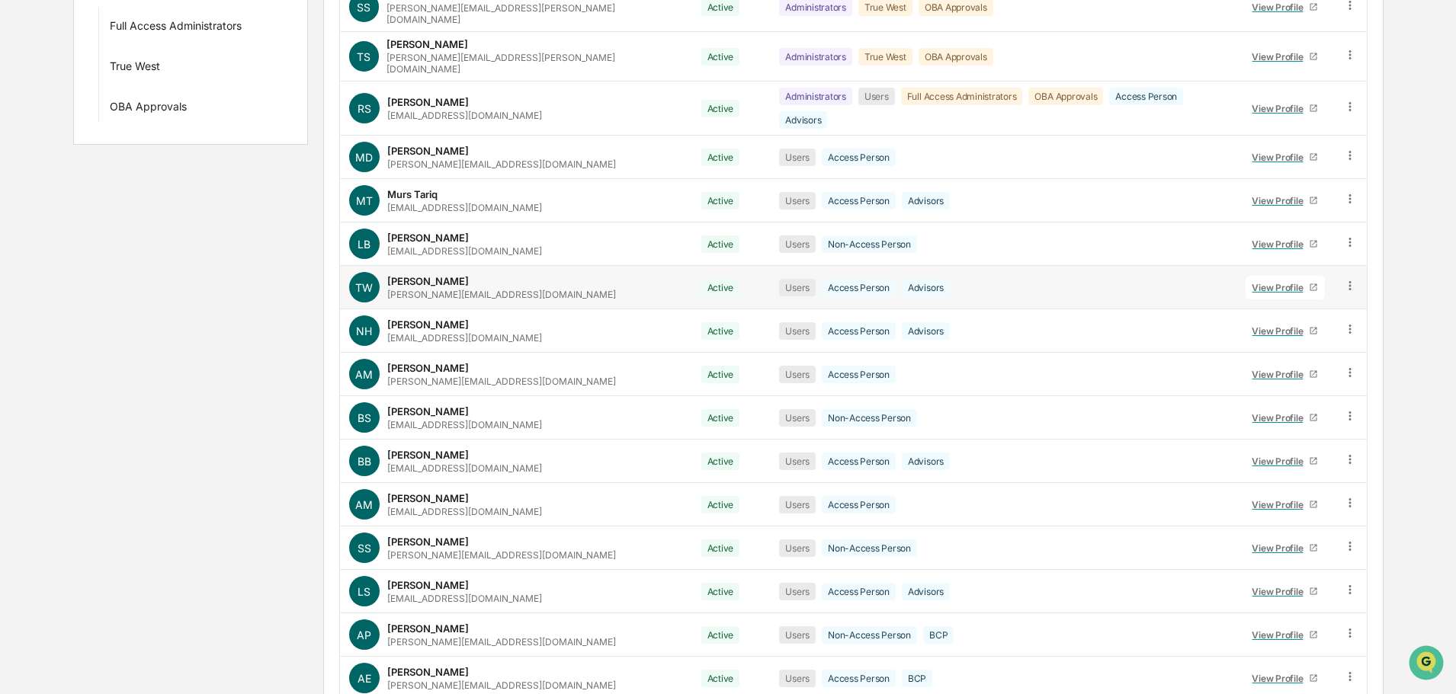
scroll to position [524, 0]
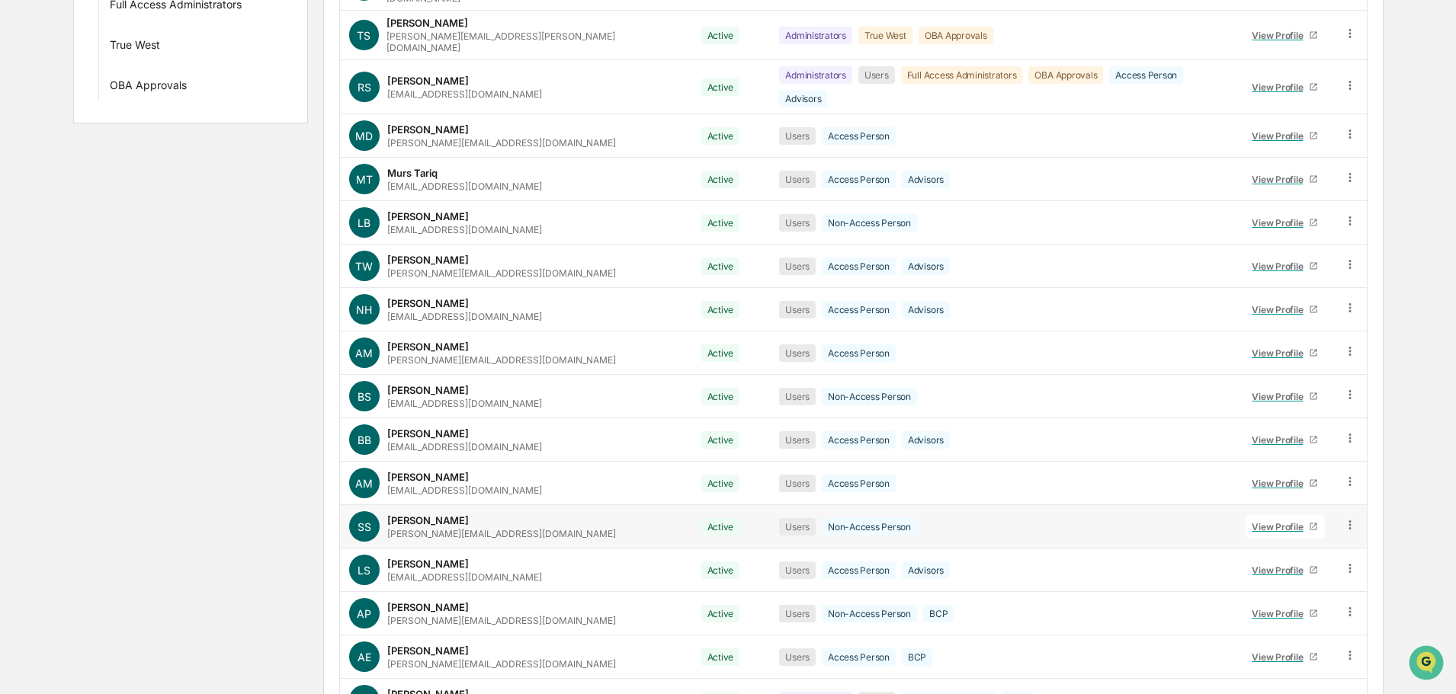
click at [1252, 521] on div "View Profile" at bounding box center [1280, 526] width 57 height 11
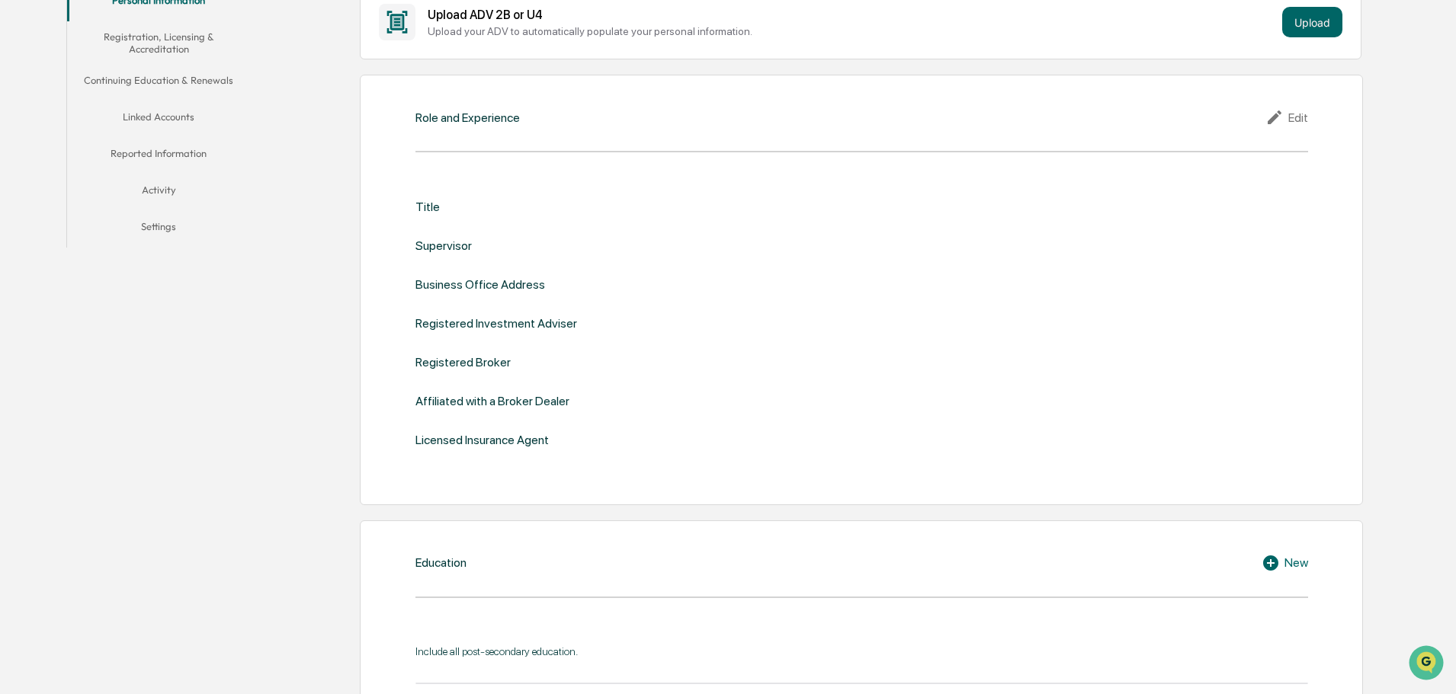
scroll to position [296, 0]
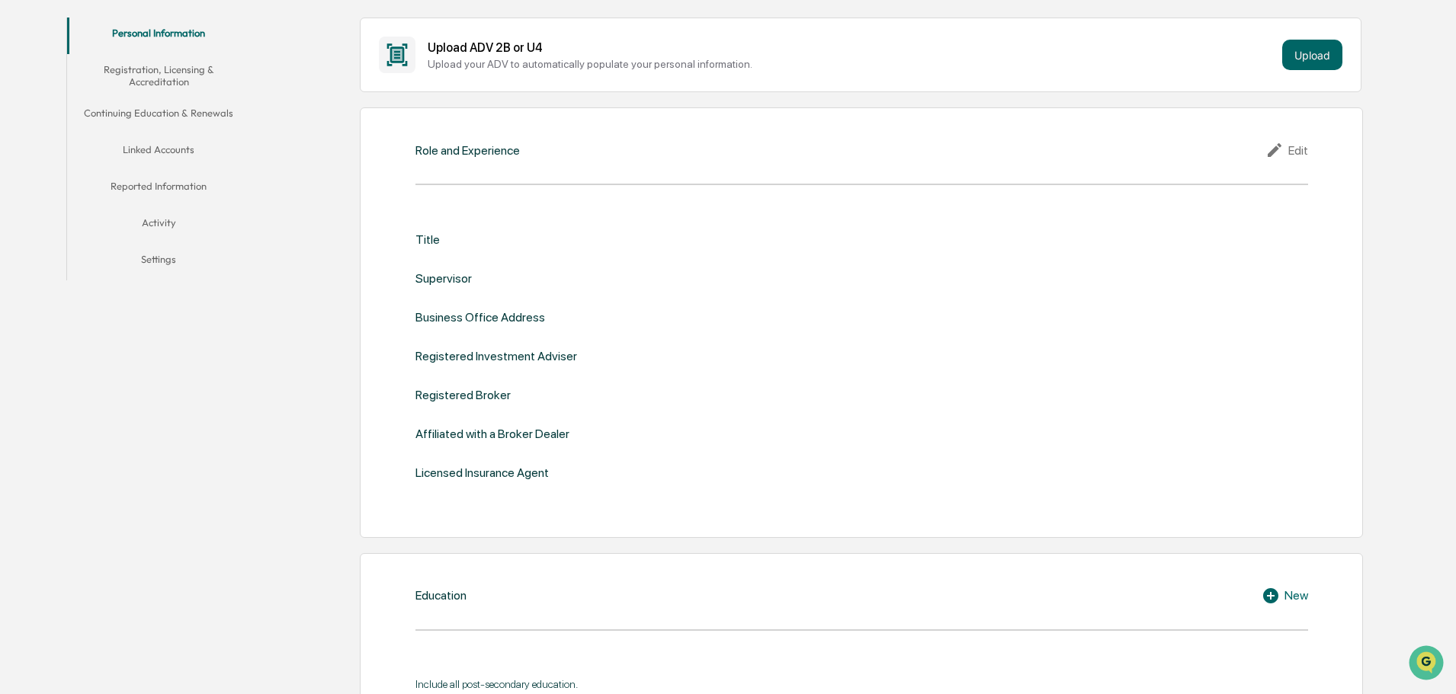
click at [162, 154] on button "Linked Accounts" at bounding box center [158, 152] width 183 height 37
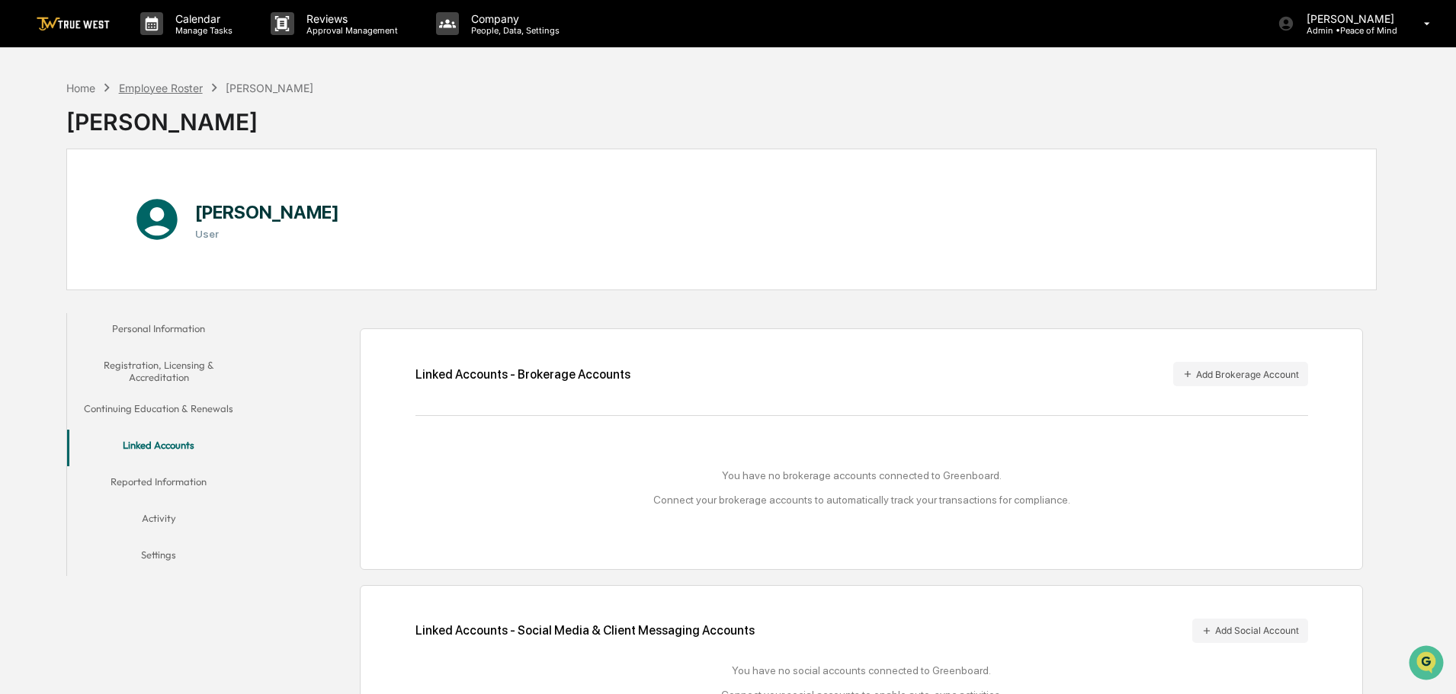
click at [177, 88] on div "Employee Roster" at bounding box center [161, 88] width 84 height 13
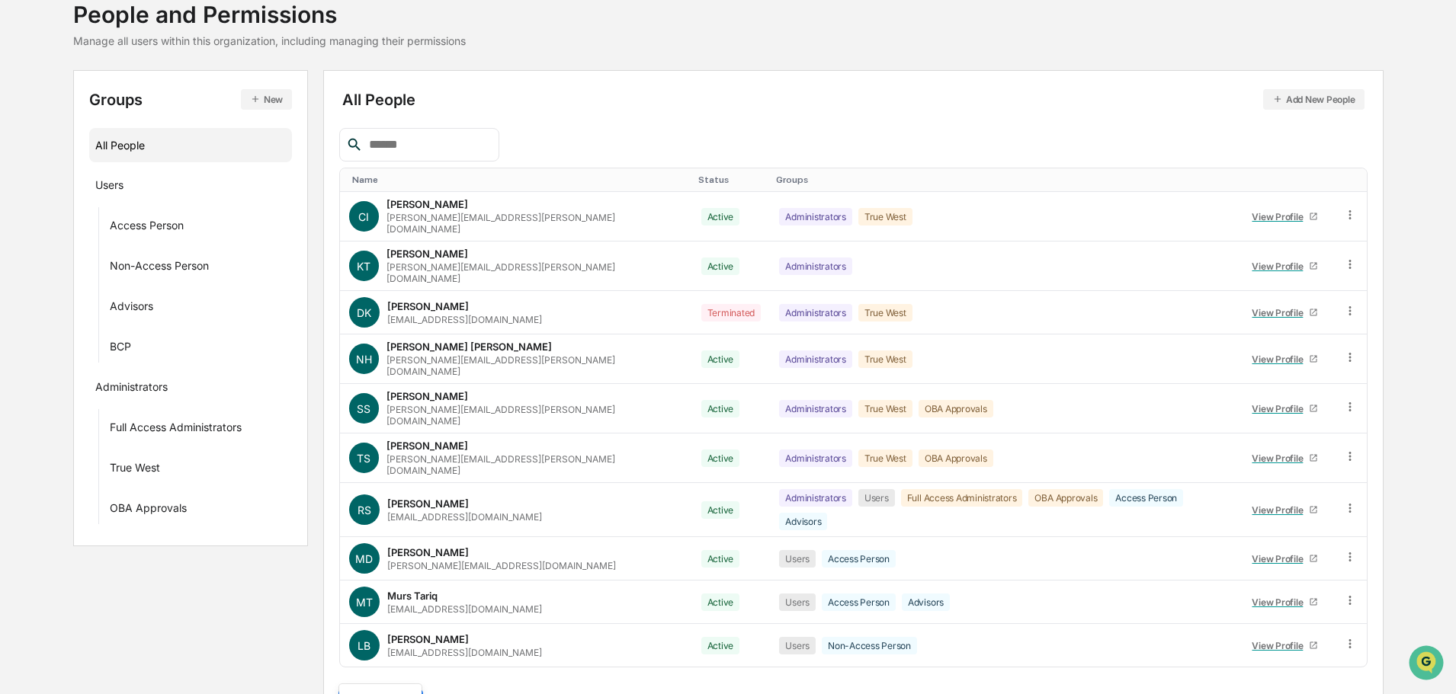
scroll to position [220, 0]
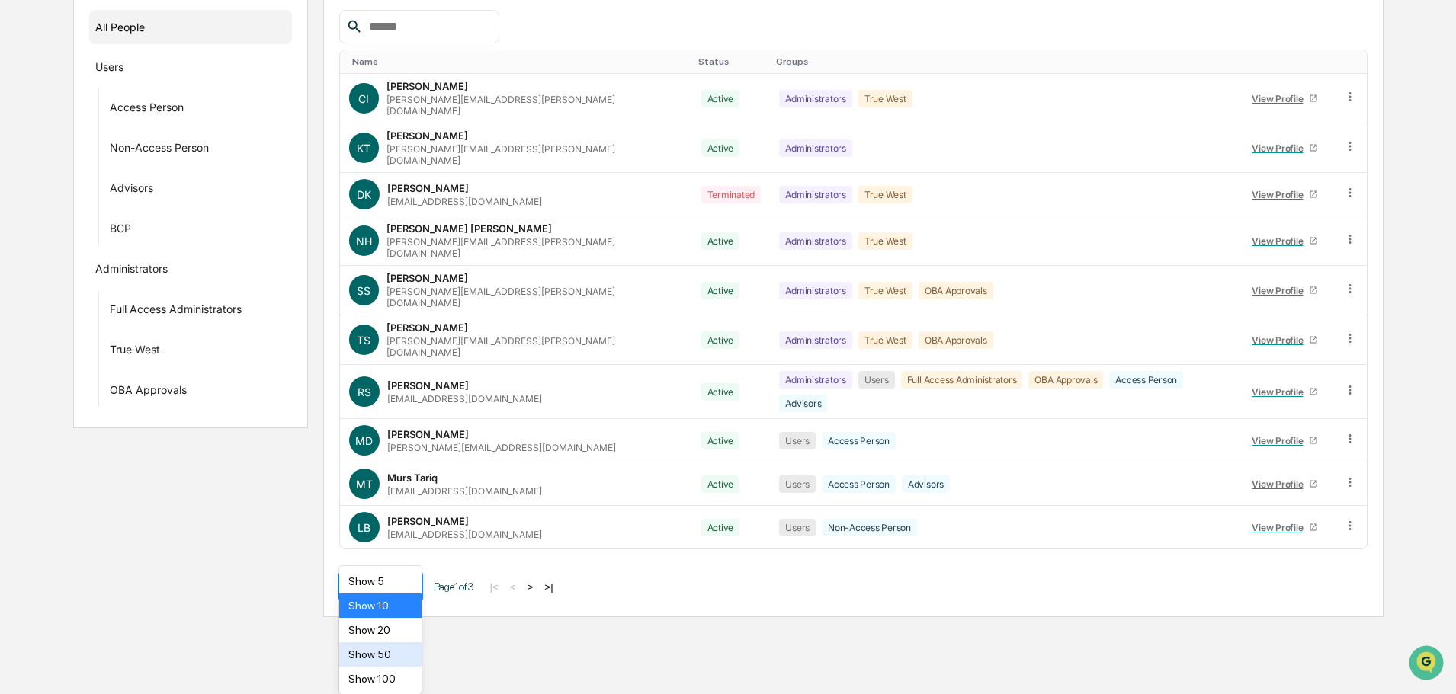
click at [402, 617] on body "Calendar Manage Tasks Reviews Approval Management Company People, Data, Setting…" at bounding box center [728, 198] width 1456 height 837
click at [377, 677] on div "Show 100" at bounding box center [380, 679] width 83 height 24
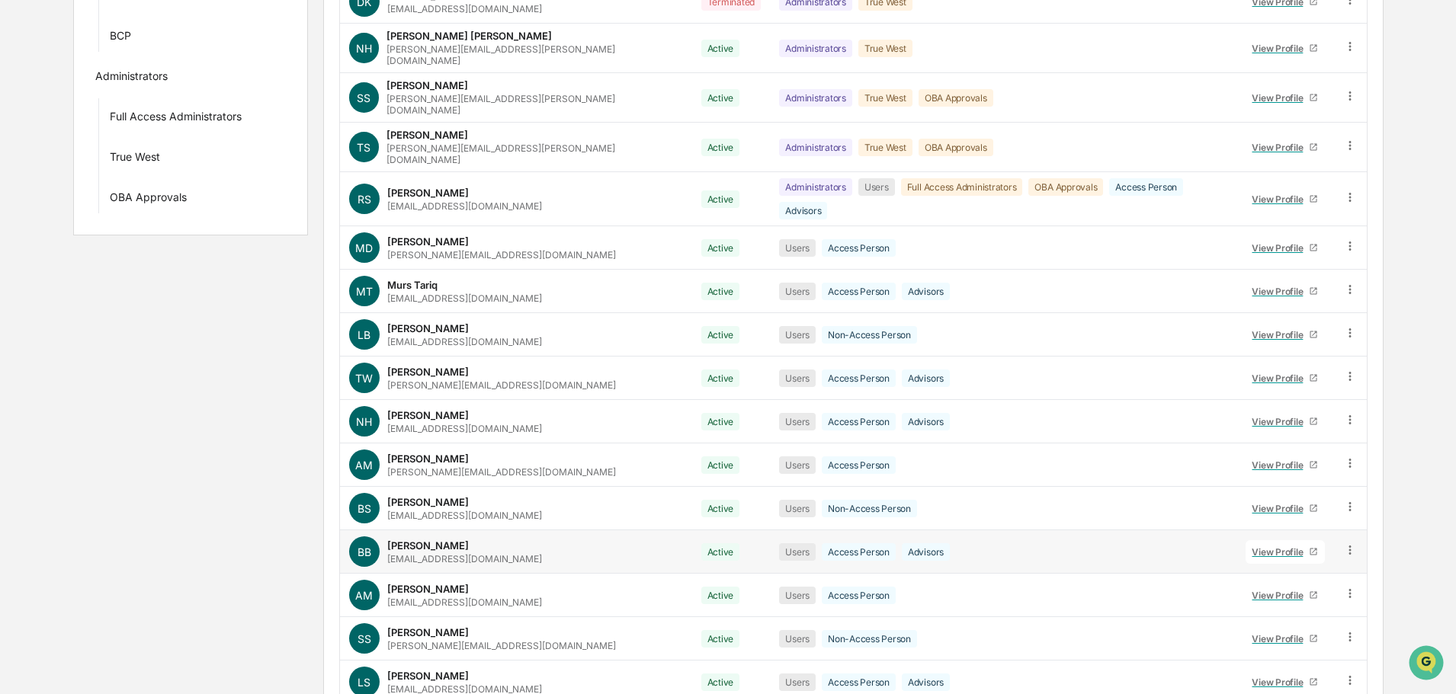
scroll to position [448, 0]
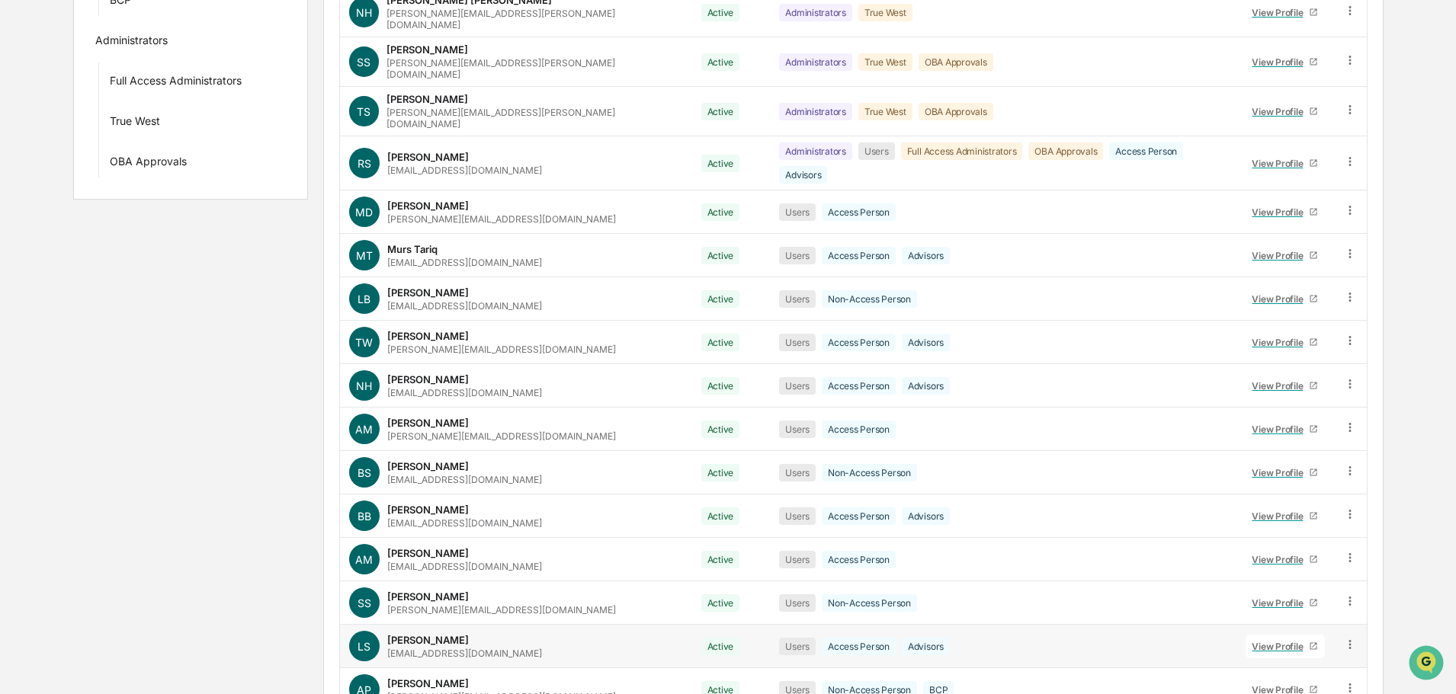
click at [1265, 641] on div "View Profile" at bounding box center [1280, 646] width 57 height 11
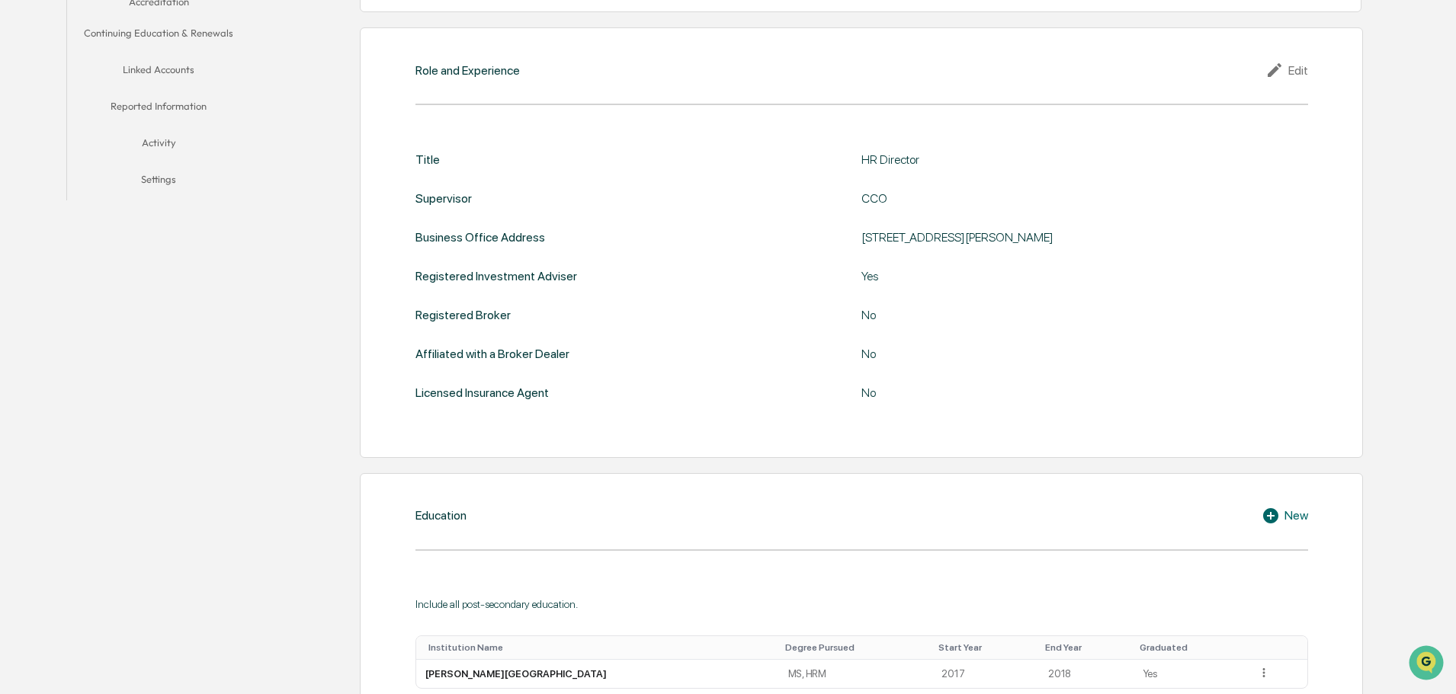
scroll to position [296, 0]
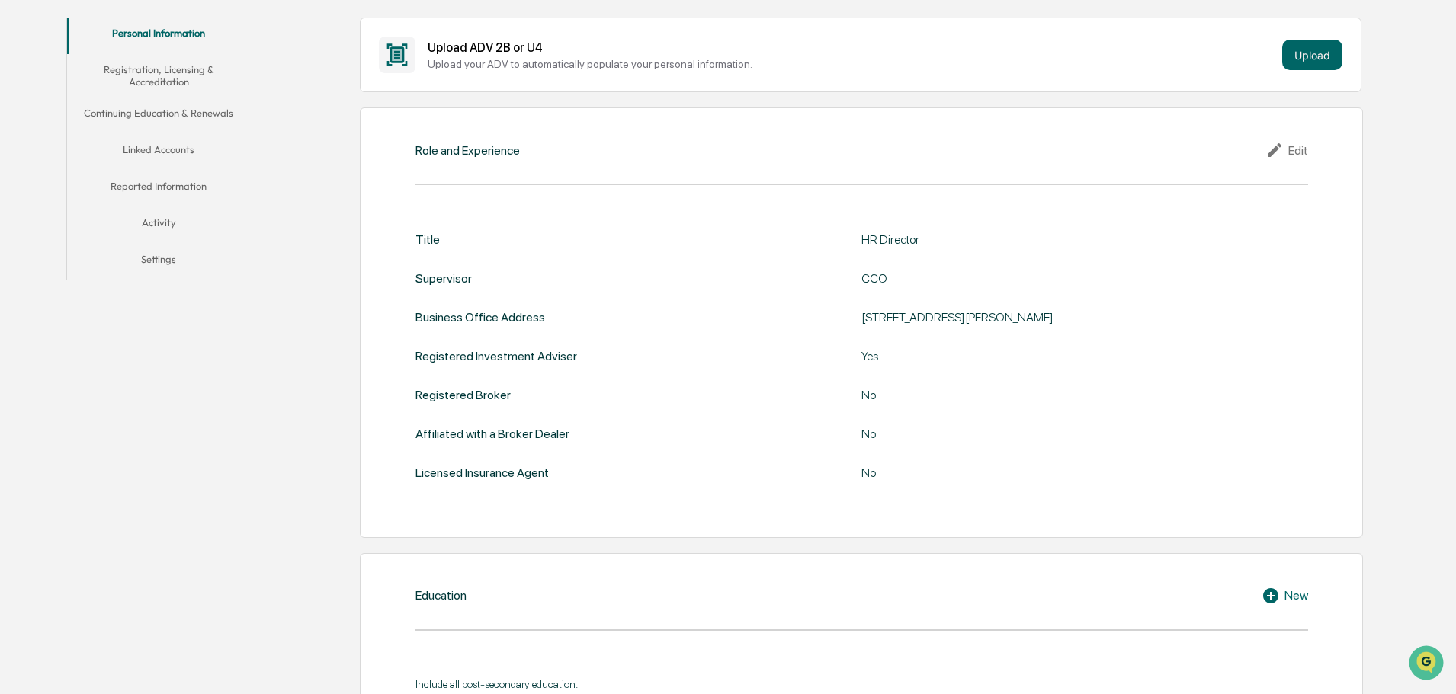
click at [156, 146] on button "Linked Accounts" at bounding box center [158, 152] width 183 height 37
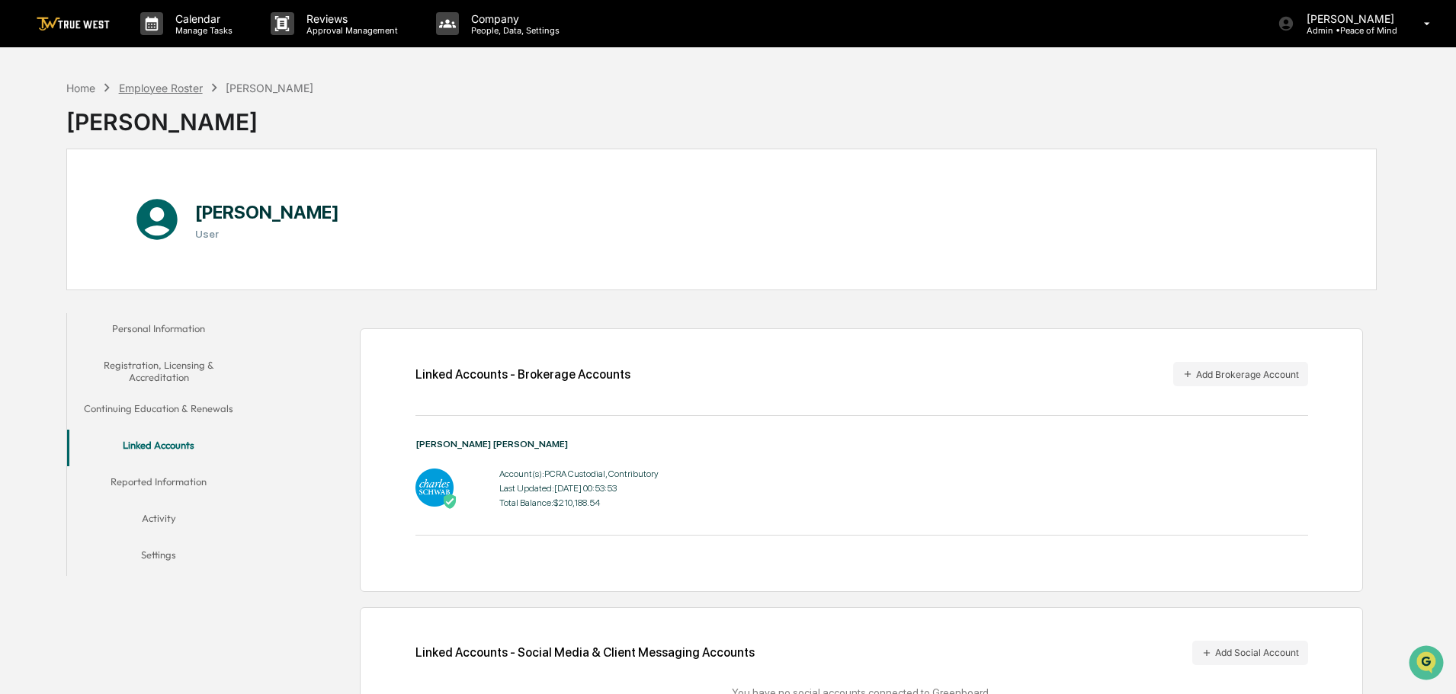
click at [175, 93] on div "Employee Roster" at bounding box center [161, 88] width 84 height 13
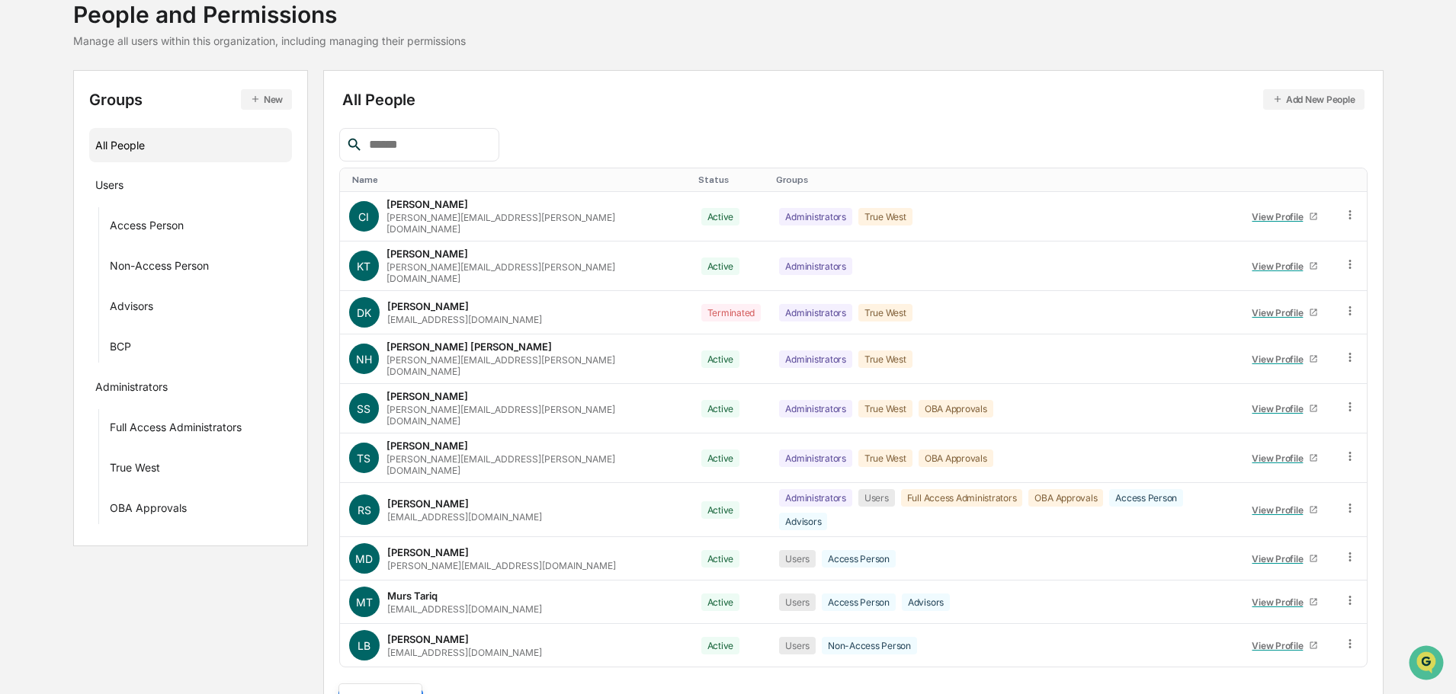
scroll to position [220, 0]
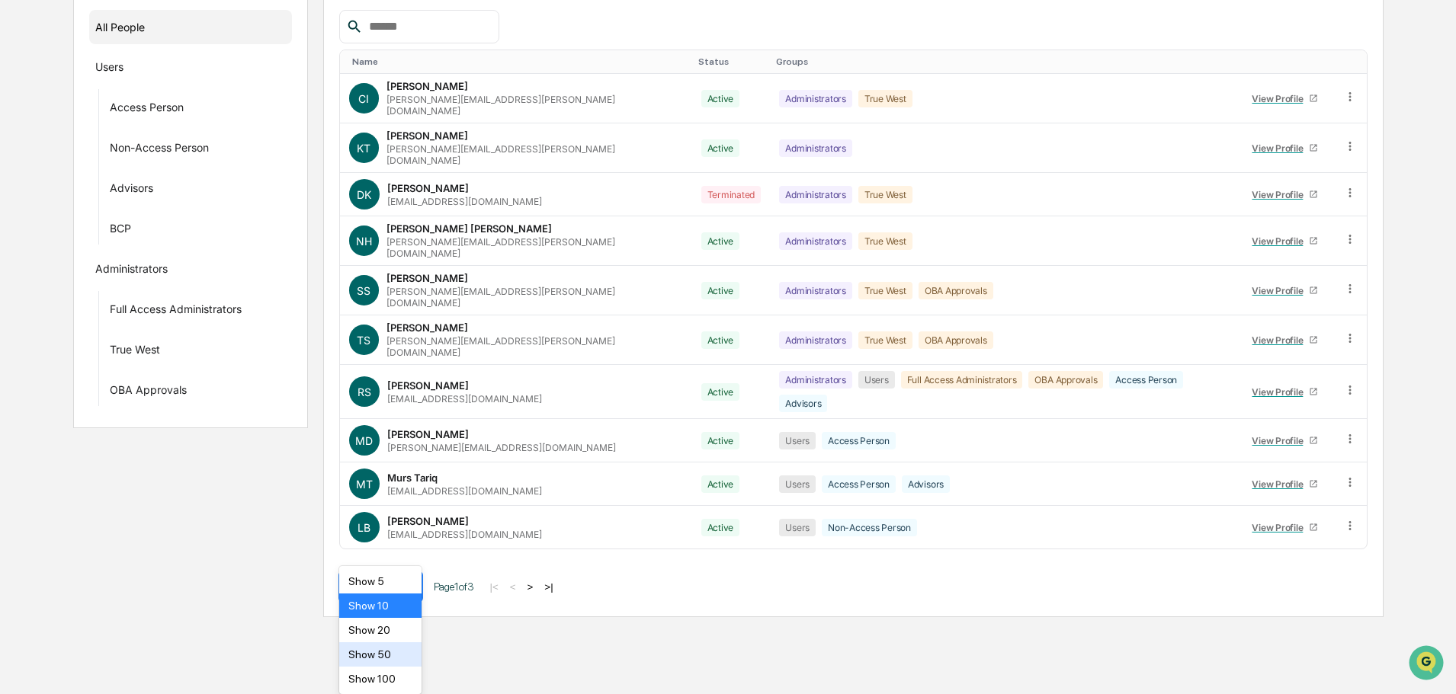
click at [405, 617] on body "Calendar Manage Tasks Reviews Approval Management Company People, Data, Setting…" at bounding box center [728, 198] width 1456 height 837
click at [371, 684] on div "Show 100" at bounding box center [380, 679] width 83 height 24
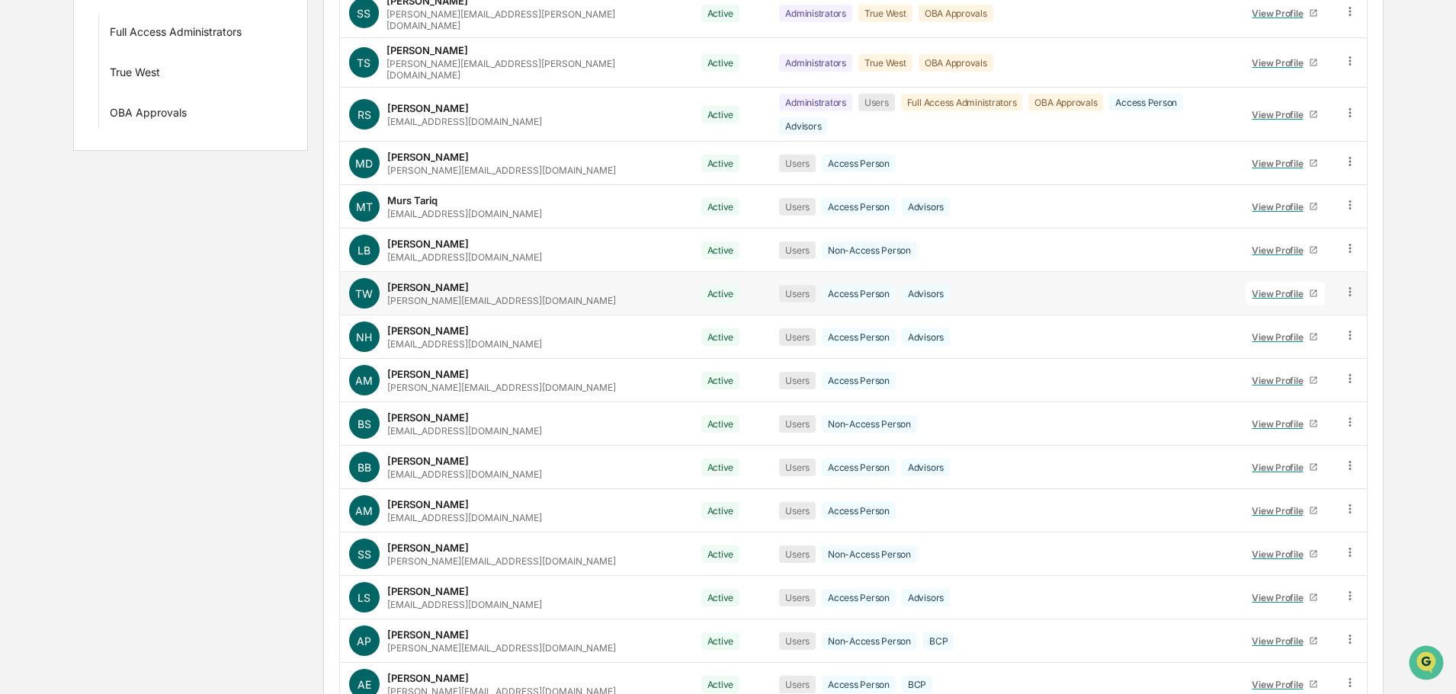
scroll to position [524, 0]
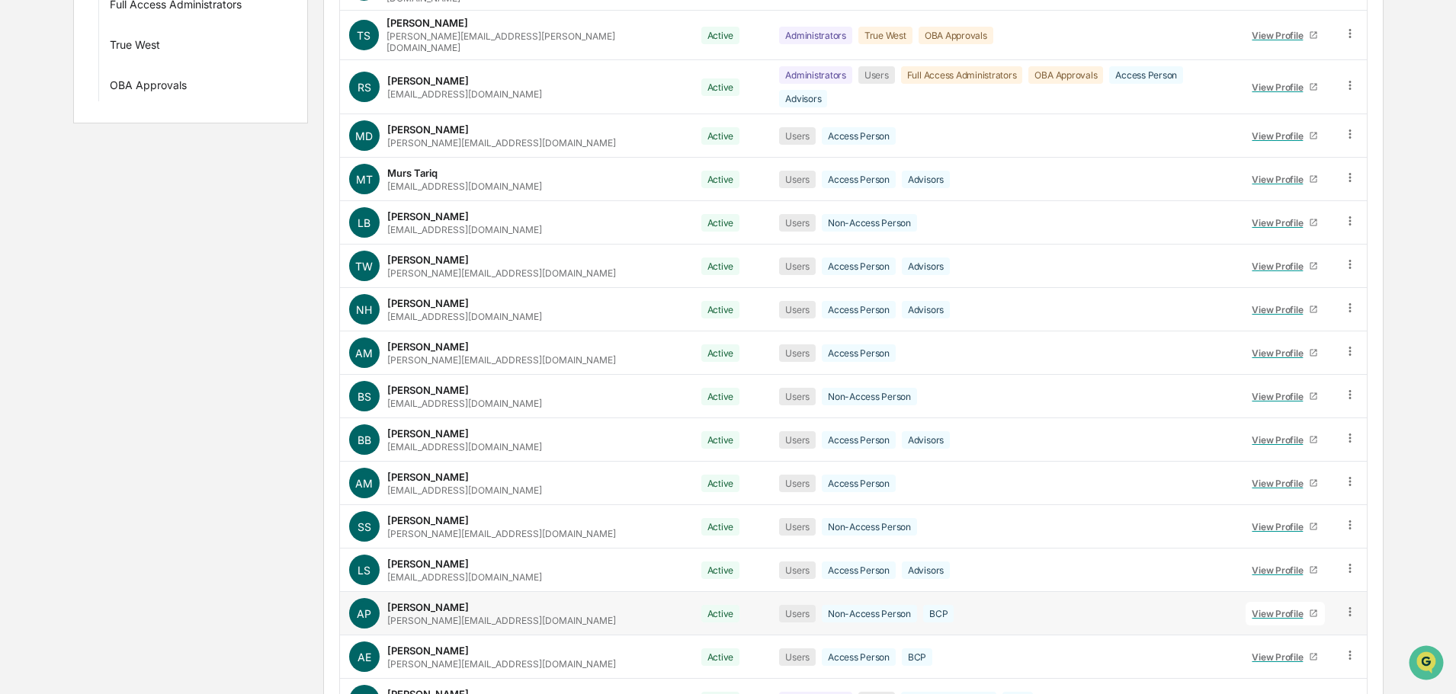
click at [1258, 608] on div "View Profile" at bounding box center [1280, 613] width 57 height 11
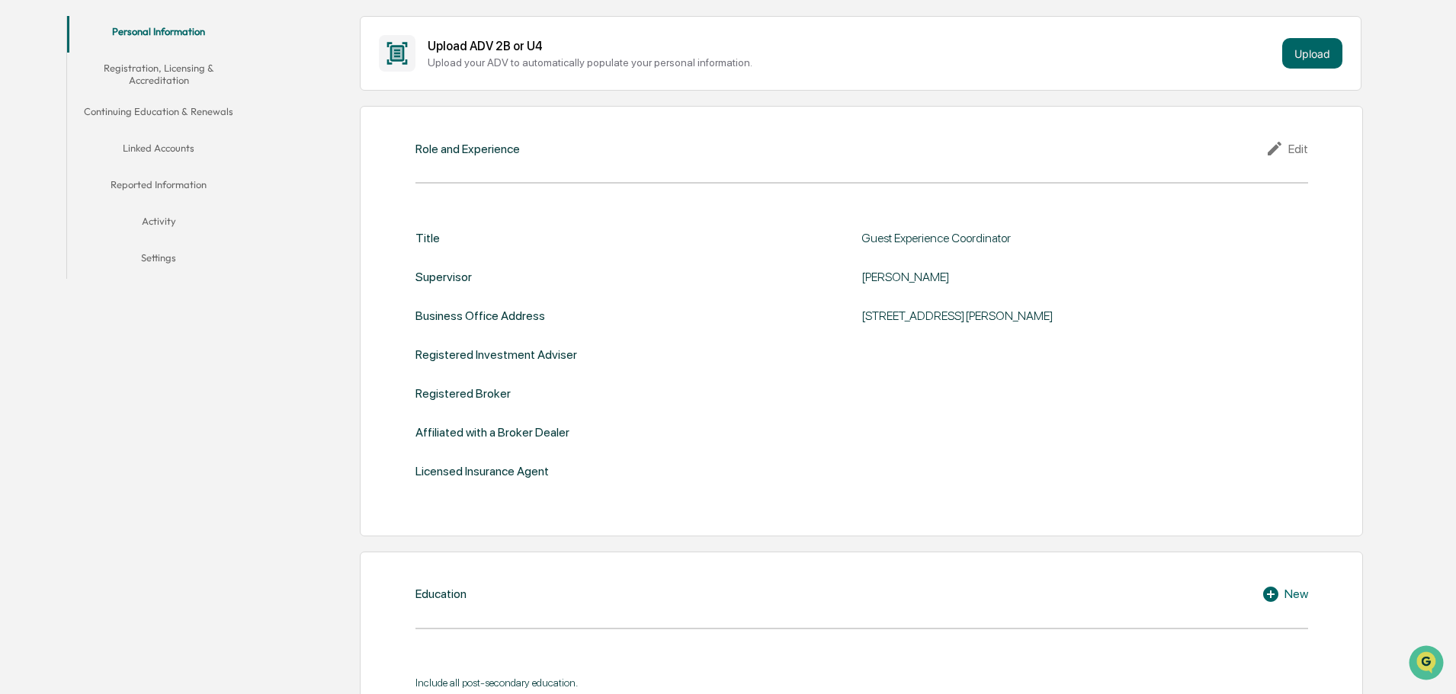
scroll to position [296, 0]
click at [161, 150] on button "Linked Accounts" at bounding box center [158, 152] width 183 height 37
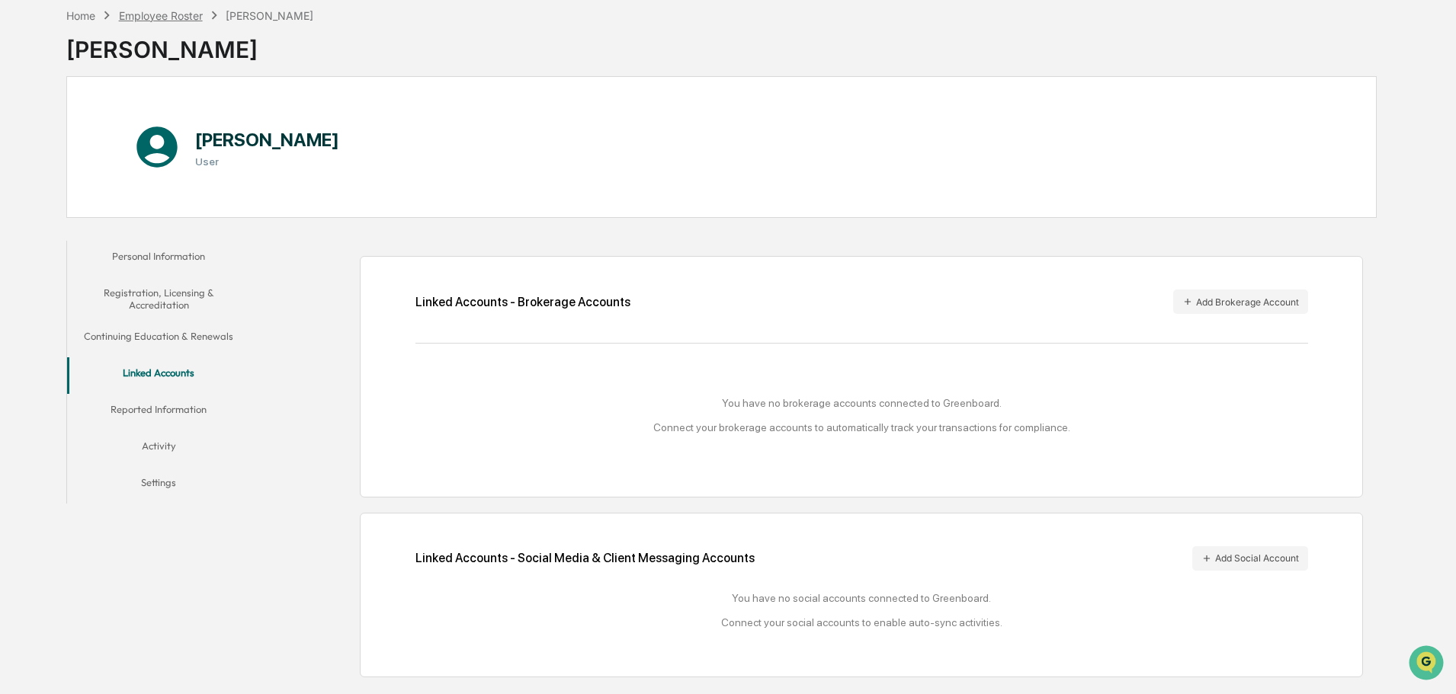
click at [175, 18] on div "Employee Roster" at bounding box center [161, 15] width 84 height 13
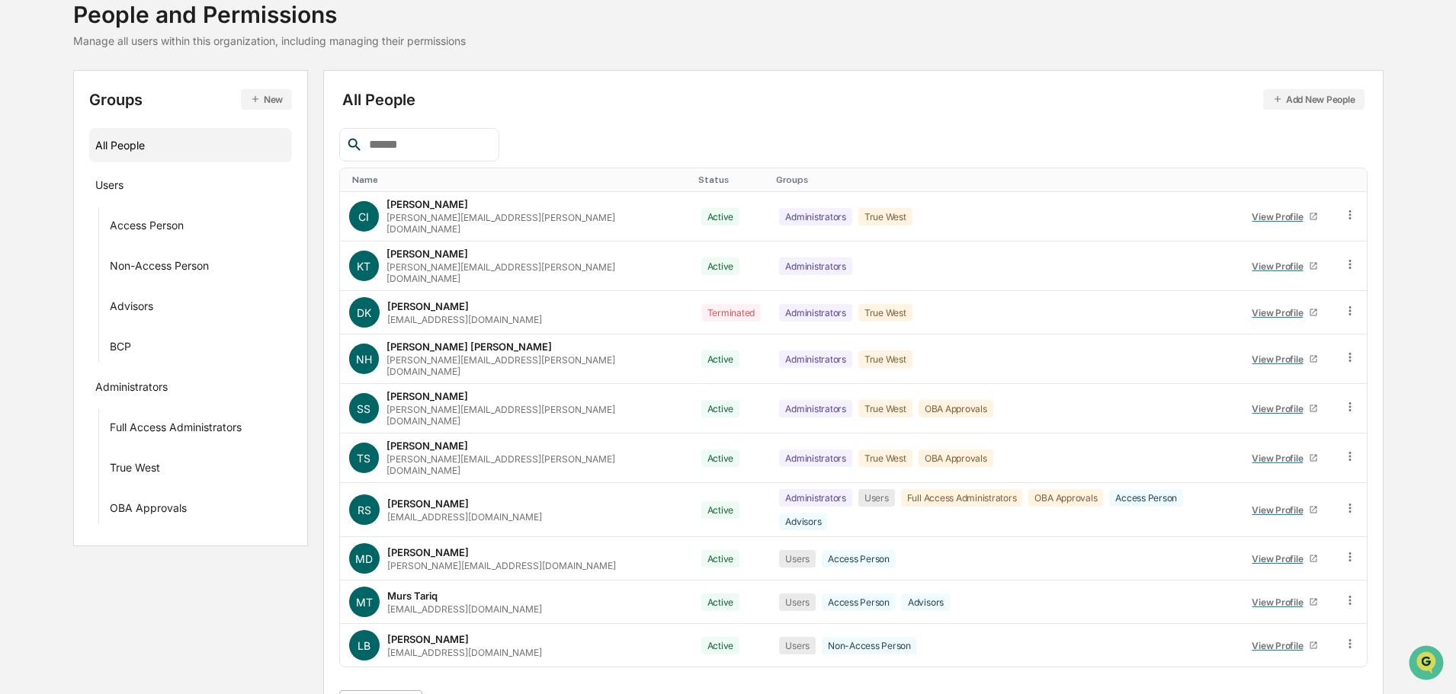
scroll to position [220, 0]
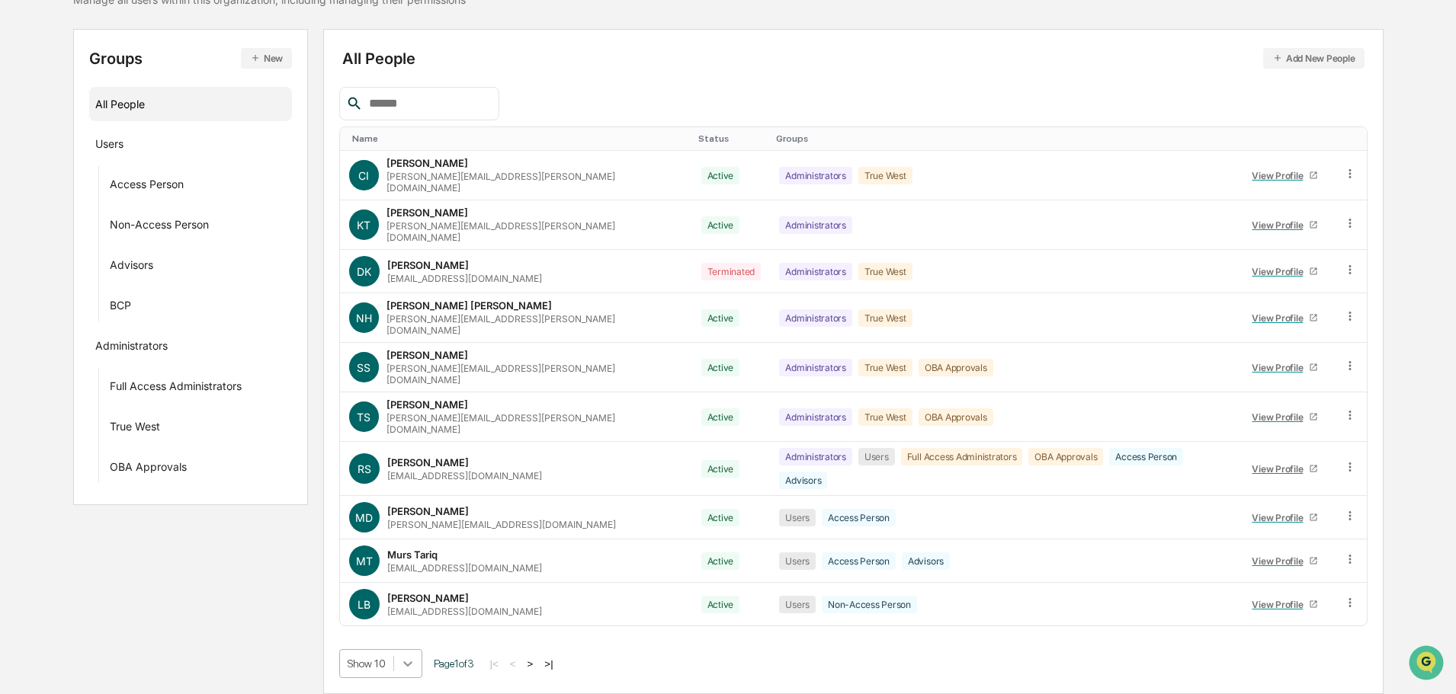
click at [403, 668] on body "Calendar Manage Tasks Reviews Approval Management Company People, Data, Setting…" at bounding box center [728, 275] width 1456 height 837
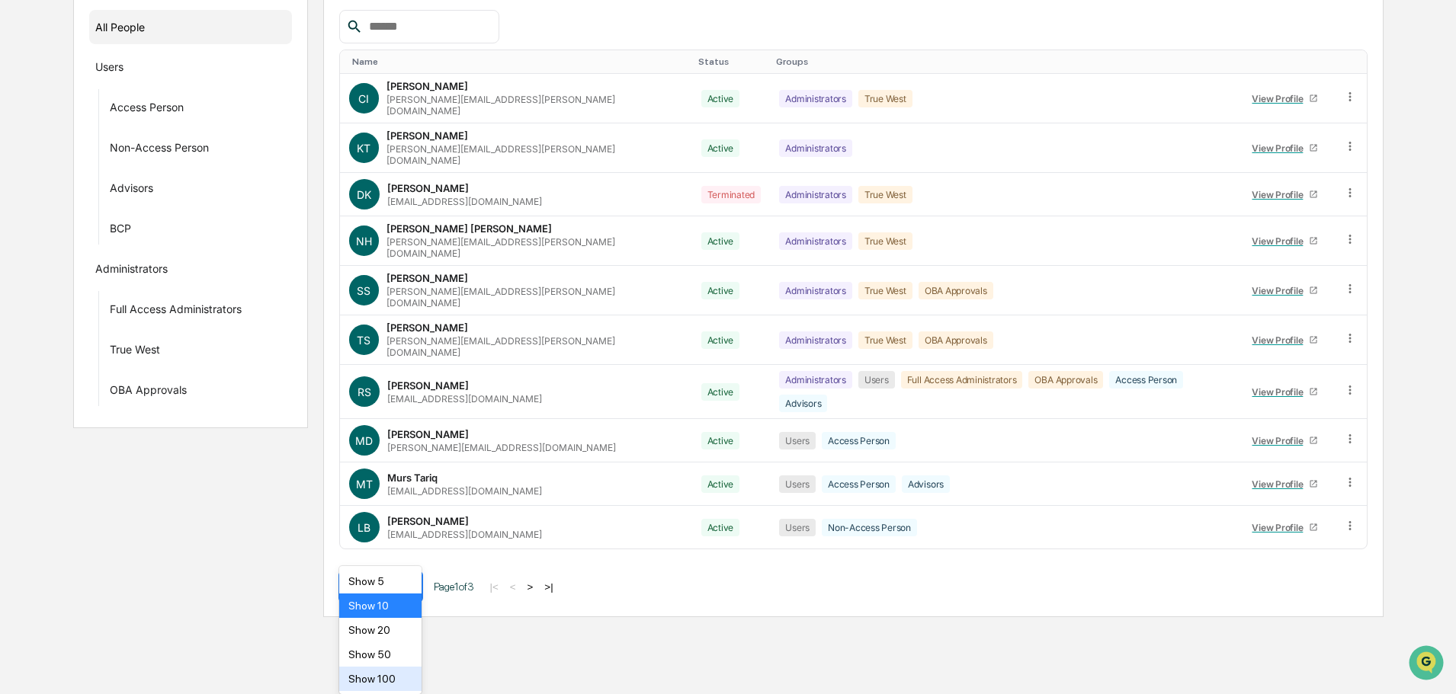
click at [378, 676] on div "Show 100" at bounding box center [380, 679] width 83 height 24
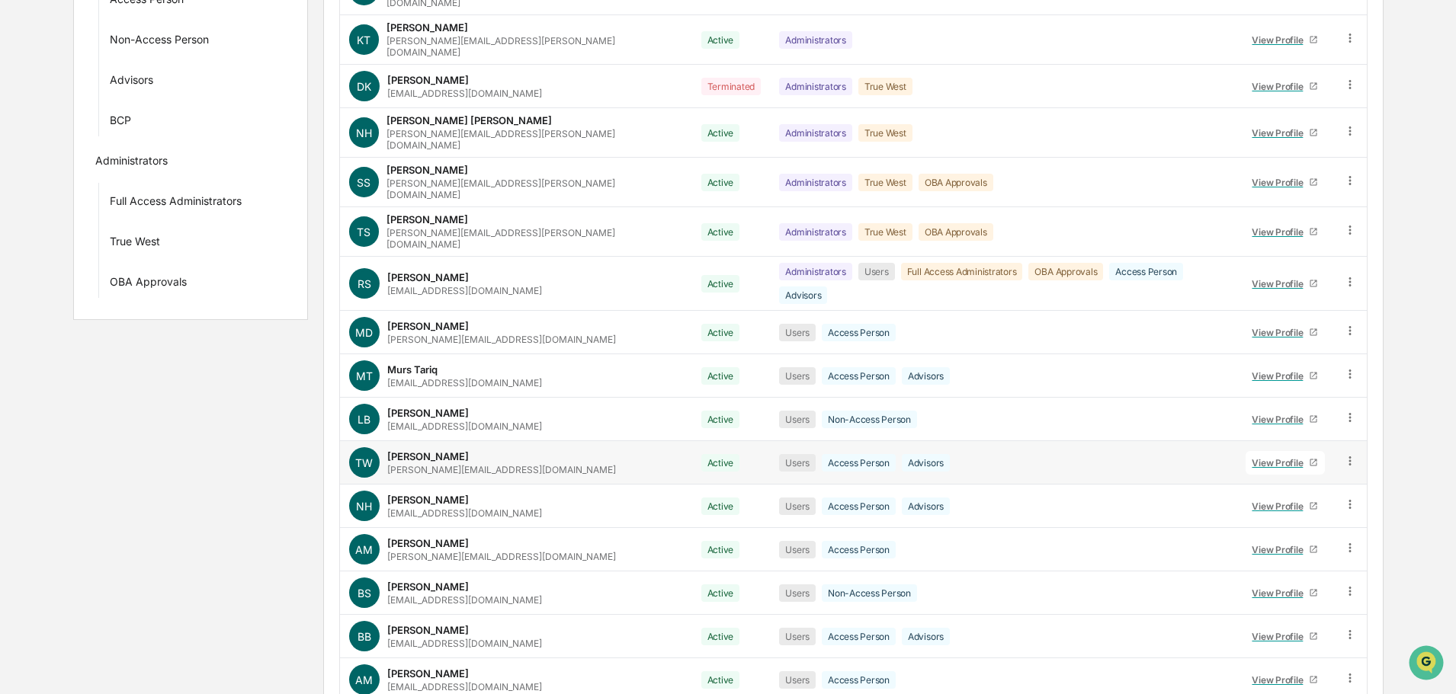
scroll to position [524, 0]
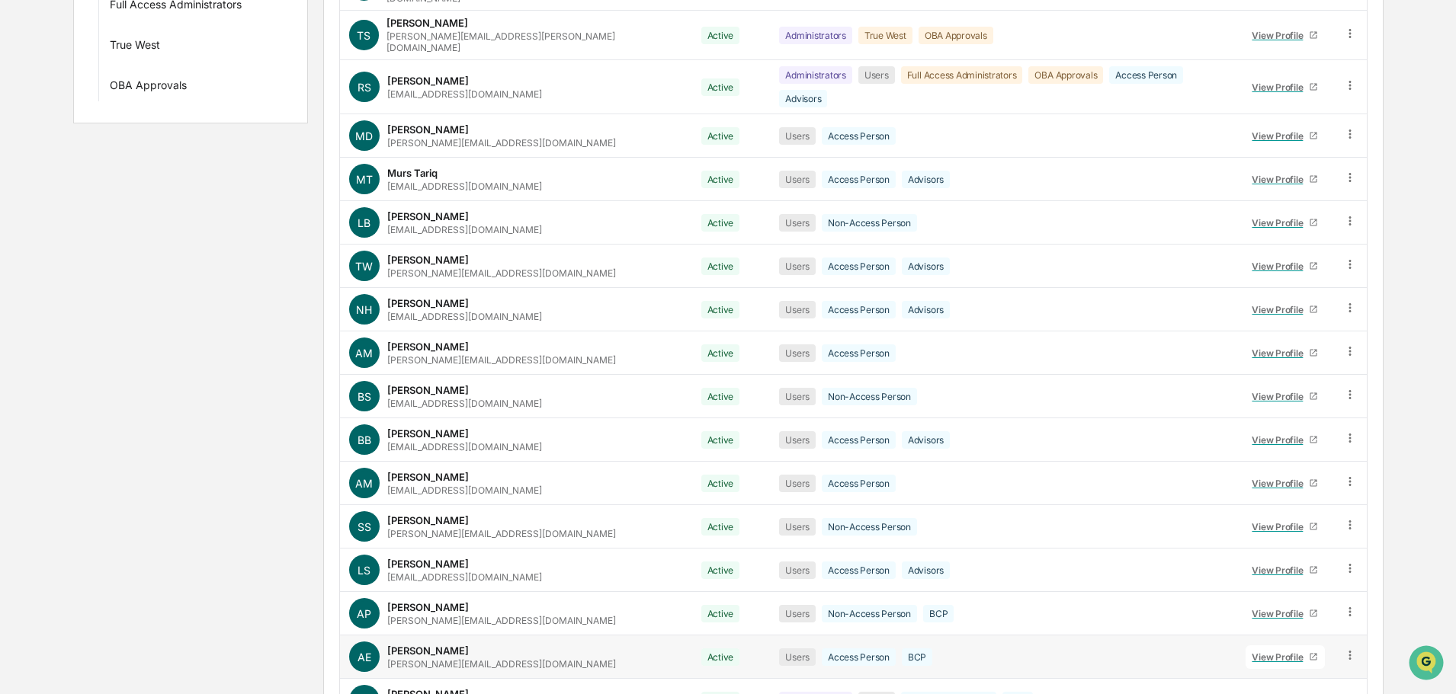
click at [1265, 652] on div "View Profile" at bounding box center [1280, 657] width 57 height 11
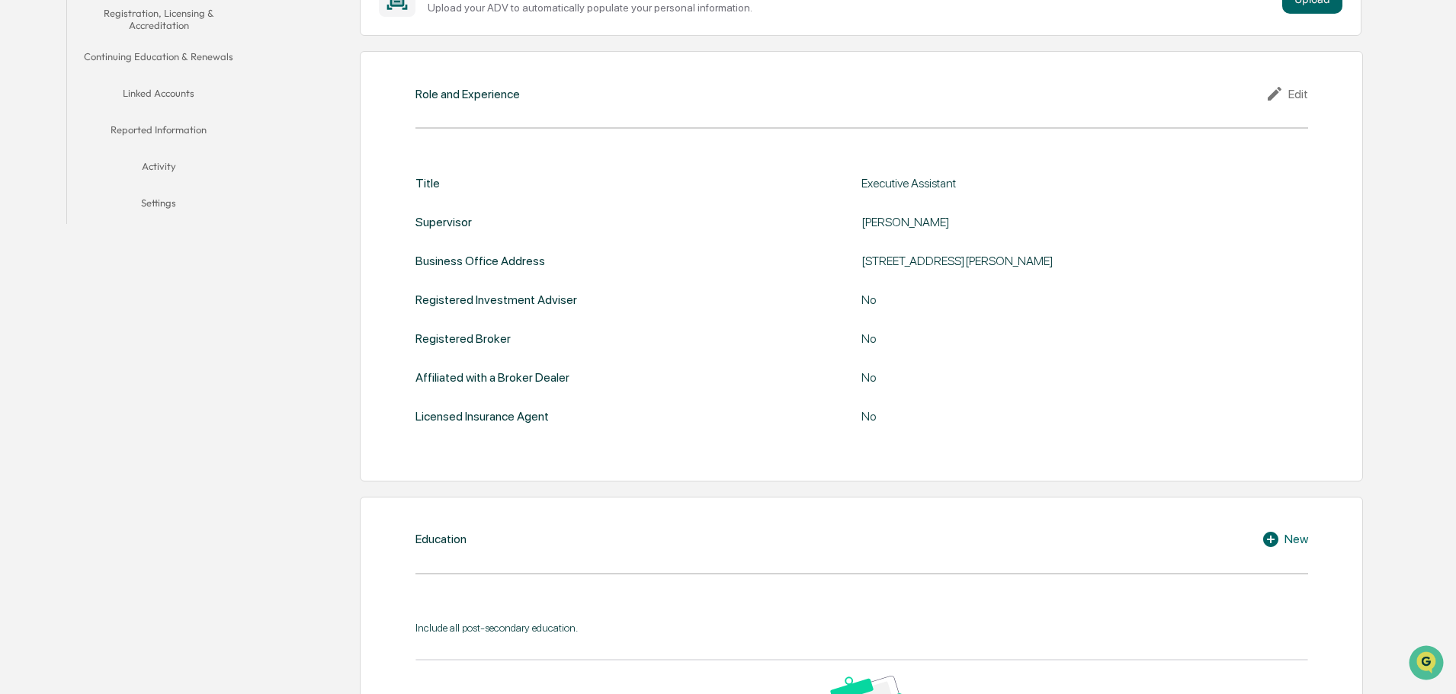
scroll to position [296, 0]
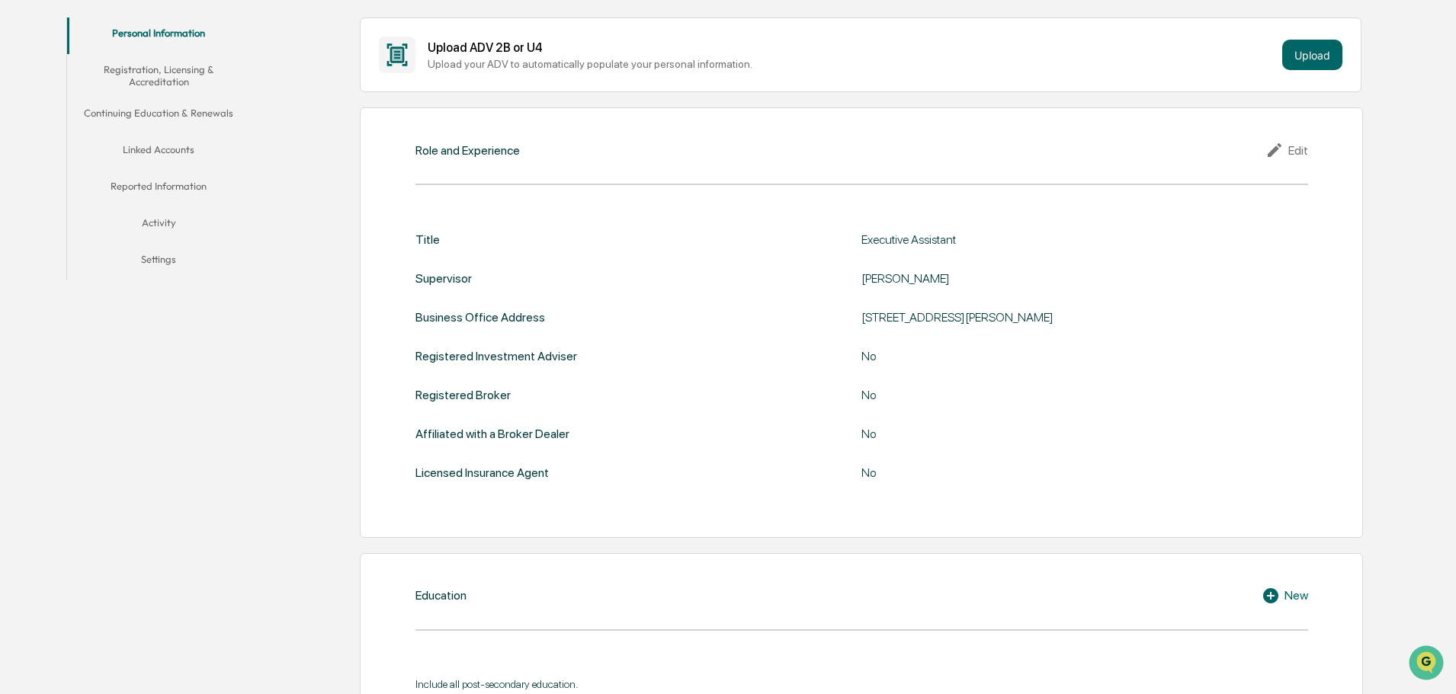
click at [156, 144] on button "Linked Accounts" at bounding box center [158, 152] width 183 height 37
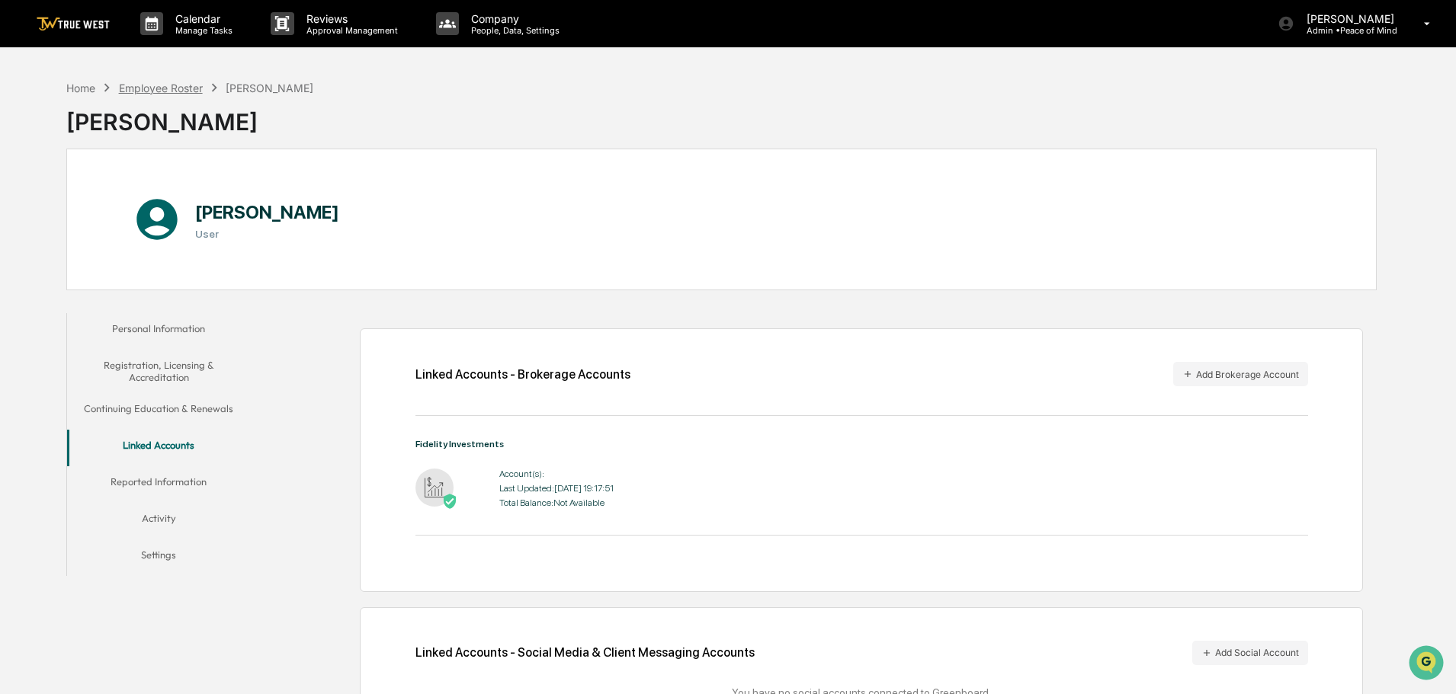
click at [172, 83] on div "Employee Roster" at bounding box center [161, 88] width 84 height 13
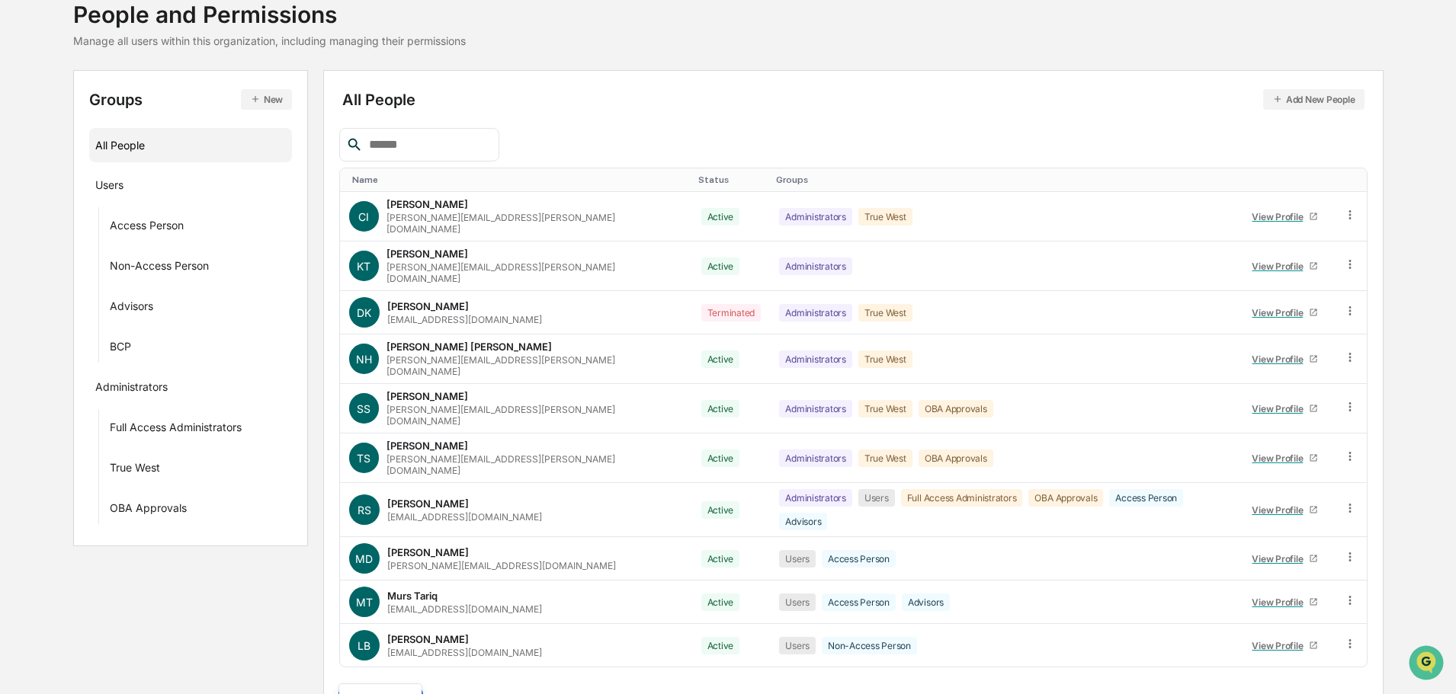
scroll to position [220, 0]
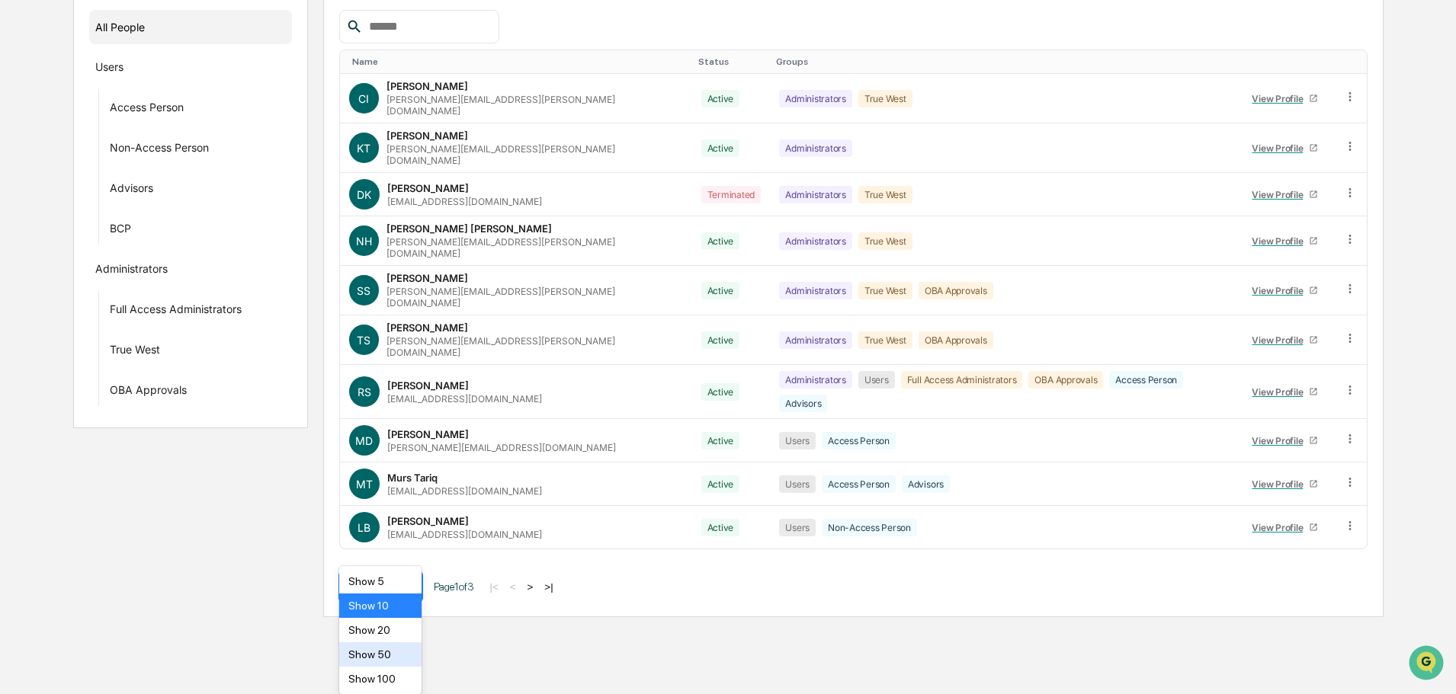
click at [406, 617] on body "Calendar Manage Tasks Reviews Approval Management Company People, Data, Setting…" at bounding box center [728, 198] width 1456 height 837
click at [388, 676] on div "Show 100" at bounding box center [380, 679] width 83 height 24
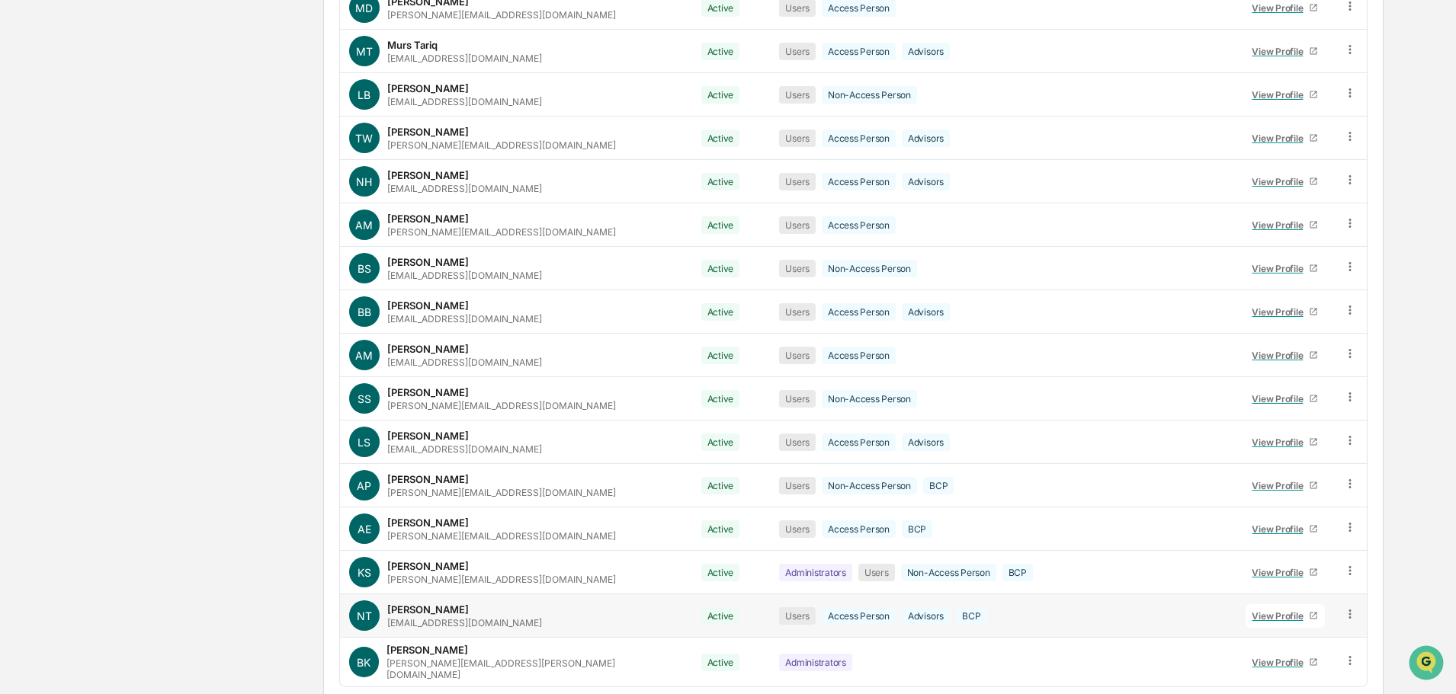
scroll to position [666, 0]
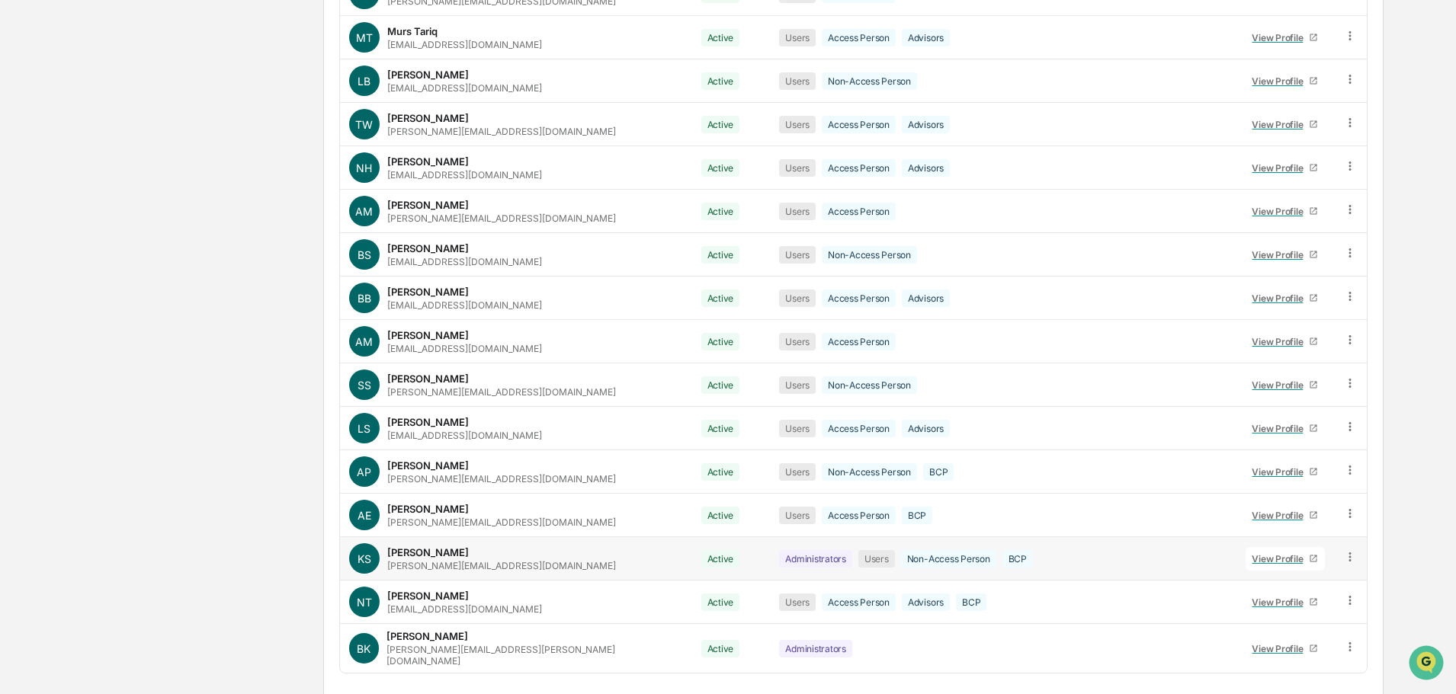
click at [1269, 553] on div "View Profile" at bounding box center [1280, 558] width 57 height 11
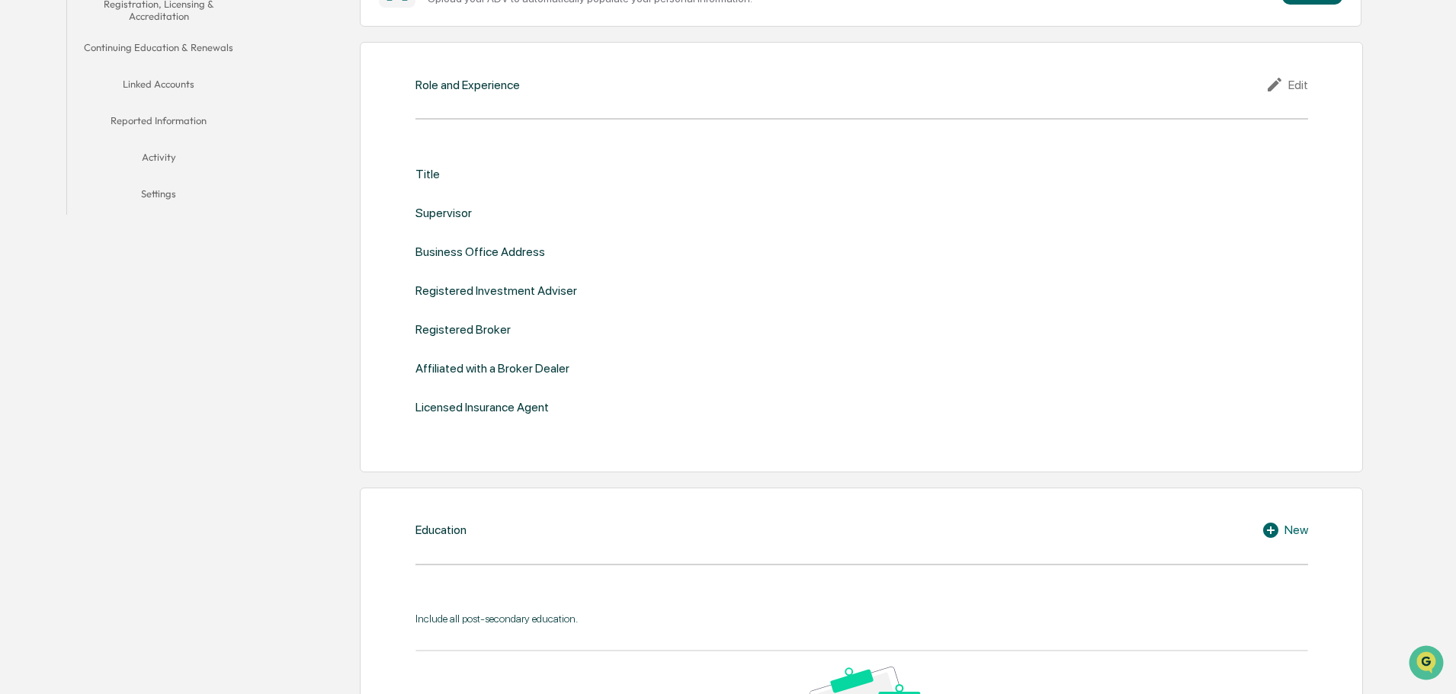
click at [138, 81] on button "Linked Accounts" at bounding box center [158, 87] width 183 height 37
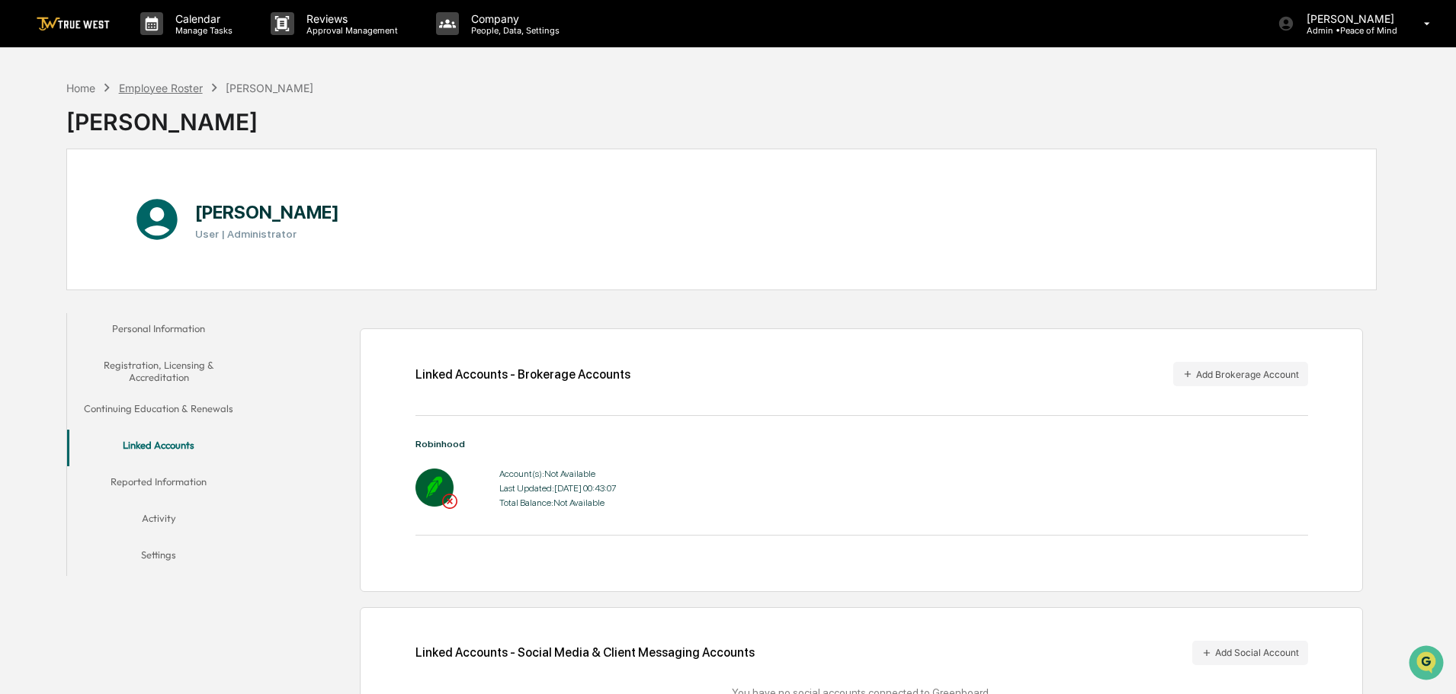
click at [171, 82] on div "Employee Roster" at bounding box center [161, 88] width 84 height 13
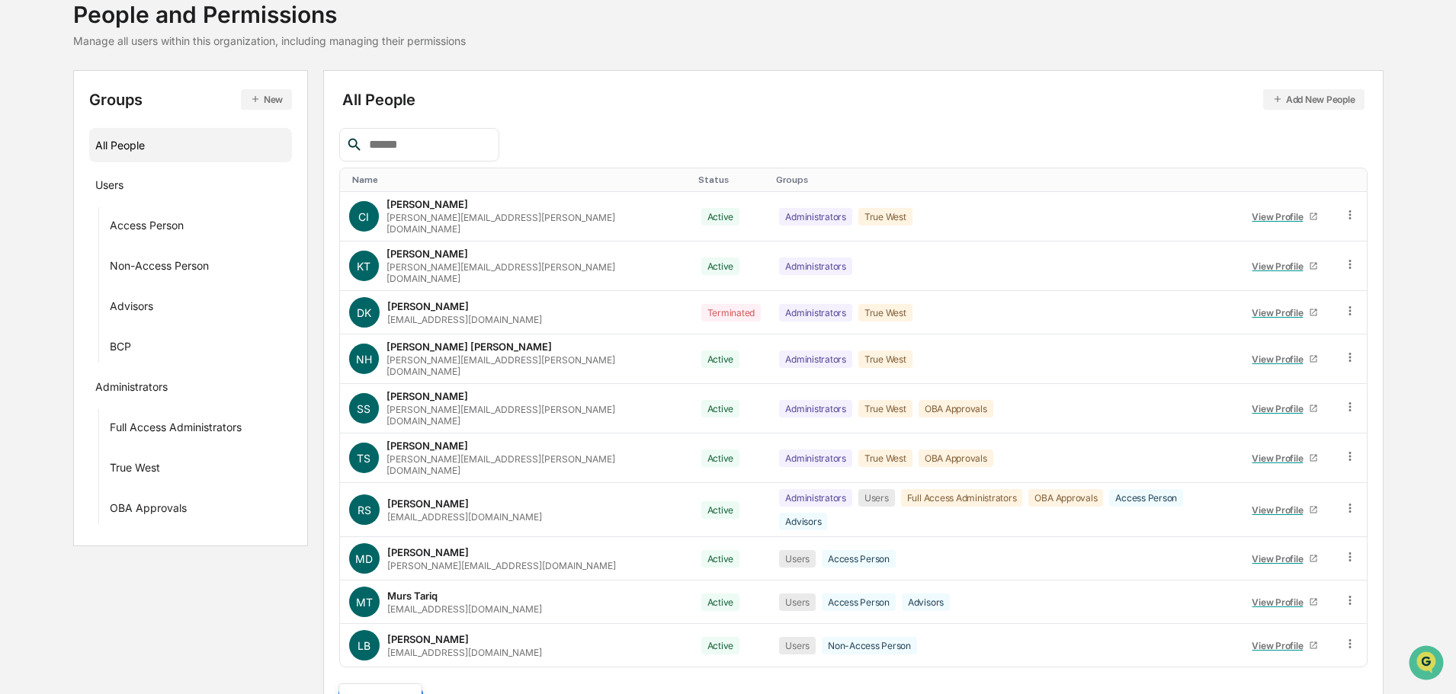
scroll to position [220, 0]
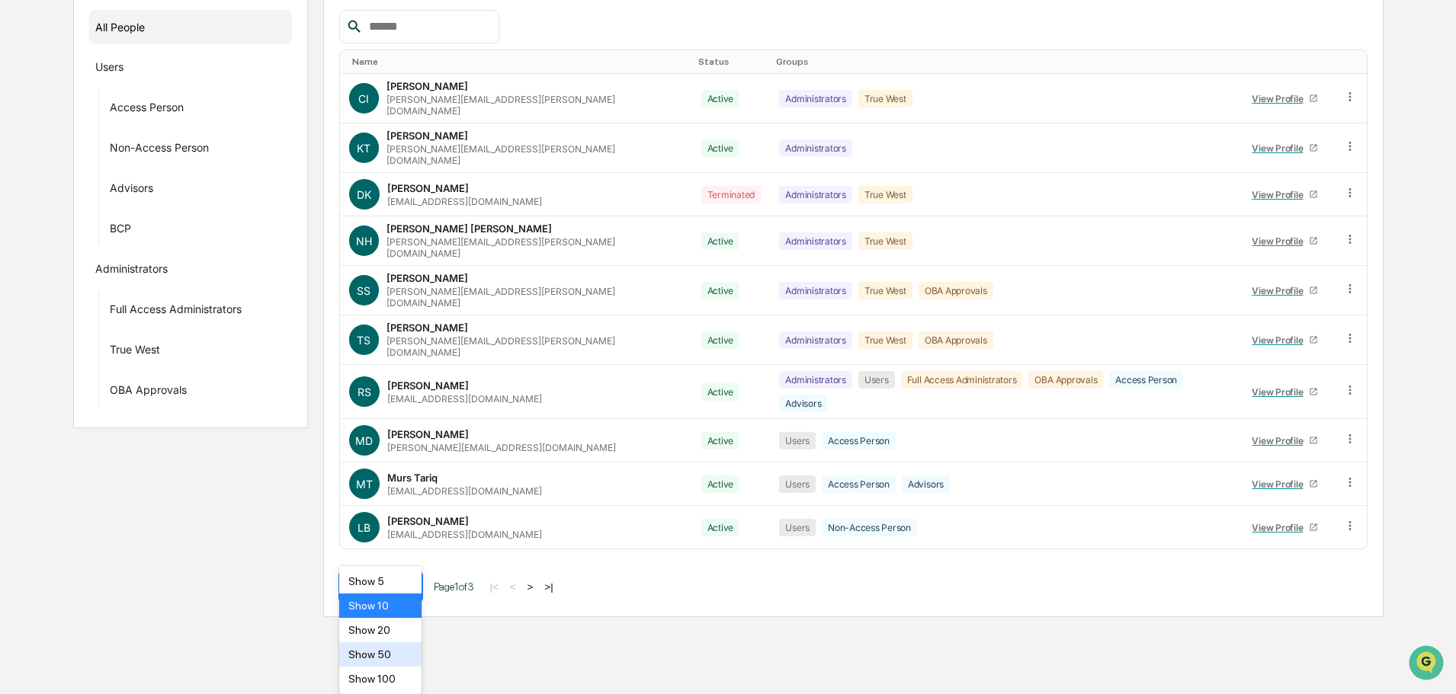
click at [408, 617] on body "Calendar Manage Tasks Reviews Approval Management Company People, Data, Setting…" at bounding box center [728, 198] width 1456 height 837
click at [382, 674] on div "Show 100" at bounding box center [380, 679] width 83 height 24
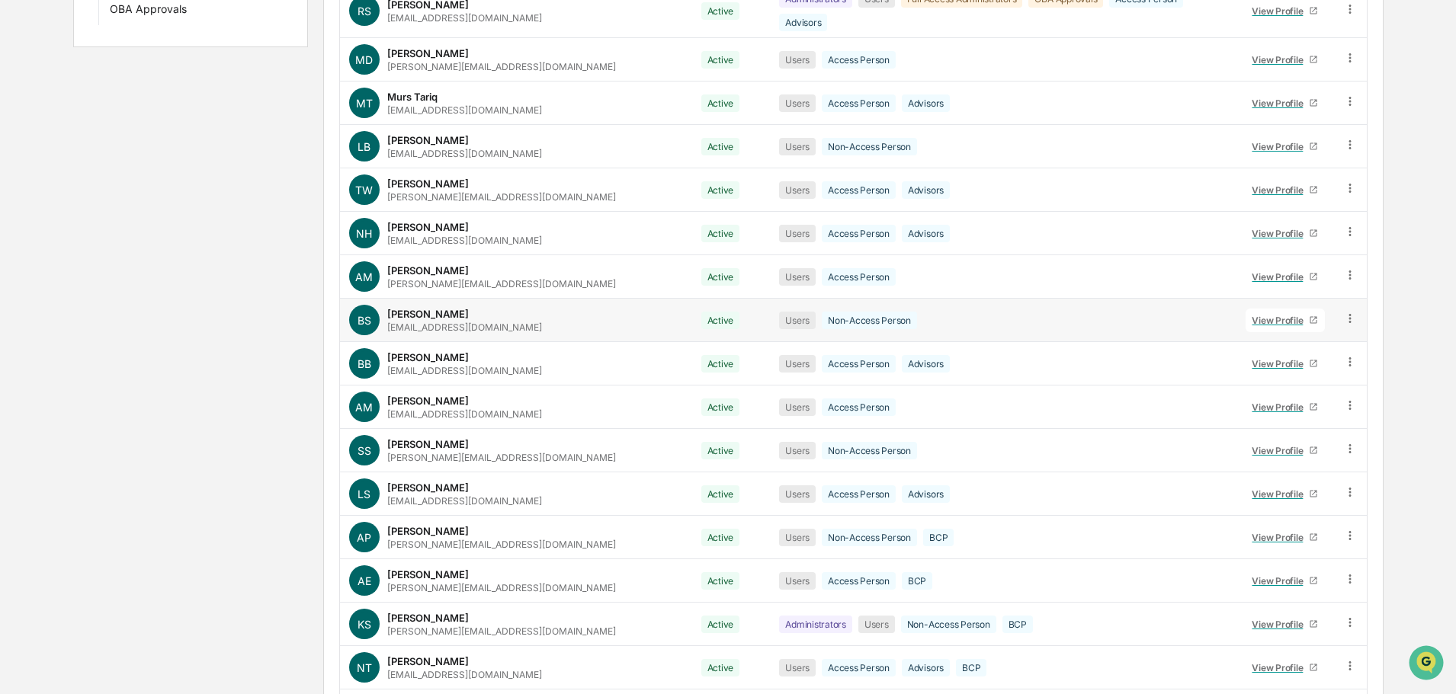
scroll to position [666, 0]
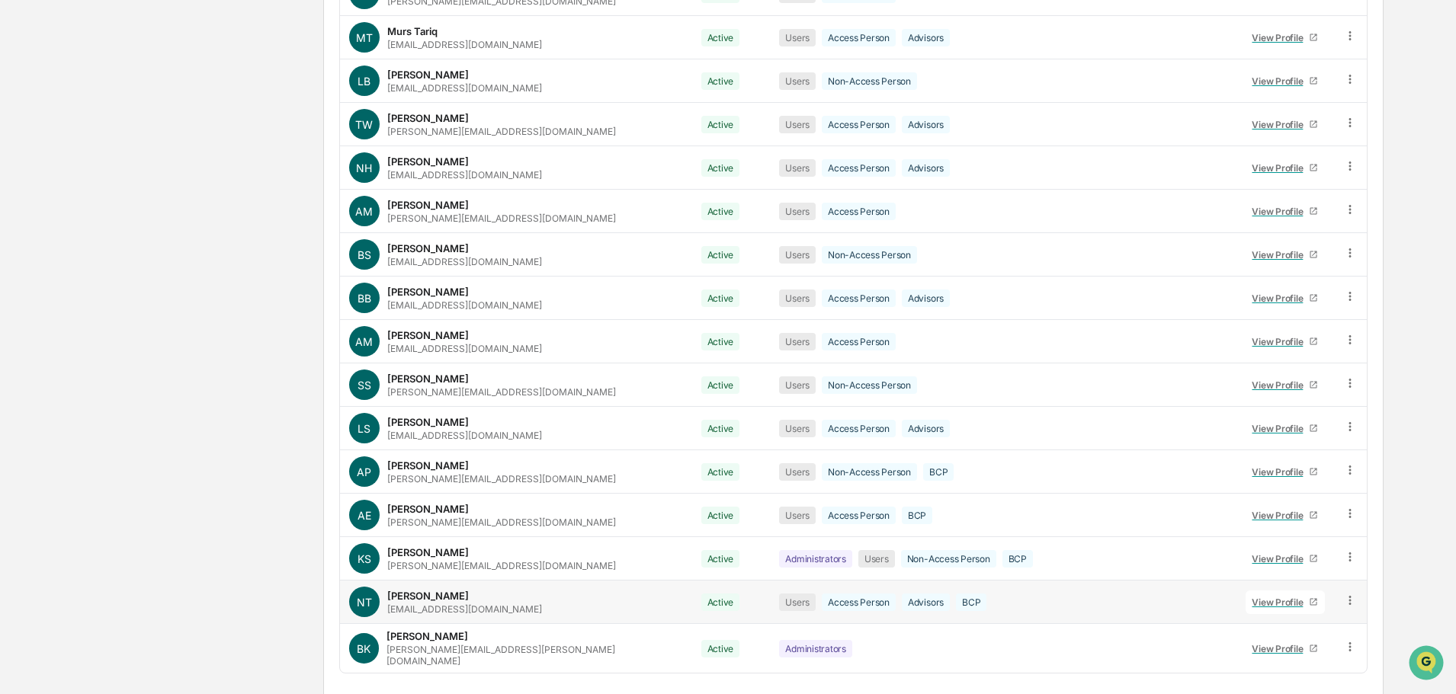
click at [1261, 597] on div "View Profile" at bounding box center [1280, 602] width 57 height 11
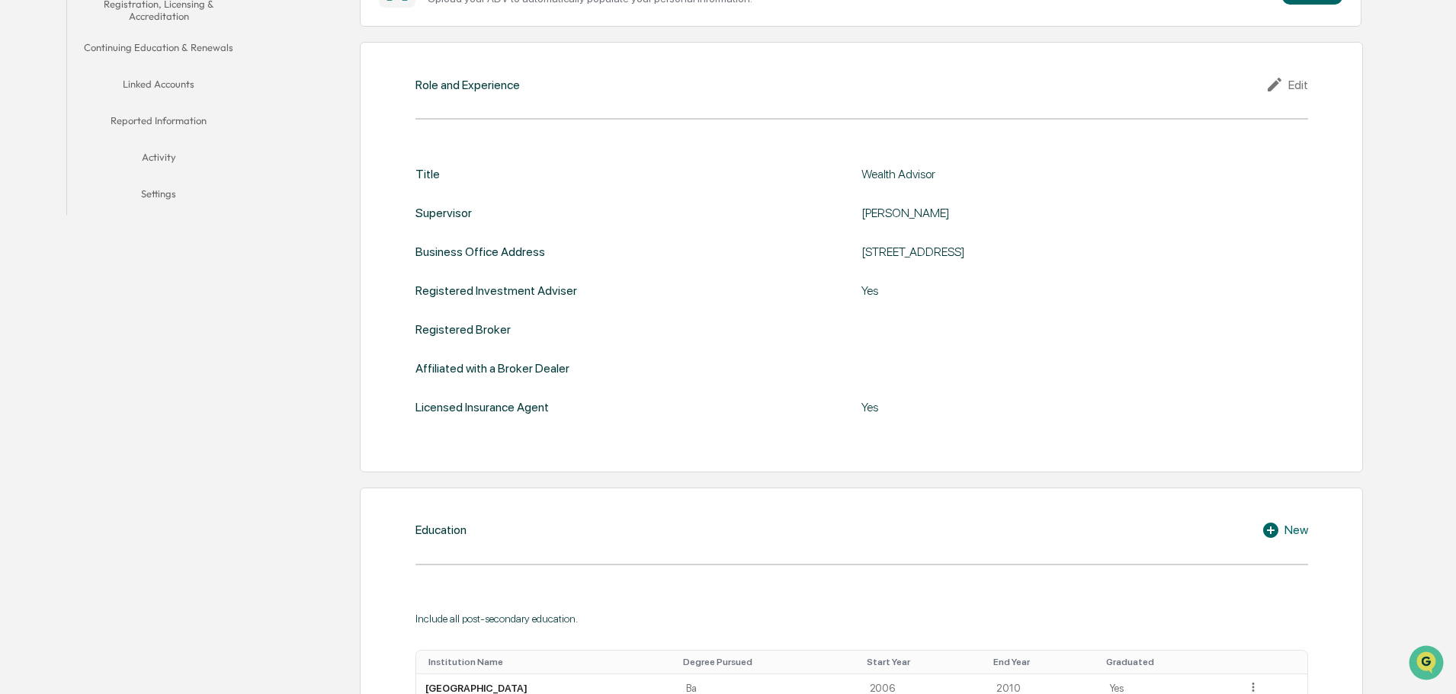
click at [141, 79] on button "Linked Accounts" at bounding box center [158, 87] width 183 height 37
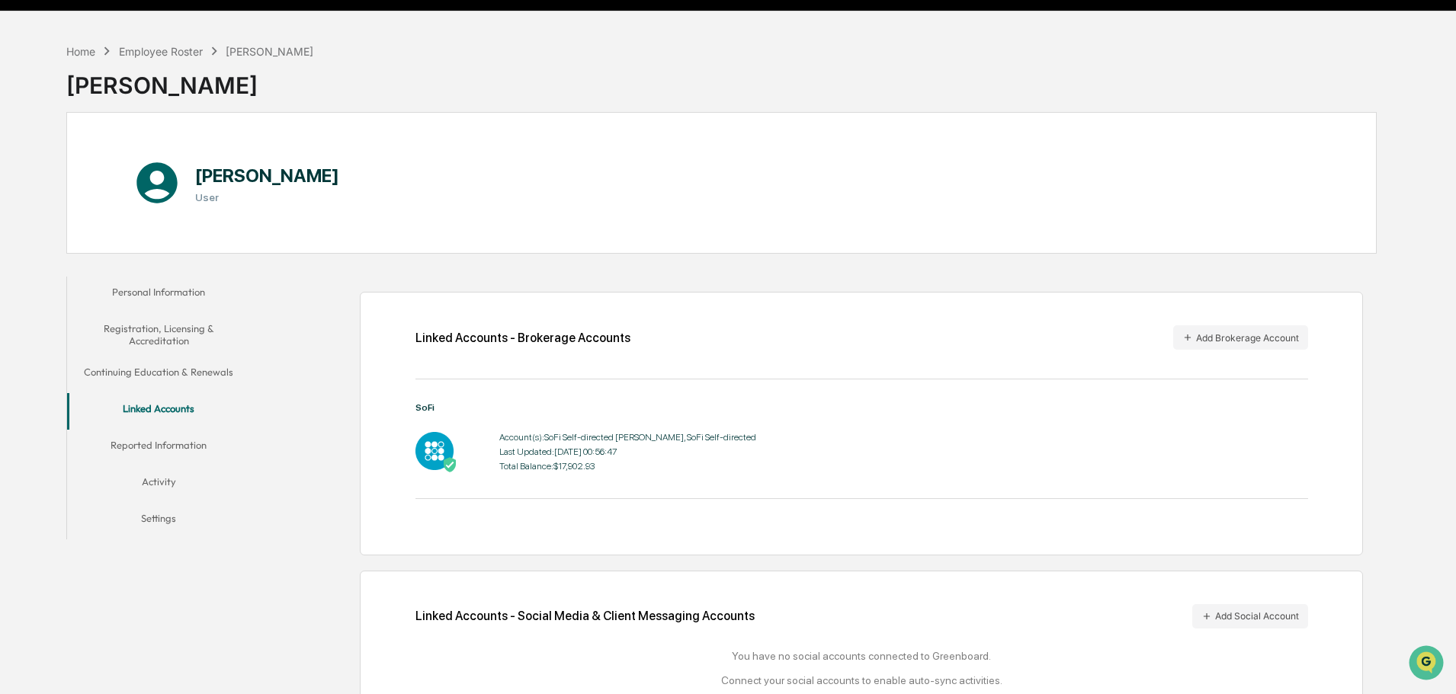
scroll to position [9, 0]
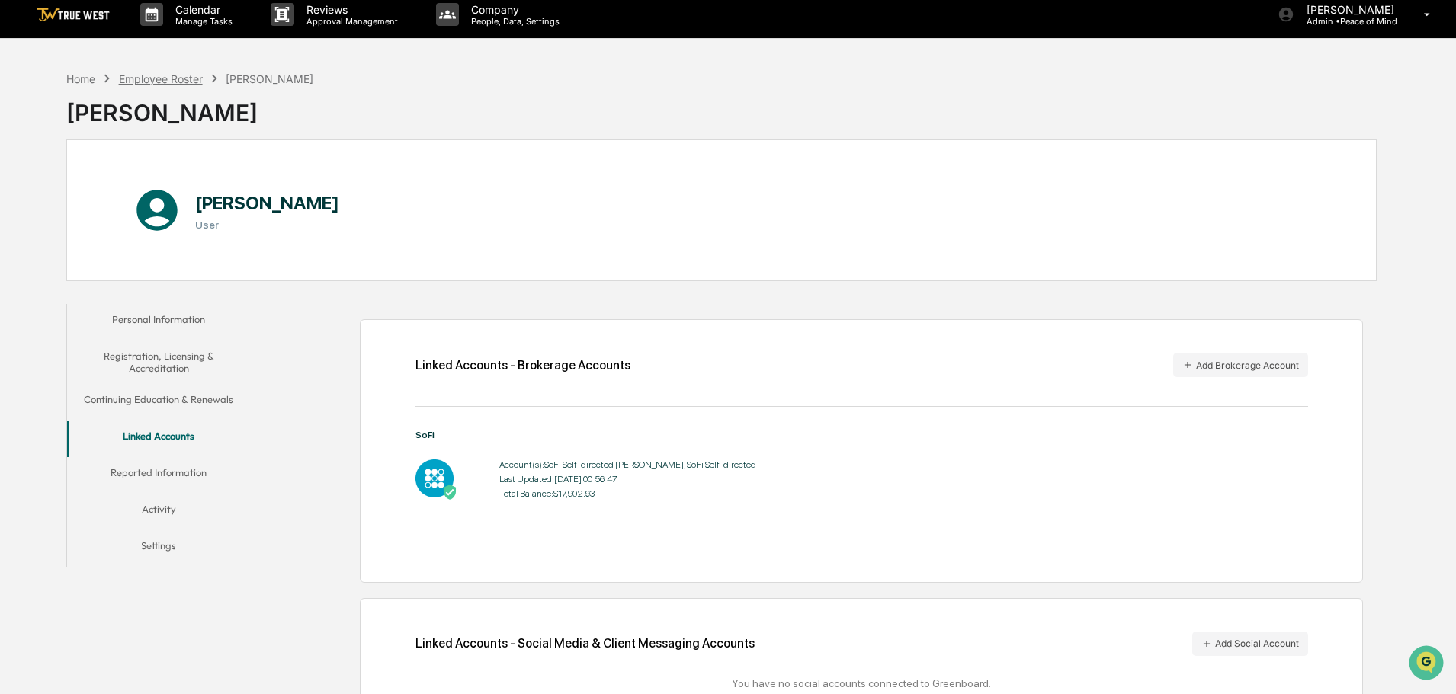
click at [175, 79] on div "Employee Roster" at bounding box center [161, 78] width 84 height 13
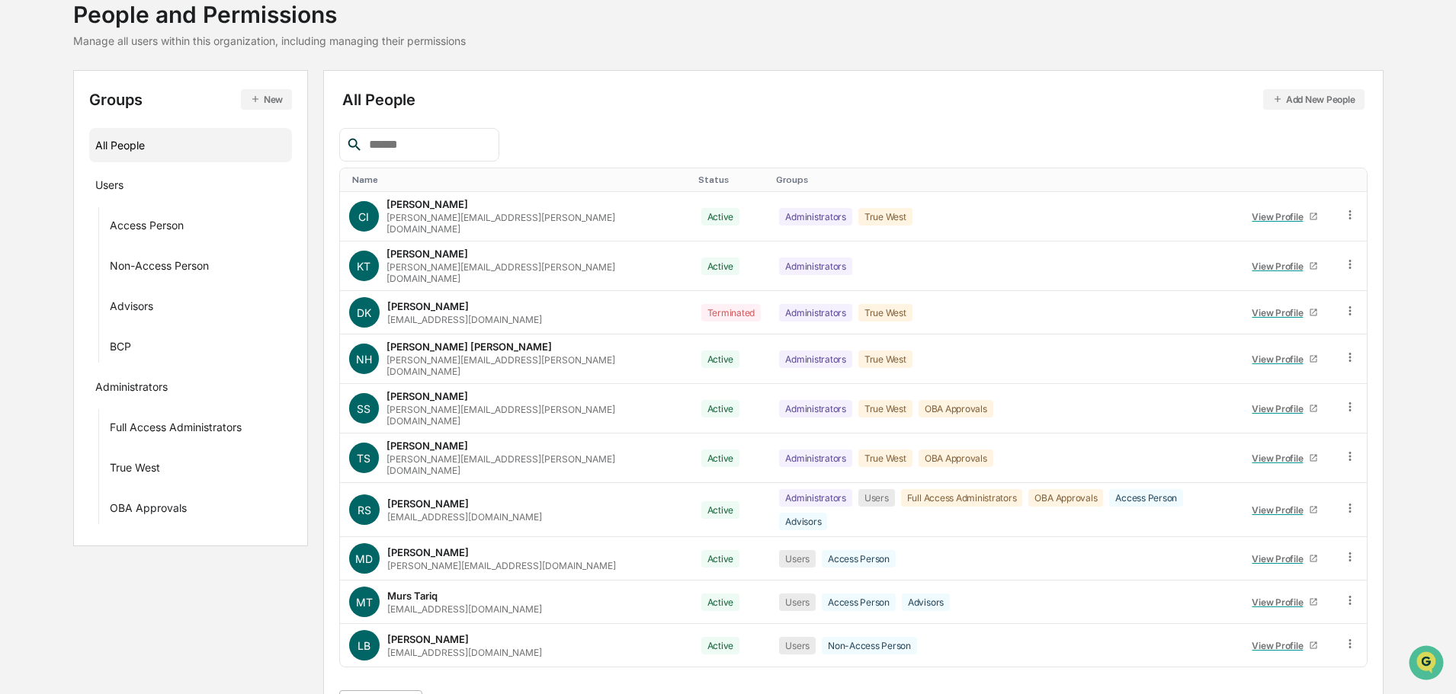
scroll to position [220, 0]
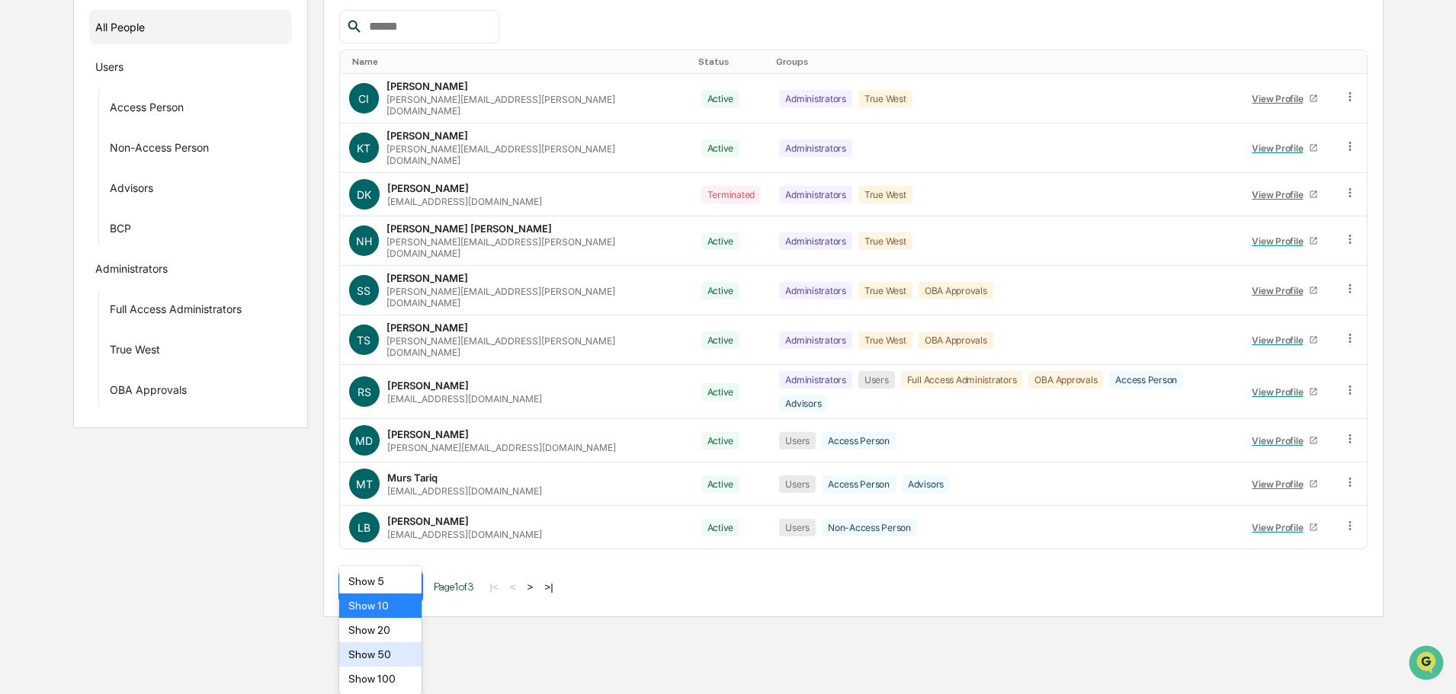
click at [409, 617] on body "Calendar Manage Tasks Reviews Approval Management Company People, Data, Setting…" at bounding box center [728, 198] width 1456 height 837
click at [370, 677] on div "Show 100" at bounding box center [380, 679] width 83 height 24
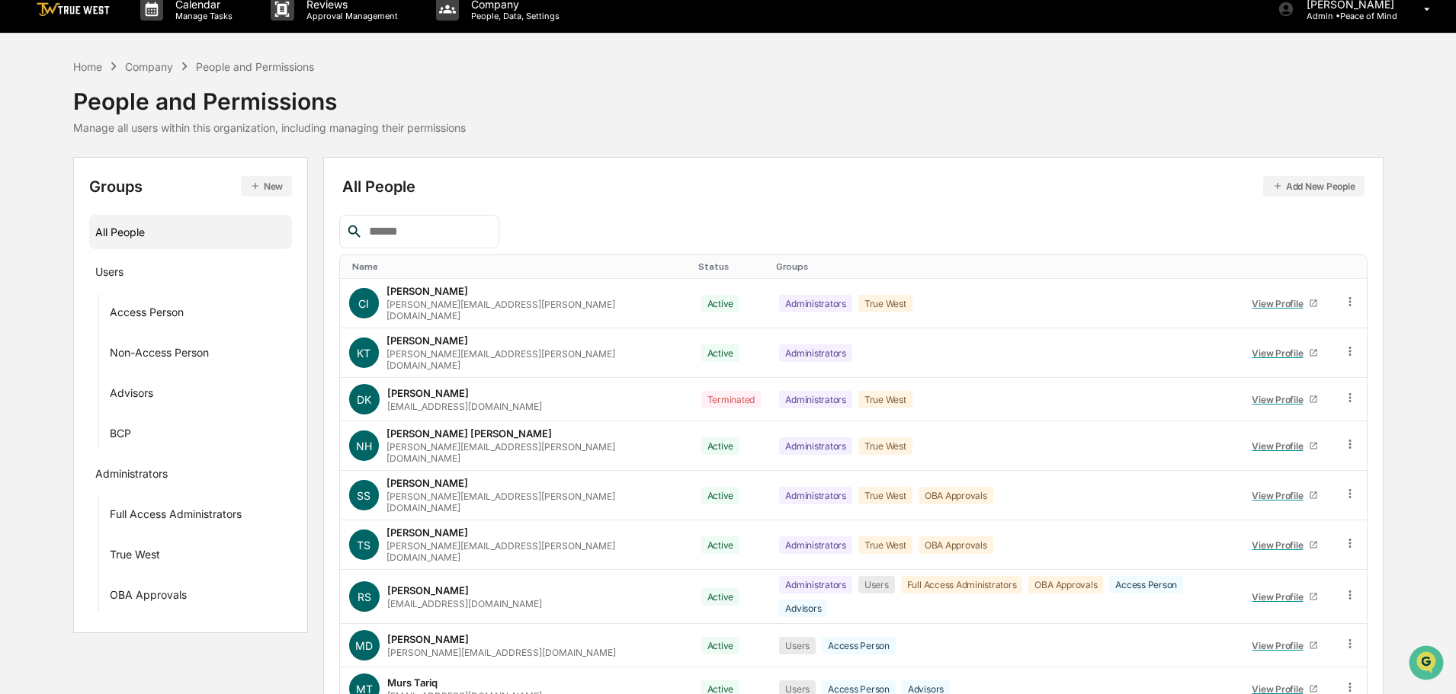
scroll to position [0, 0]
